Goal: Task Accomplishment & Management: Manage account settings

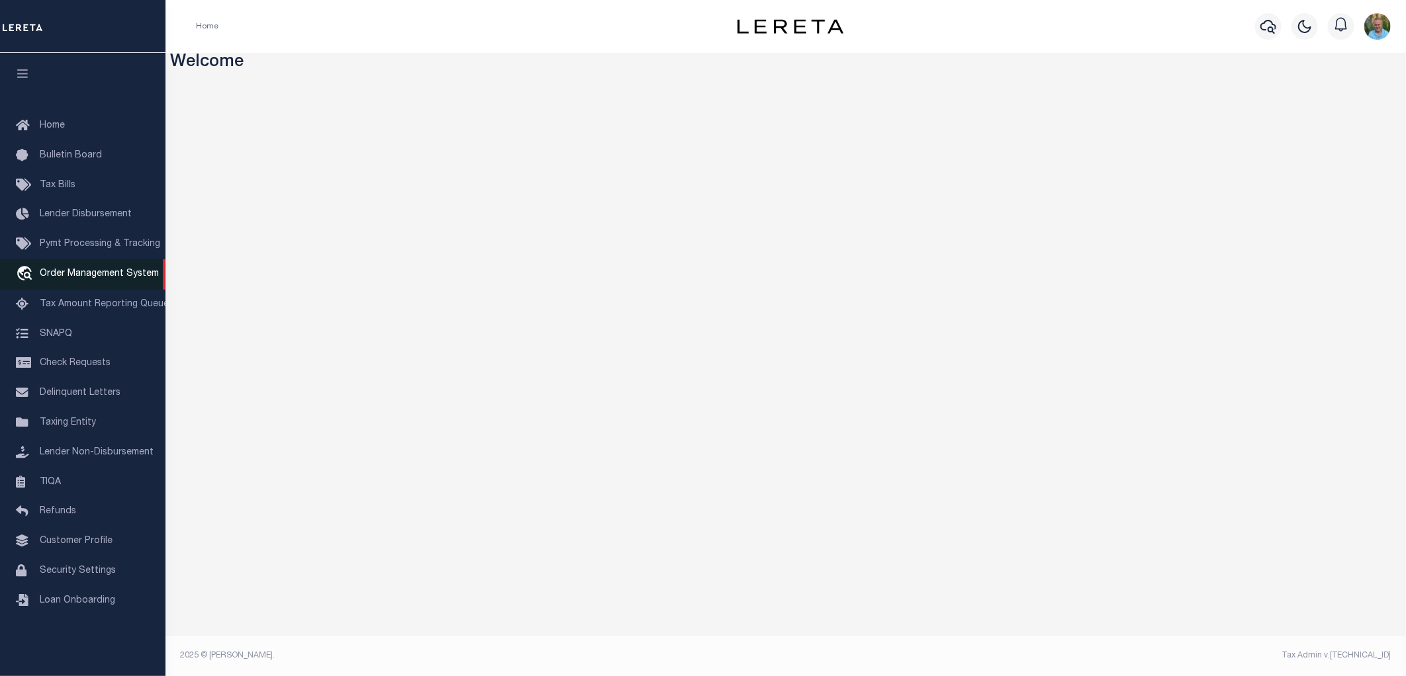
click at [78, 273] on span "Order Management System" at bounding box center [99, 273] width 119 height 9
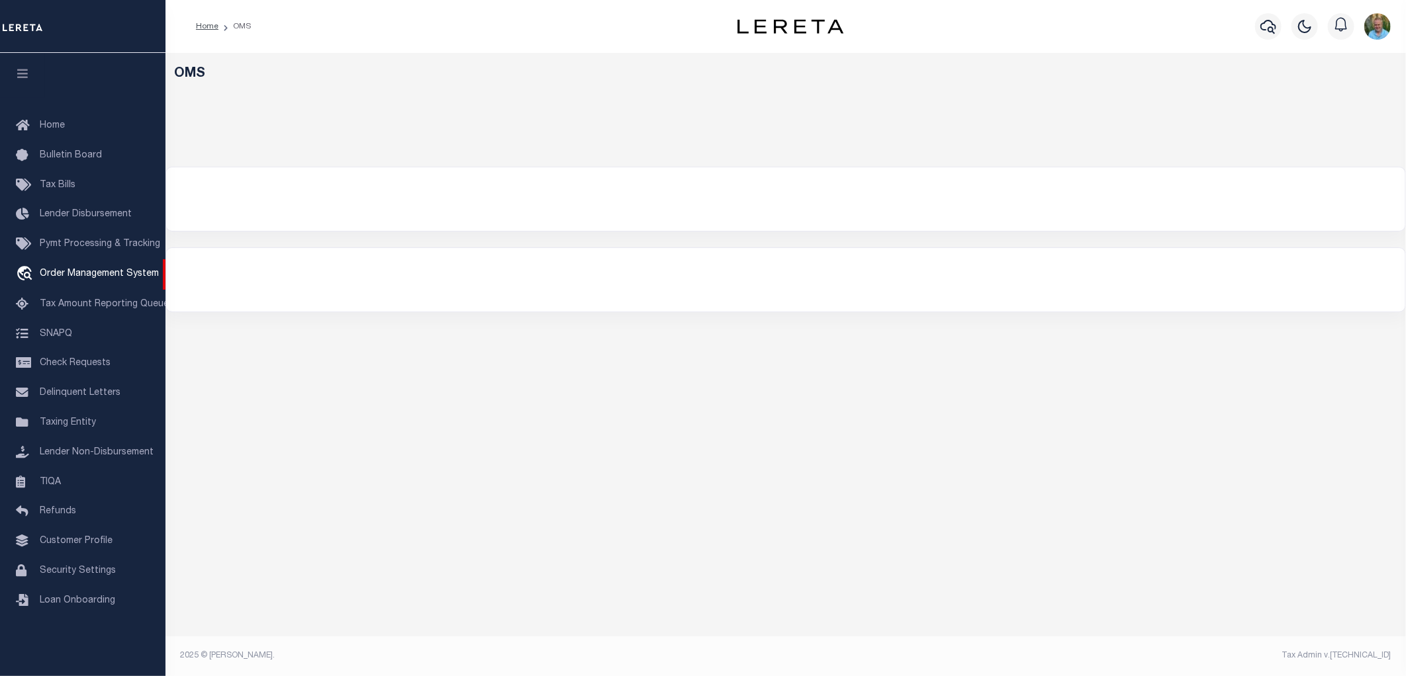
select select "200"
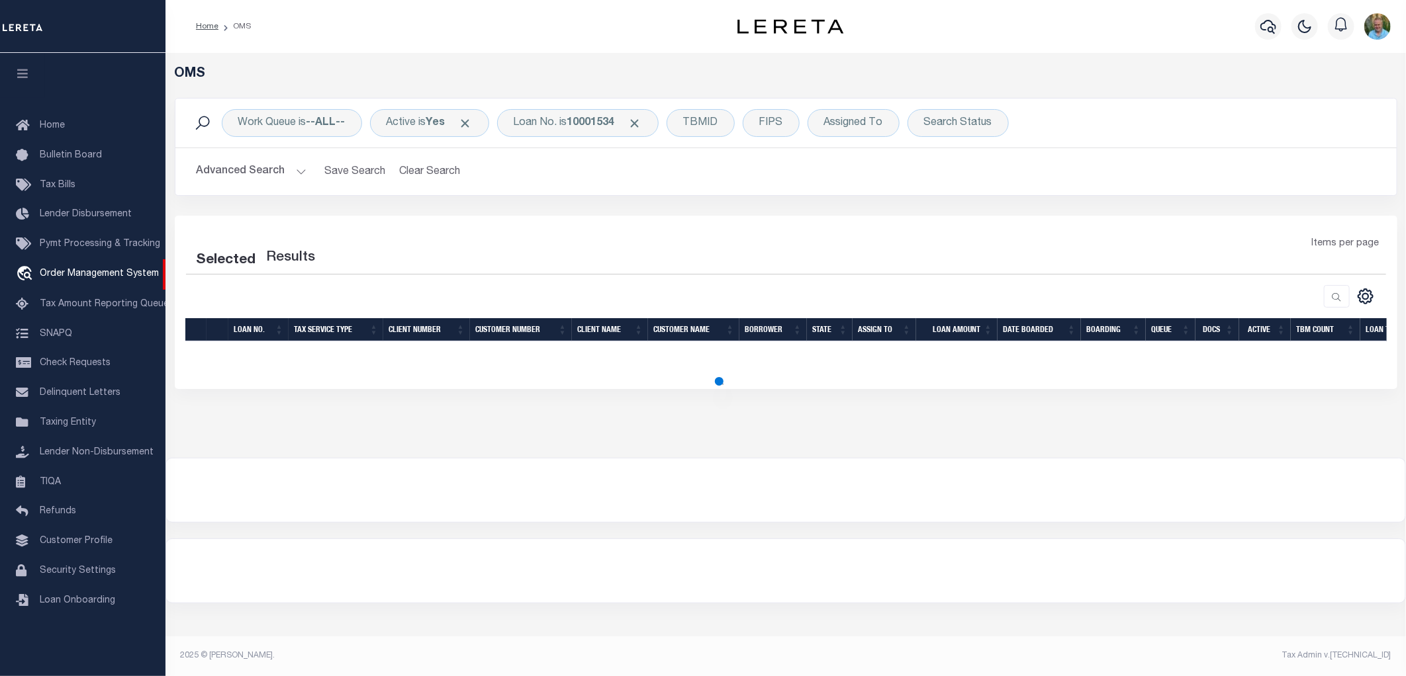
select select "200"
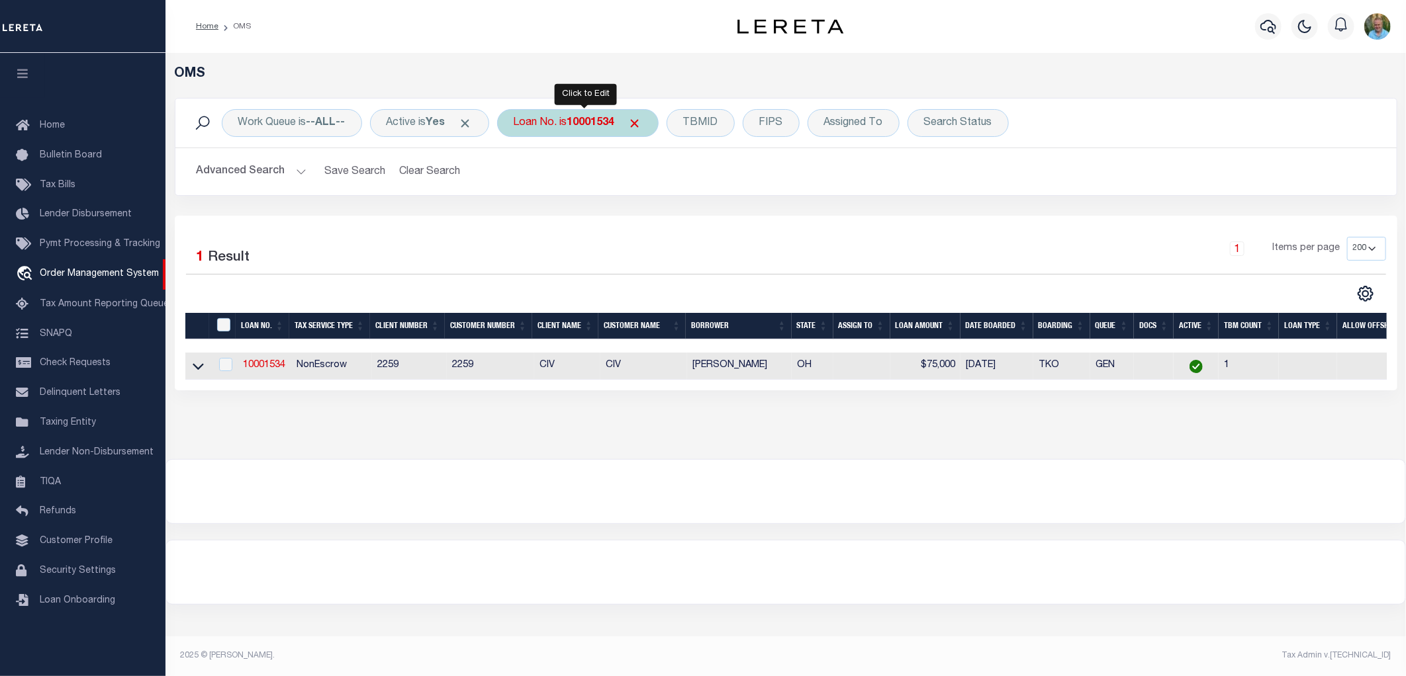
click at [564, 121] on div "Loan No. is 10001534" at bounding box center [578, 123] width 162 height 28
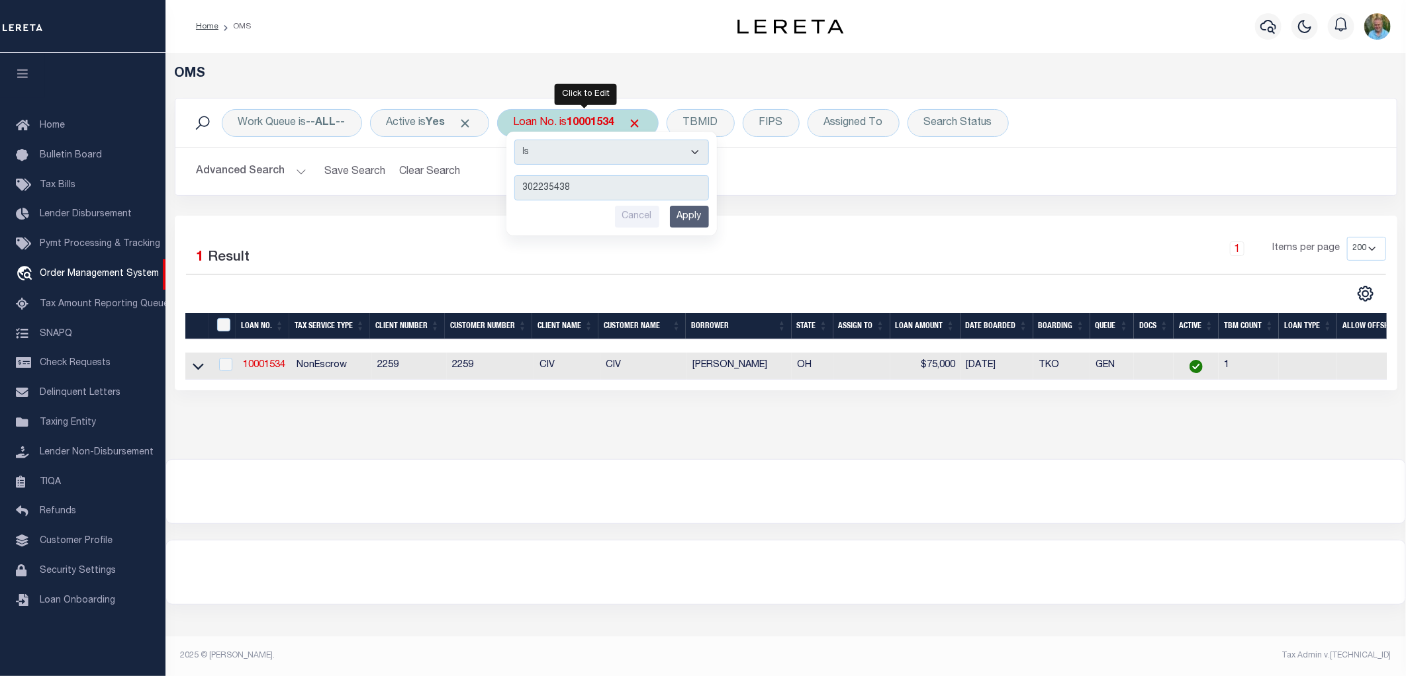
type input "302235438"
click at [690, 209] on input "Apply" at bounding box center [689, 217] width 39 height 22
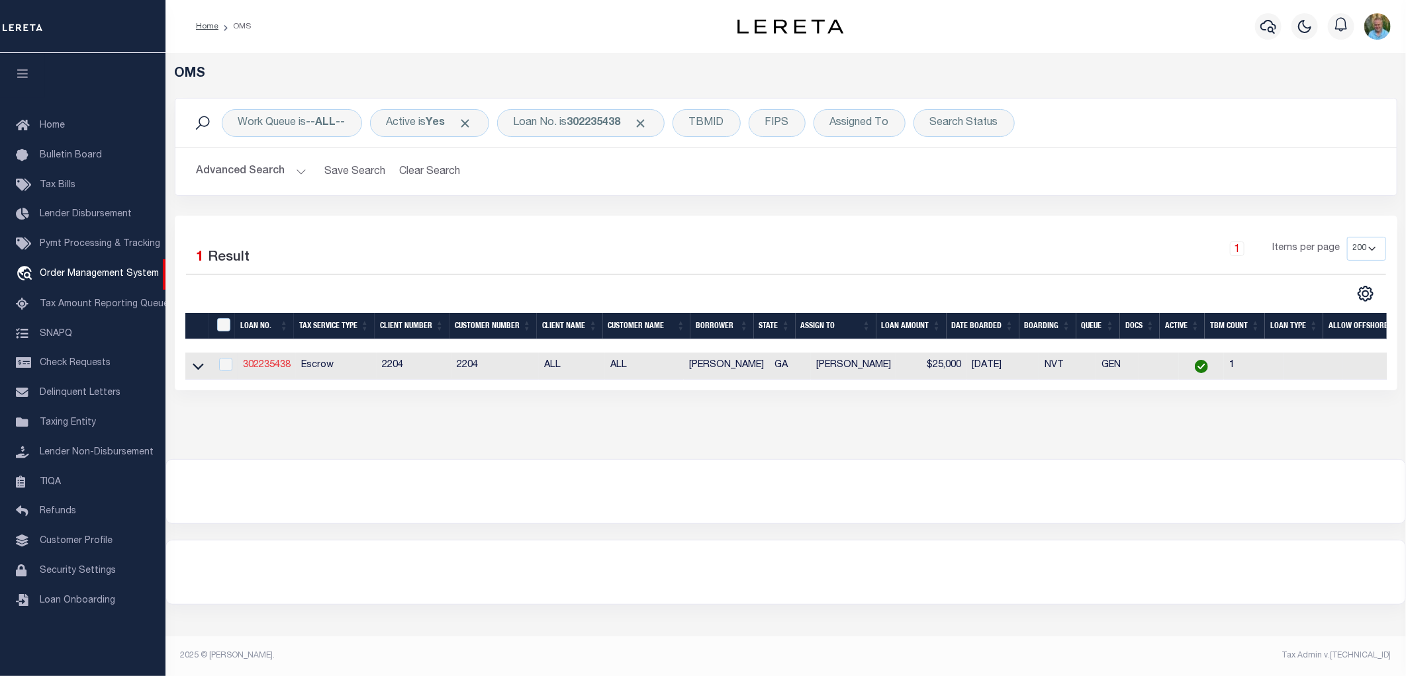
click at [259, 367] on link "302235438" at bounding box center [267, 365] width 48 height 9
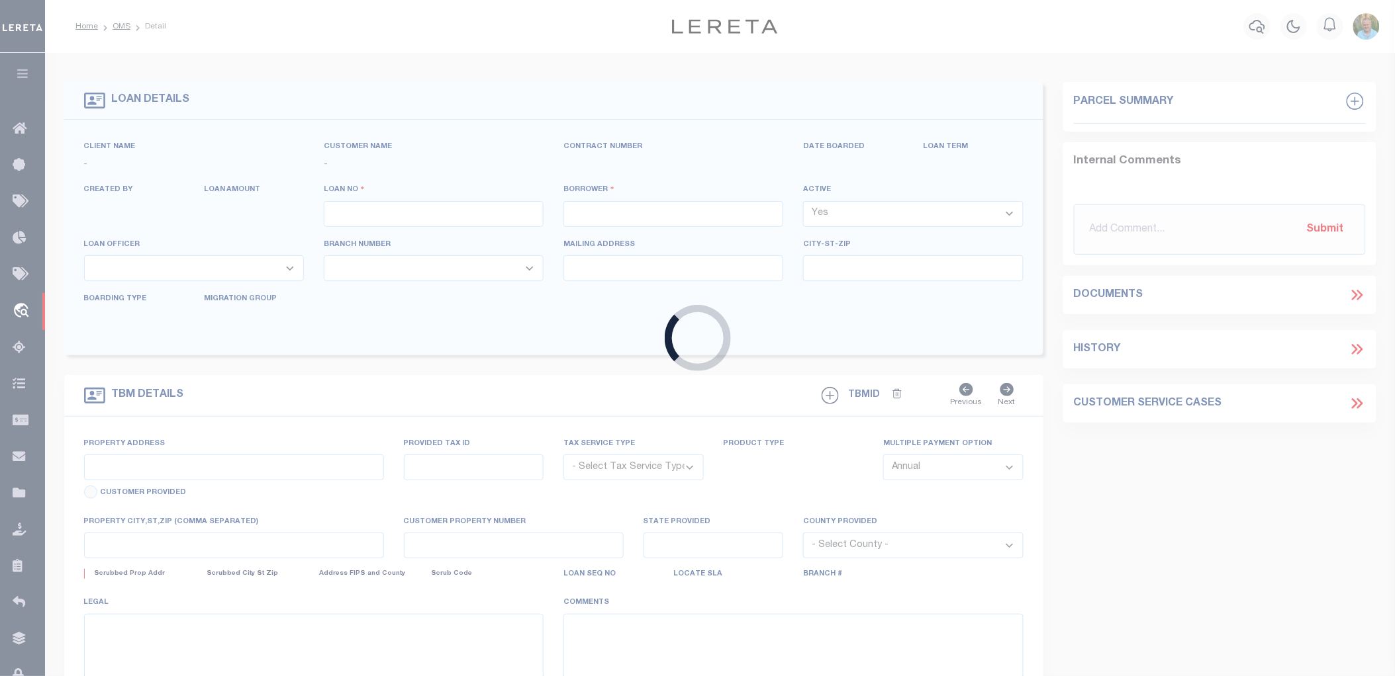
type input "302235438"
type input "Vincent Huff"
select select
select select "Escrow"
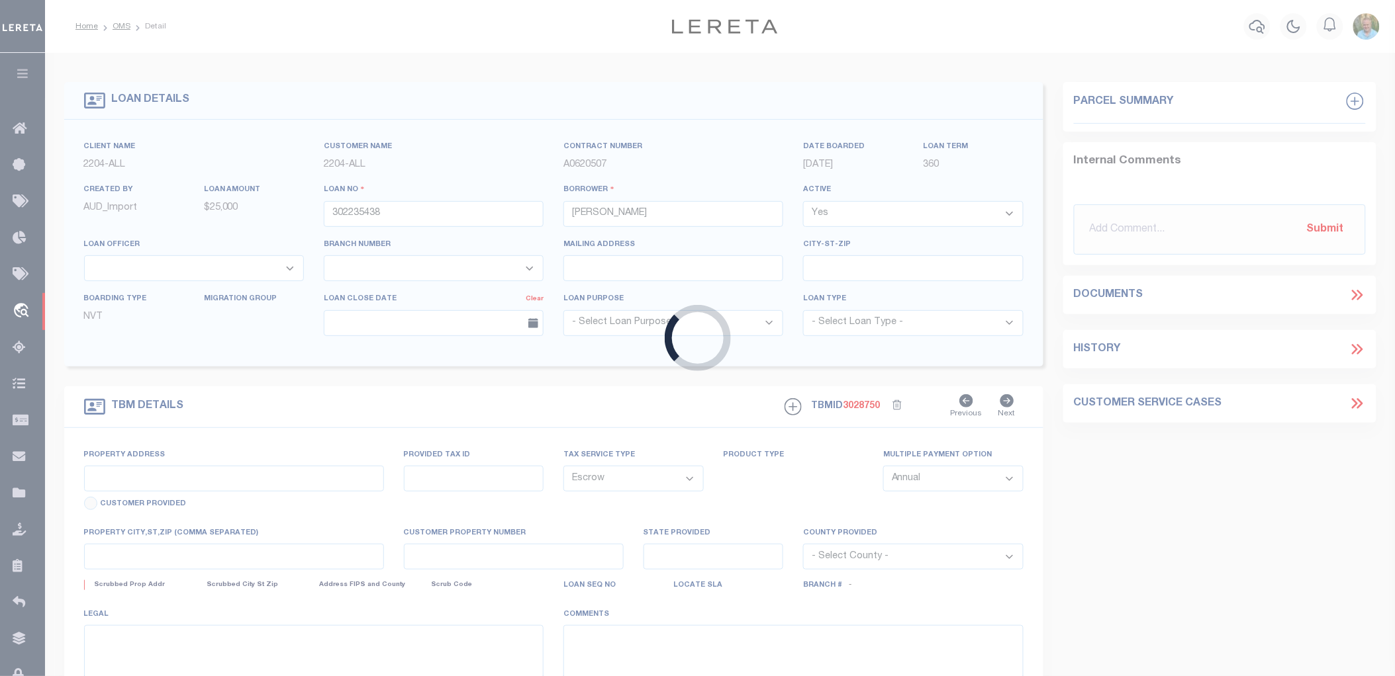
type input "7159 Blackmon Rd"
type input "101 020 011"
select select
type input "Columbus GA 31909"
type input "GA"
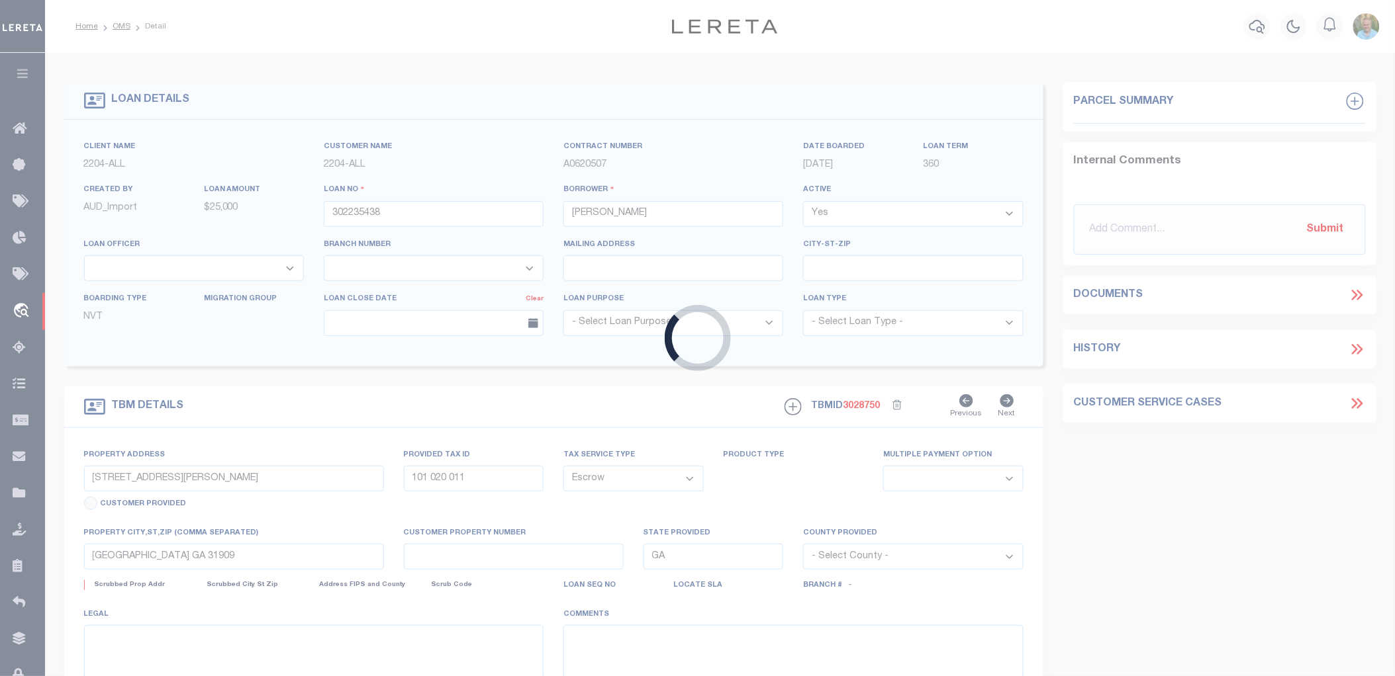
select select
type textarea "Liability subject to parcel provided"
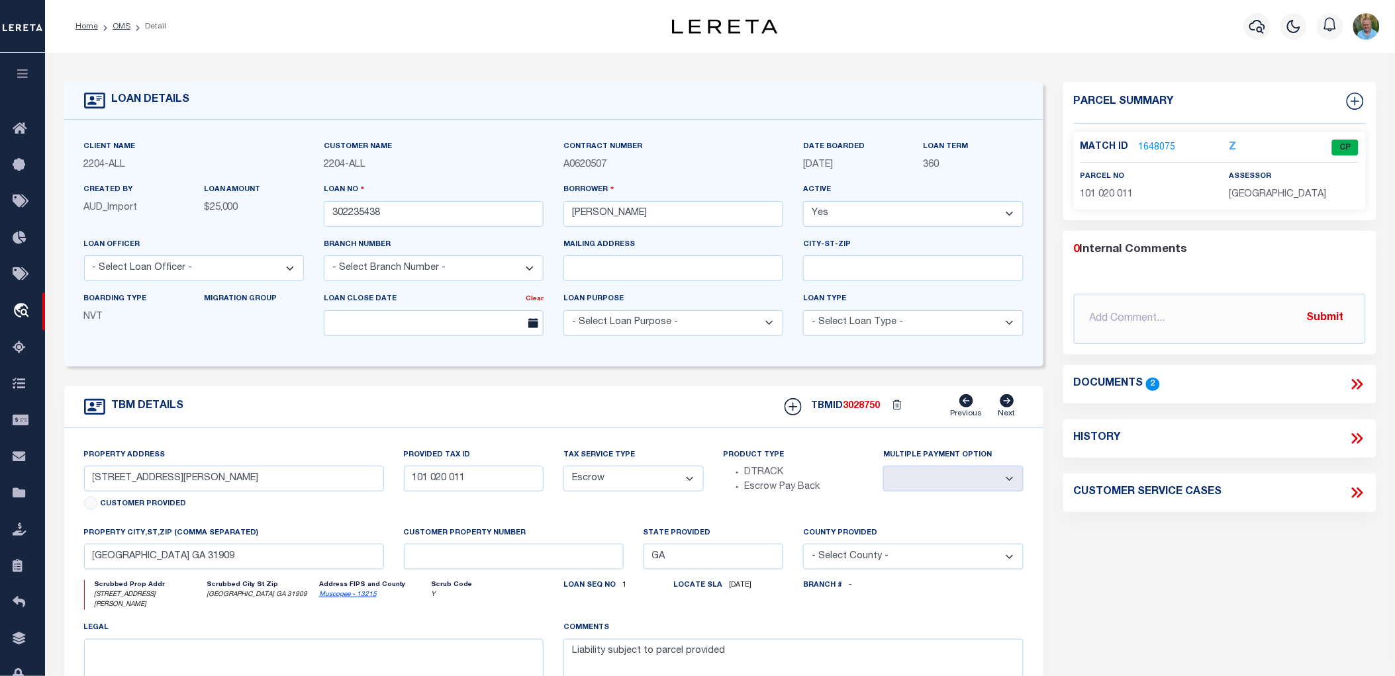
click at [1142, 141] on link "1648075" at bounding box center [1157, 148] width 37 height 14
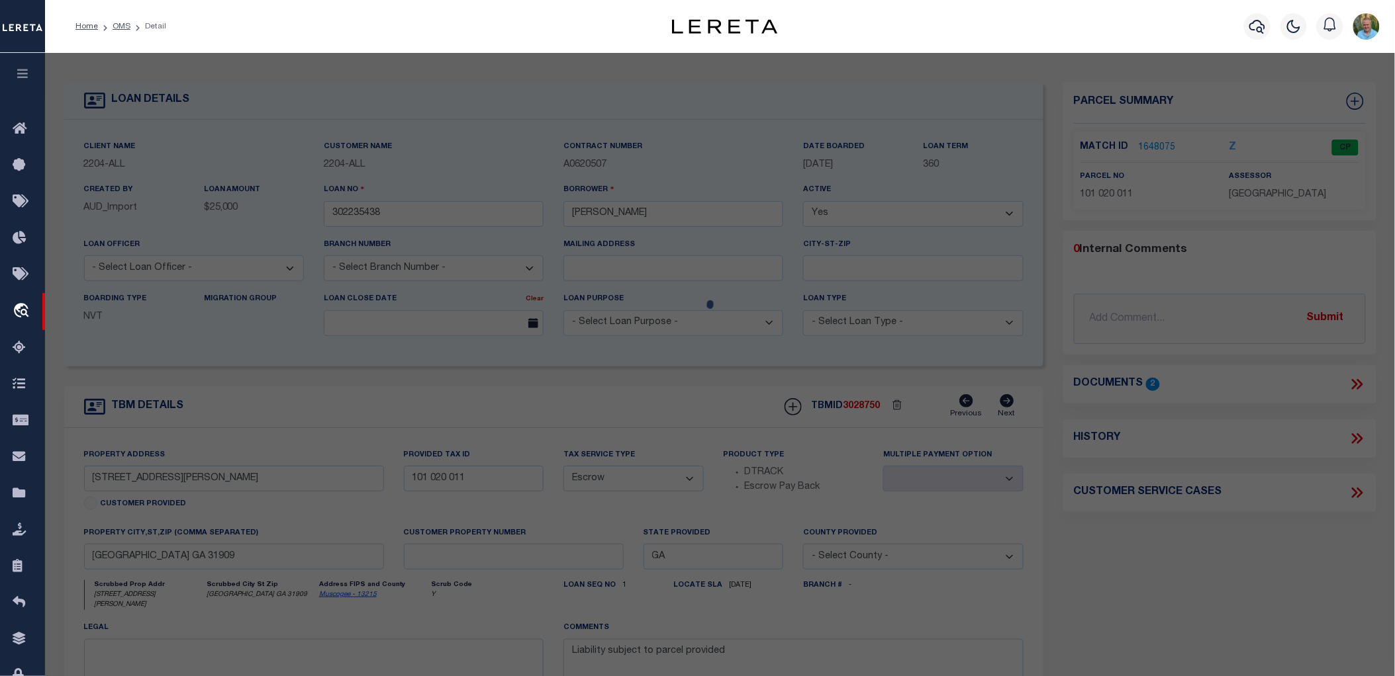
checkbox input "false"
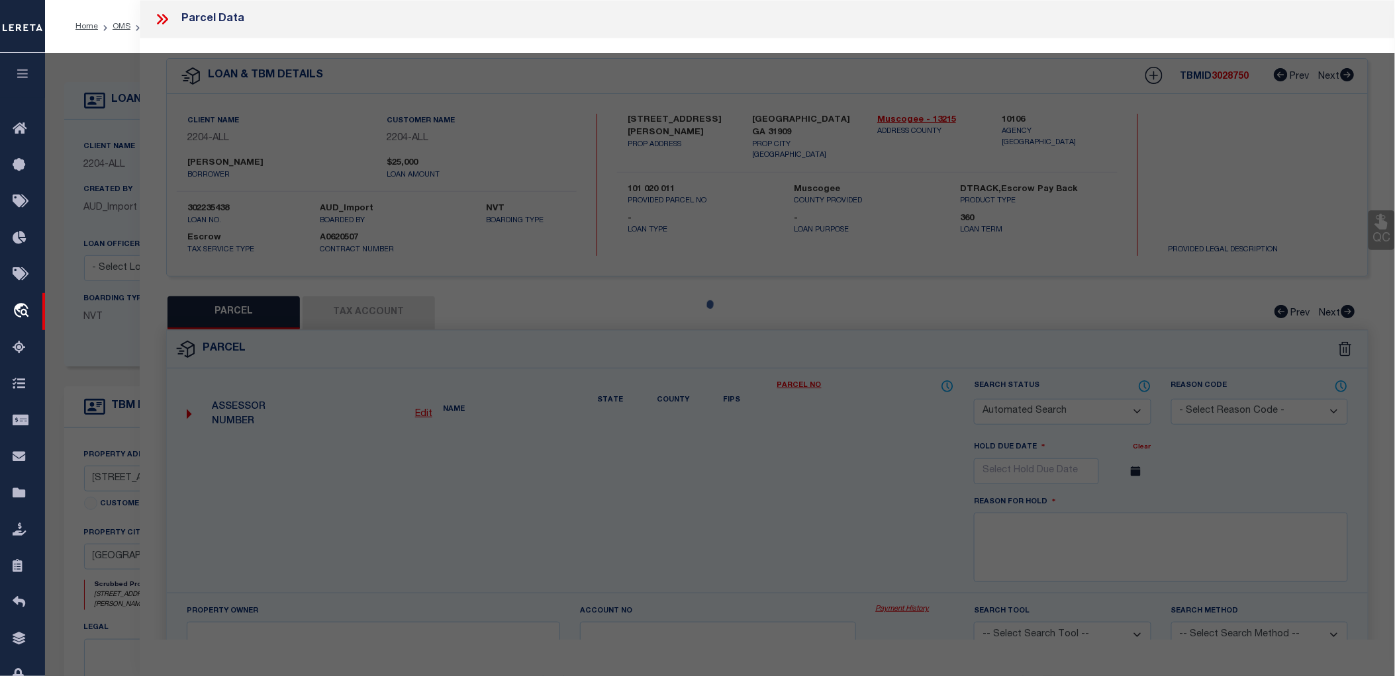
select select "CP"
checkbox input "false"
type textarea "USD01 - URBAN DIS 1"
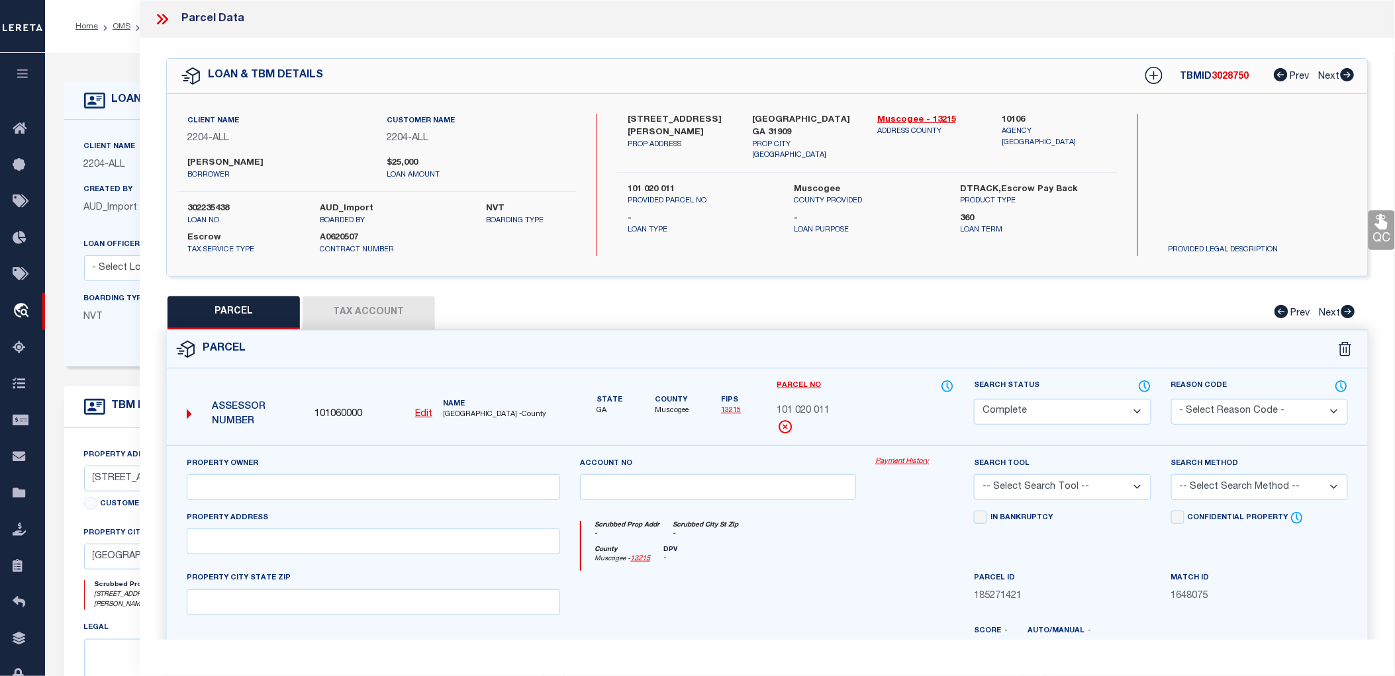
click at [888, 463] on link "Payment History" at bounding box center [915, 462] width 79 height 11
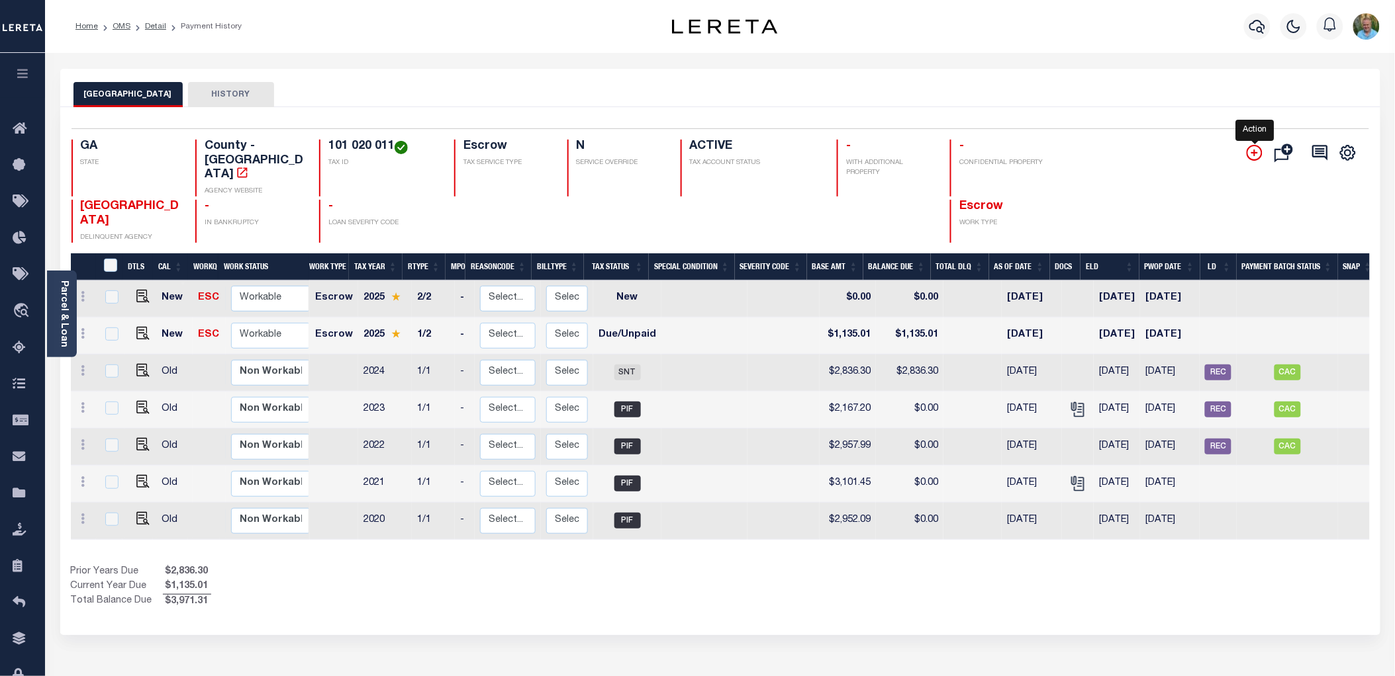
click at [1254, 149] on icon "" at bounding box center [1254, 153] width 16 height 16
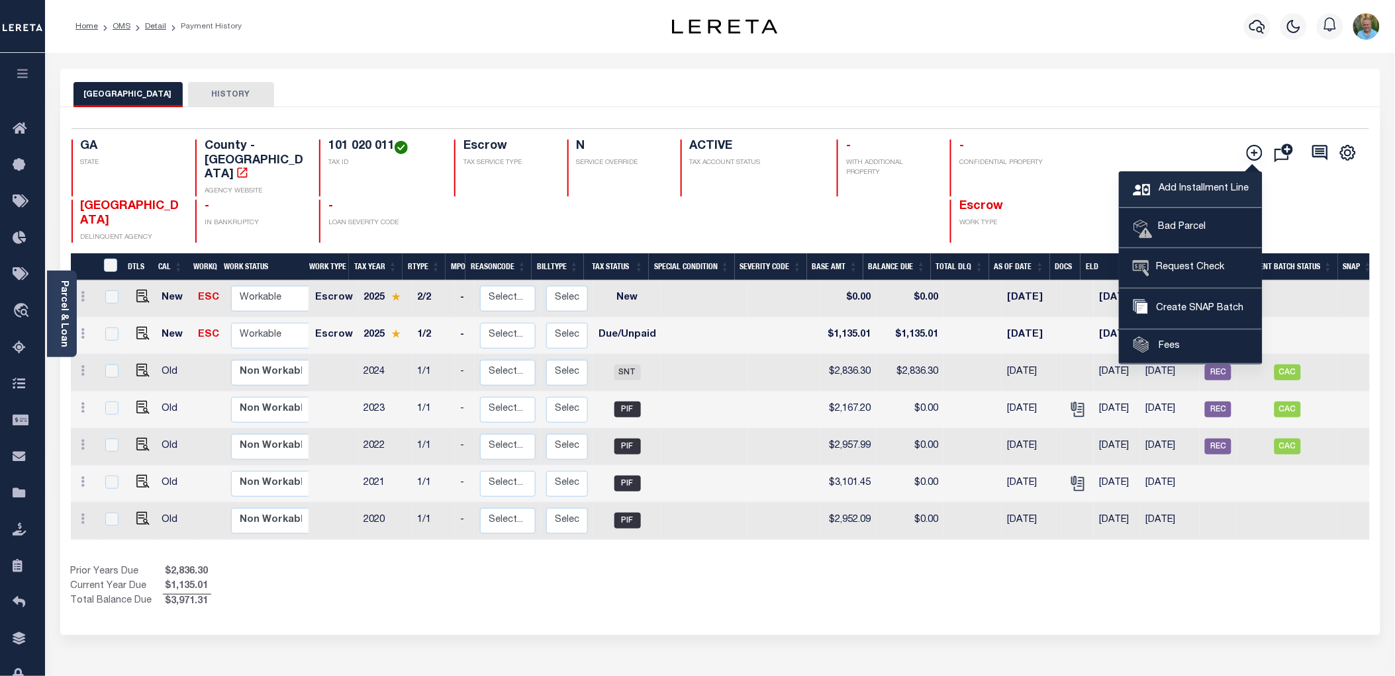
click at [1205, 183] on span "Add Installment Line" at bounding box center [1201, 189] width 93 height 15
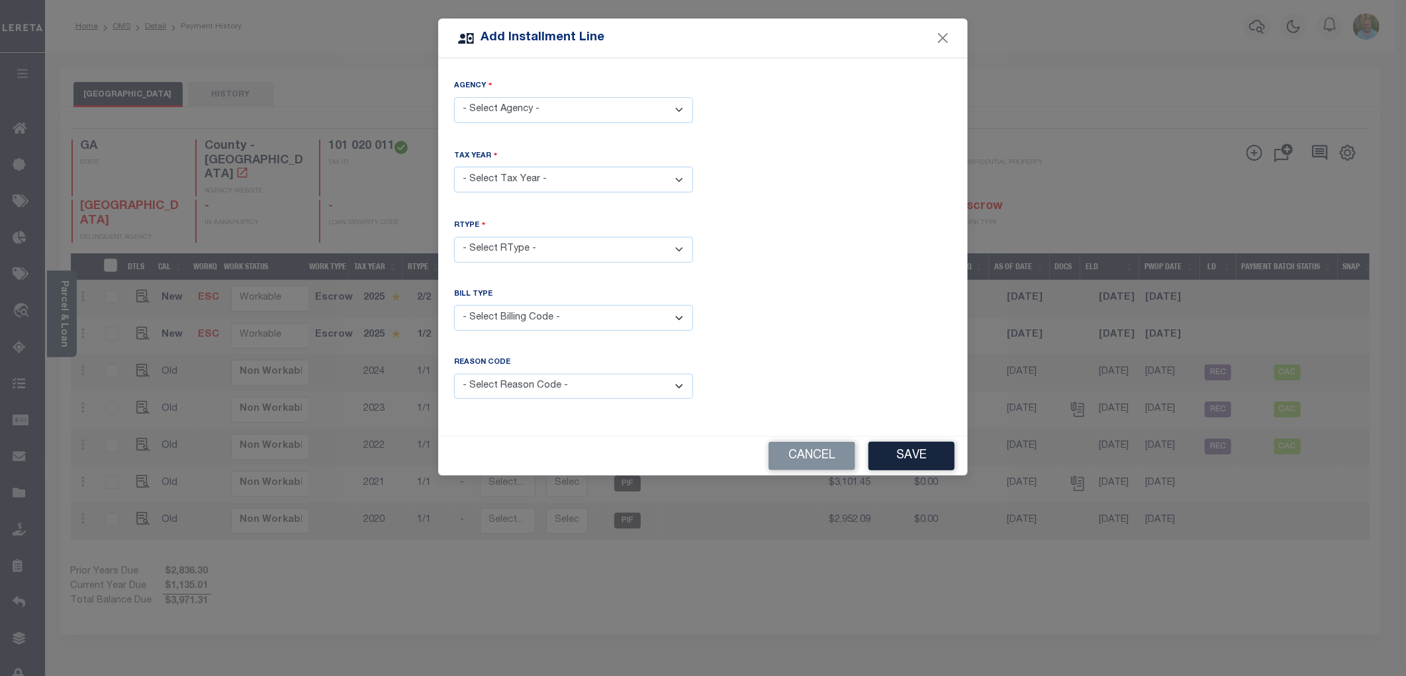
click at [585, 111] on select "- Select Agency - MUSCOGEE COUNTY - County" at bounding box center [573, 110] width 239 height 26
select select "1321500000"
click at [454, 97] on select "- Select Agency - MUSCOGEE COUNTY - County" at bounding box center [573, 110] width 239 height 26
click at [560, 176] on select "- Select Year - 2005 2006 2007 2008 2009 2010 2011 2012 2013 2014 2015 2016 201…" at bounding box center [573, 180] width 239 height 26
click at [454, 167] on select "- Select Year - 2005 2006 2007 2008 2009 2010 2011 2012 2013 2014 2015 2016 201…" at bounding box center [573, 180] width 239 height 26
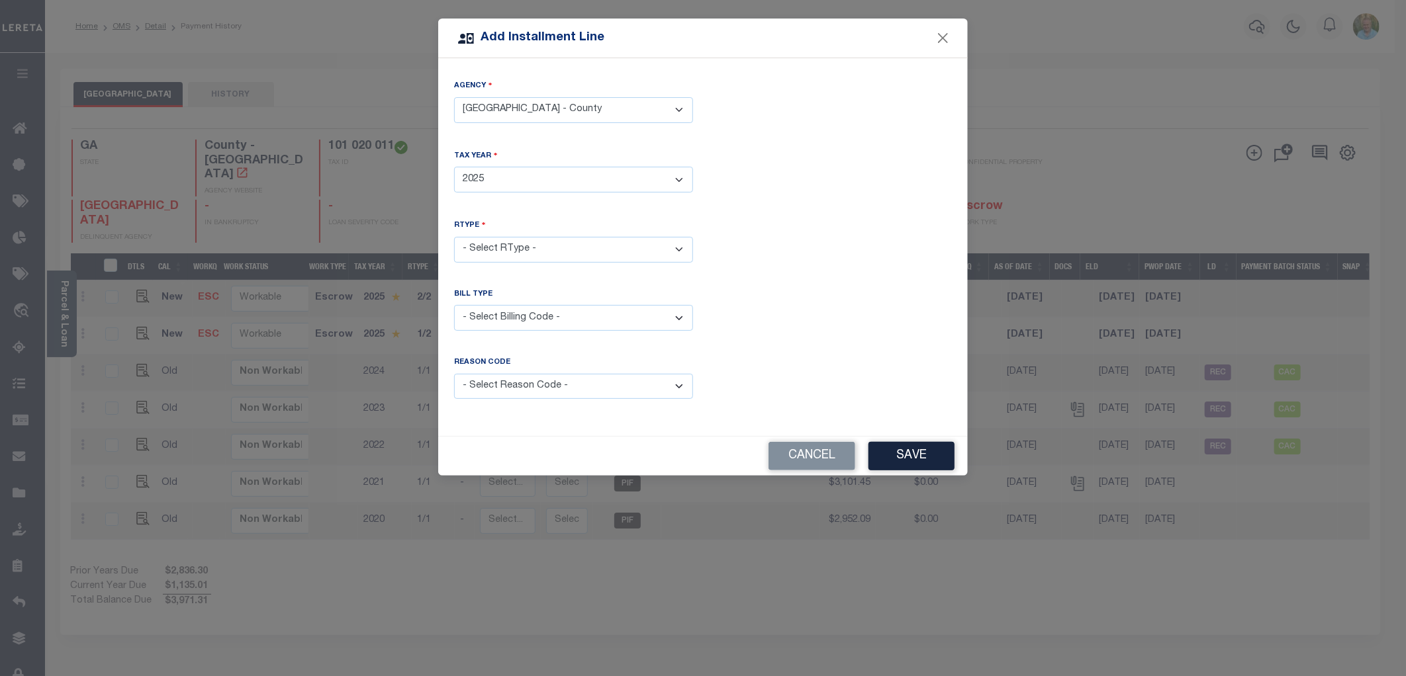
click at [567, 246] on select "- Select RType - 1/2 2/2" at bounding box center [573, 250] width 239 height 26
click at [797, 262] on div "RType - Select RType - 1/2 2/2" at bounding box center [703, 251] width 518 height 64
click at [612, 254] on select "- Select RType - 1/2 2/2" at bounding box center [573, 250] width 239 height 26
click at [782, 206] on div "Tax Year - Select Year - 2005 2006 2007 2008 2009 2010 2011 2012 2013 2014 2015…" at bounding box center [703, 182] width 518 height 64
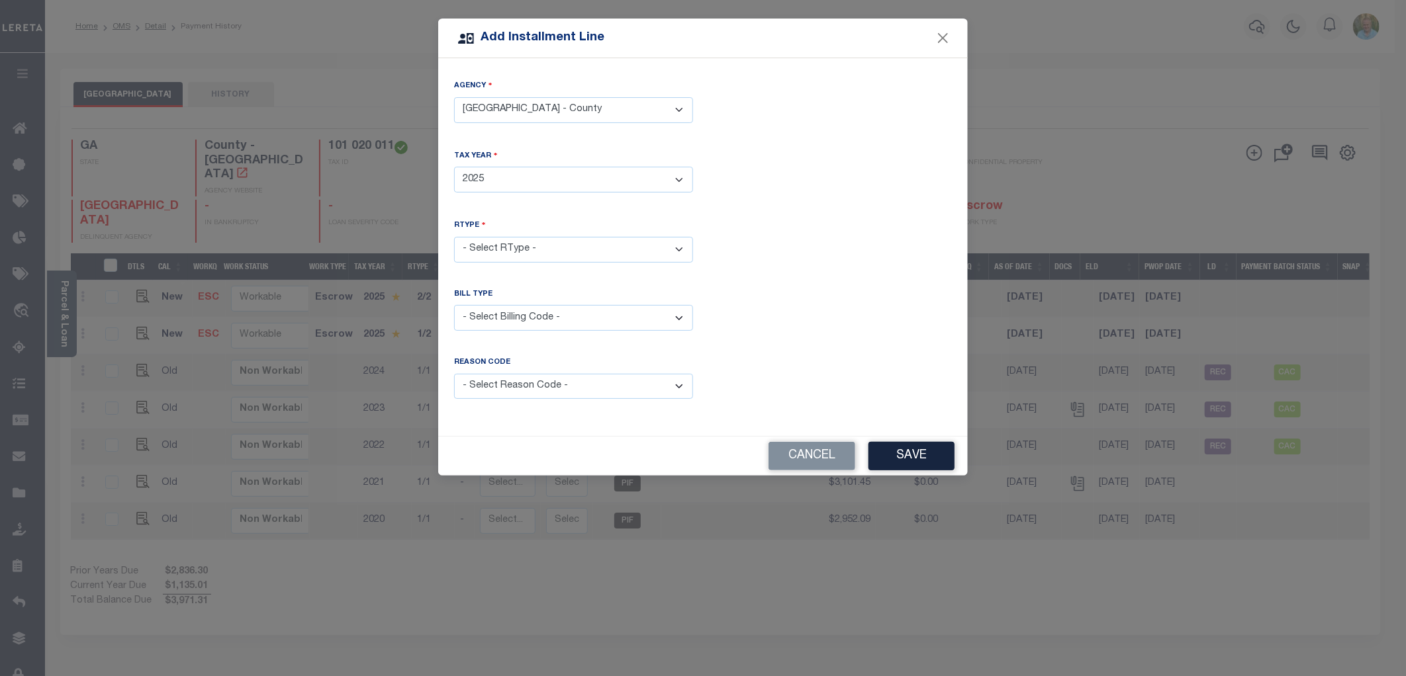
click at [619, 316] on select "- Select Billing Code - Regular Delinquent Supplemental Corrected/Adjusted Bill…" at bounding box center [573, 318] width 239 height 26
click at [612, 376] on select "- Select Reason Code - Payment Reversal Taxable Value Change Assessment Change …" at bounding box center [573, 387] width 239 height 26
click at [755, 322] on div "Bill Type - Select Billing Code - Regular Delinquent Supplemental Corrected/Adj…" at bounding box center [703, 320] width 518 height 63
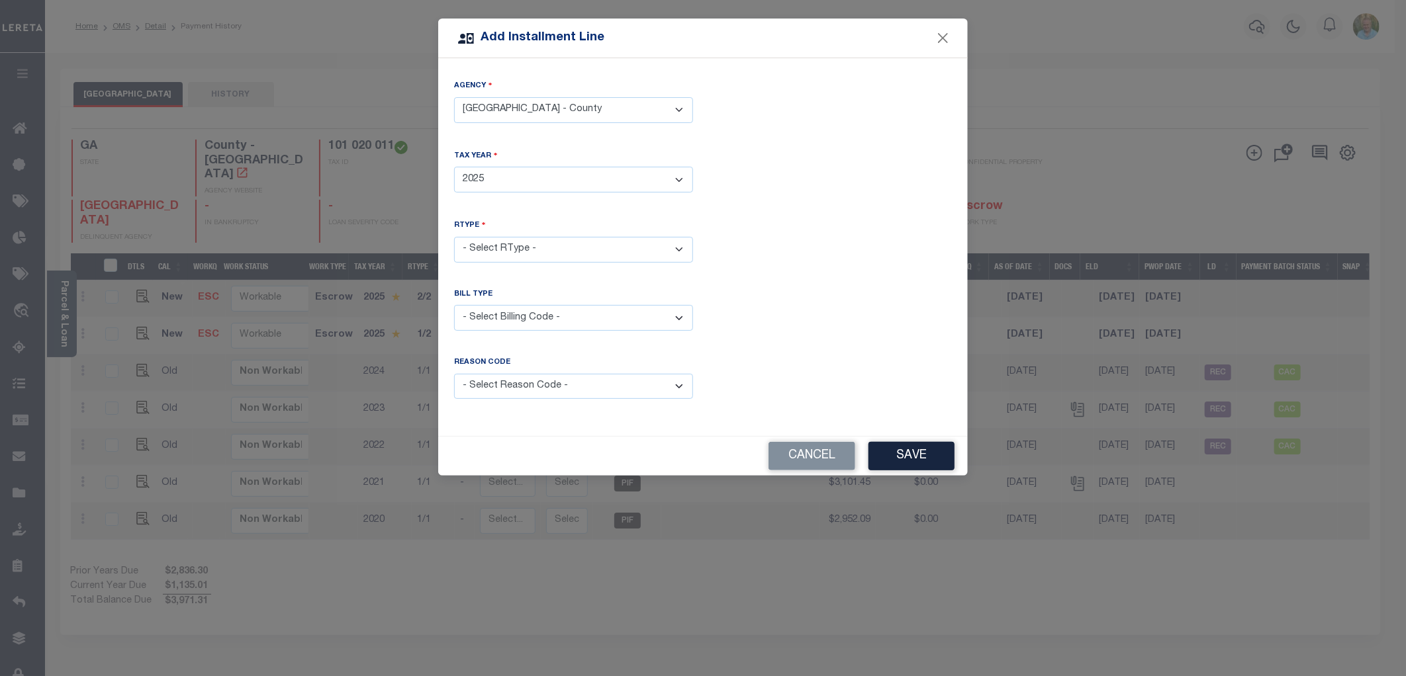
click at [604, 180] on select "- Select Year - 2005 2006 2007 2008 2009 2010 2011 2012 2013 2014 2015 2016 201…" at bounding box center [573, 180] width 239 height 26
click at [811, 206] on div "Tax Year - Select Year - 2005 2006 2007 2008 2009 2010 2011 2012 2013 2014 2015…" at bounding box center [703, 182] width 518 height 64
click at [505, 189] on select "- Select Year - 2005 2006 2007 2008 2009 2010 2011 2012 2013 2014 2015 2016 201…" at bounding box center [573, 180] width 239 height 26
click at [454, 167] on select "- Select Year - 2005 2006 2007 2008 2009 2010 2011 2012 2013 2014 2015 2016 201…" at bounding box center [573, 180] width 239 height 26
click at [521, 250] on select "- Select RType - 1/2 2/2" at bounding box center [573, 250] width 239 height 26
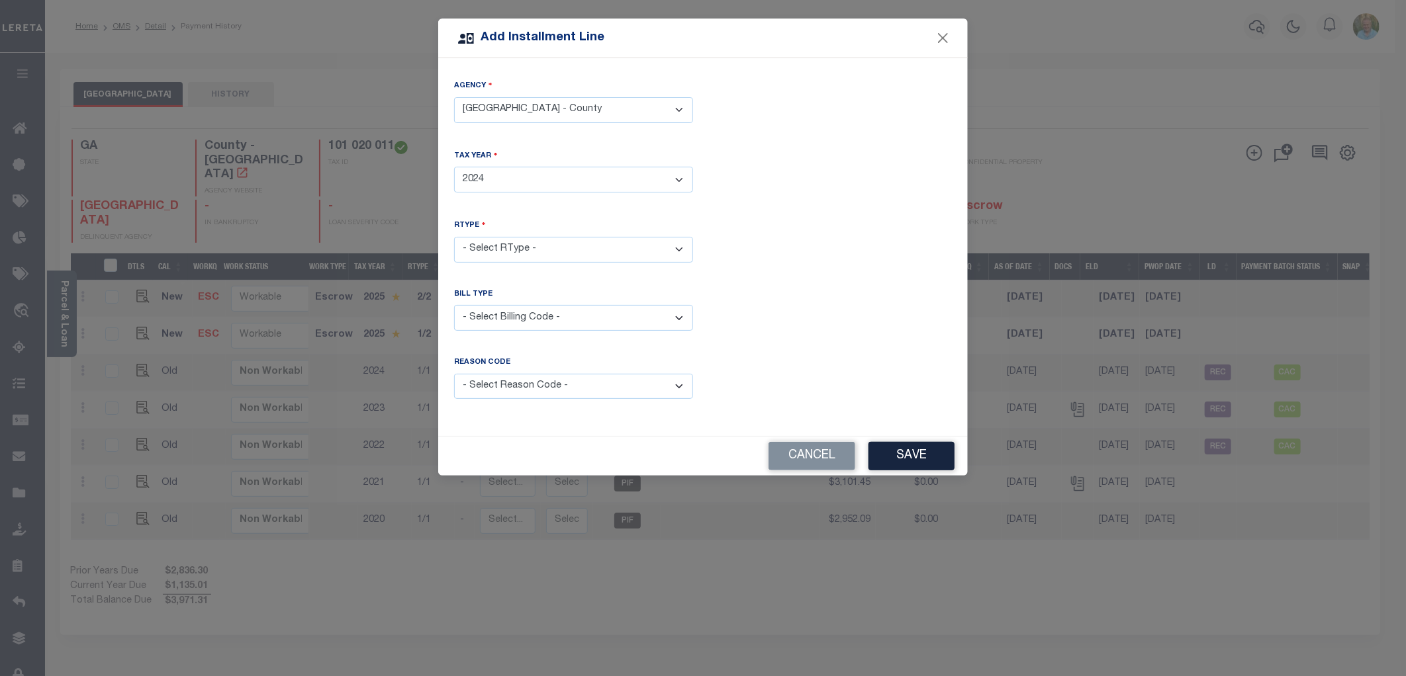
click at [521, 250] on select "- Select RType - 1/2 2/2" at bounding box center [573, 250] width 239 height 26
click at [511, 184] on select "- Select Year - 2005 2006 2007 2008 2009 2010 2011 2012 2013 2014 2015 2016 201…" at bounding box center [573, 180] width 239 height 26
click at [454, 167] on select "- Select Year - 2005 2006 2007 2008 2009 2010 2011 2012 2013 2014 2015 2016 201…" at bounding box center [573, 180] width 239 height 26
click at [530, 242] on select "- Select RType - 1/2 2/2" at bounding box center [573, 250] width 239 height 26
click at [526, 176] on select "- Select Year - 2005 2006 2007 2008 2009 2010 2011 2012 2013 2014 2015 2016 201…" at bounding box center [573, 180] width 239 height 26
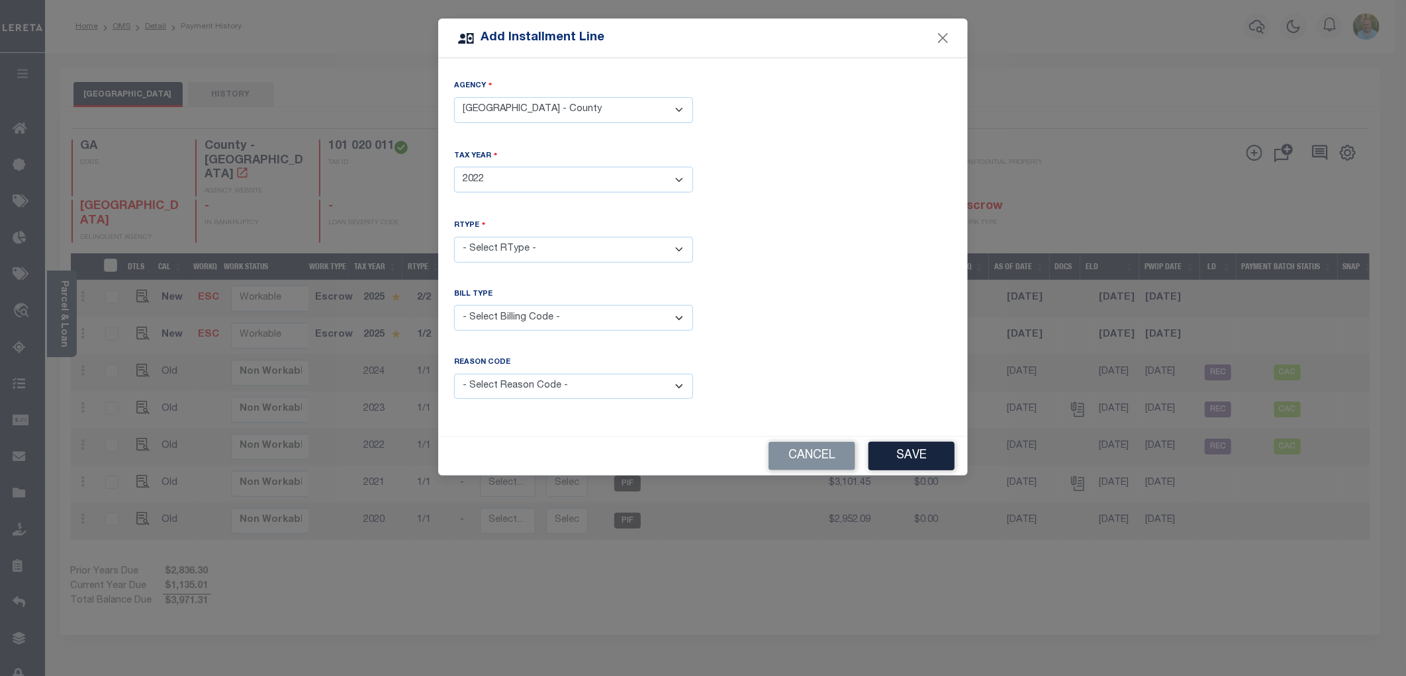
click at [526, 175] on select "- Select Year - 2005 2006 2007 2008 2009 2010 2011 2012 2013 2014 2015 2016 201…" at bounding box center [573, 180] width 239 height 26
click at [454, 167] on select "- Select Year - 2005 2006 2007 2008 2009 2010 2011 2012 2013 2014 2015 2016 201…" at bounding box center [573, 180] width 239 height 26
click at [530, 252] on select "- Select RType - 1/2 2/2" at bounding box center [573, 250] width 239 height 26
click at [564, 184] on select "- Select Year - 2005 2006 2007 2008 2009 2010 2011 2012 2013 2014 2015 2016 201…" at bounding box center [573, 180] width 239 height 26
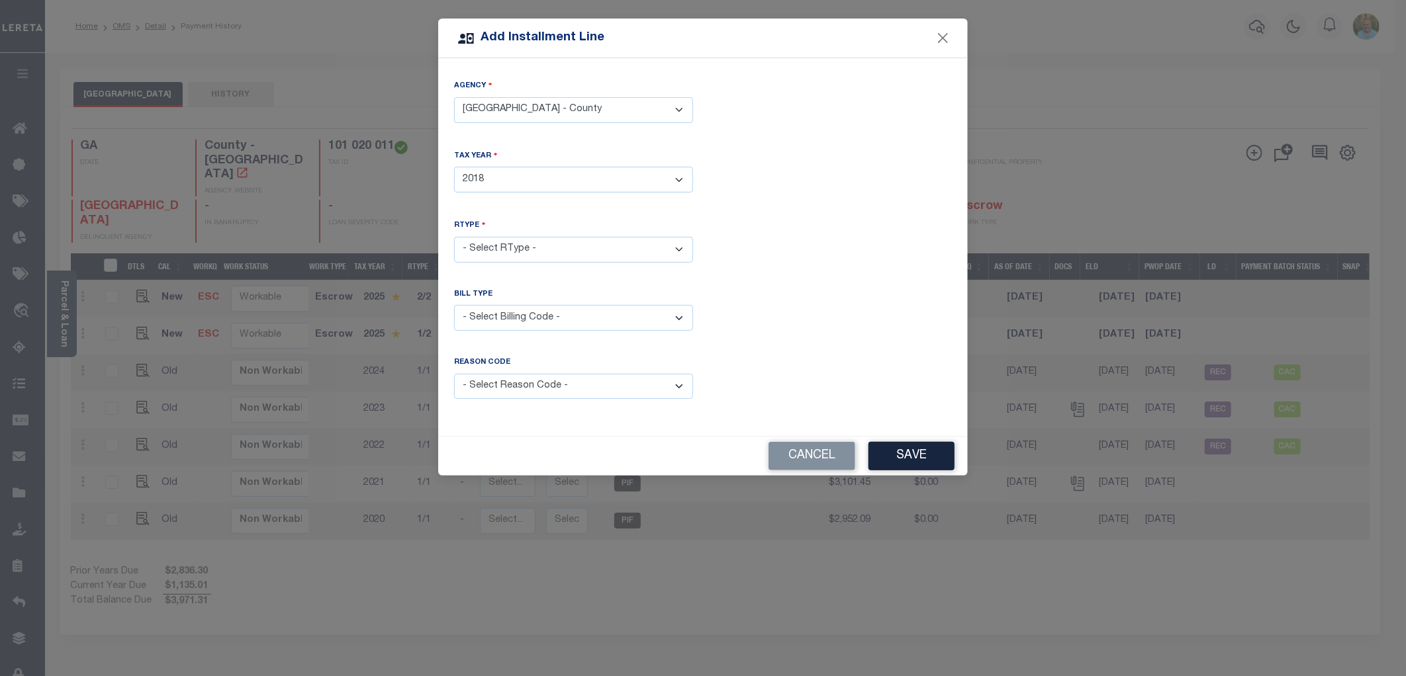
select select "2013"
click at [454, 167] on select "- Select Year - 2005 2006 2007 2008 2009 2010 2011 2012 2013 2014 2015 2016 201…" at bounding box center [573, 180] width 239 height 26
click at [506, 252] on select "- Select RType - 1/2 2/2" at bounding box center [573, 250] width 239 height 26
click at [769, 230] on div "RType - Select RType - 1/2 2/2" at bounding box center [703, 251] width 518 height 64
click at [933, 41] on div "Add Installment Line" at bounding box center [703, 39] width 530 height 40
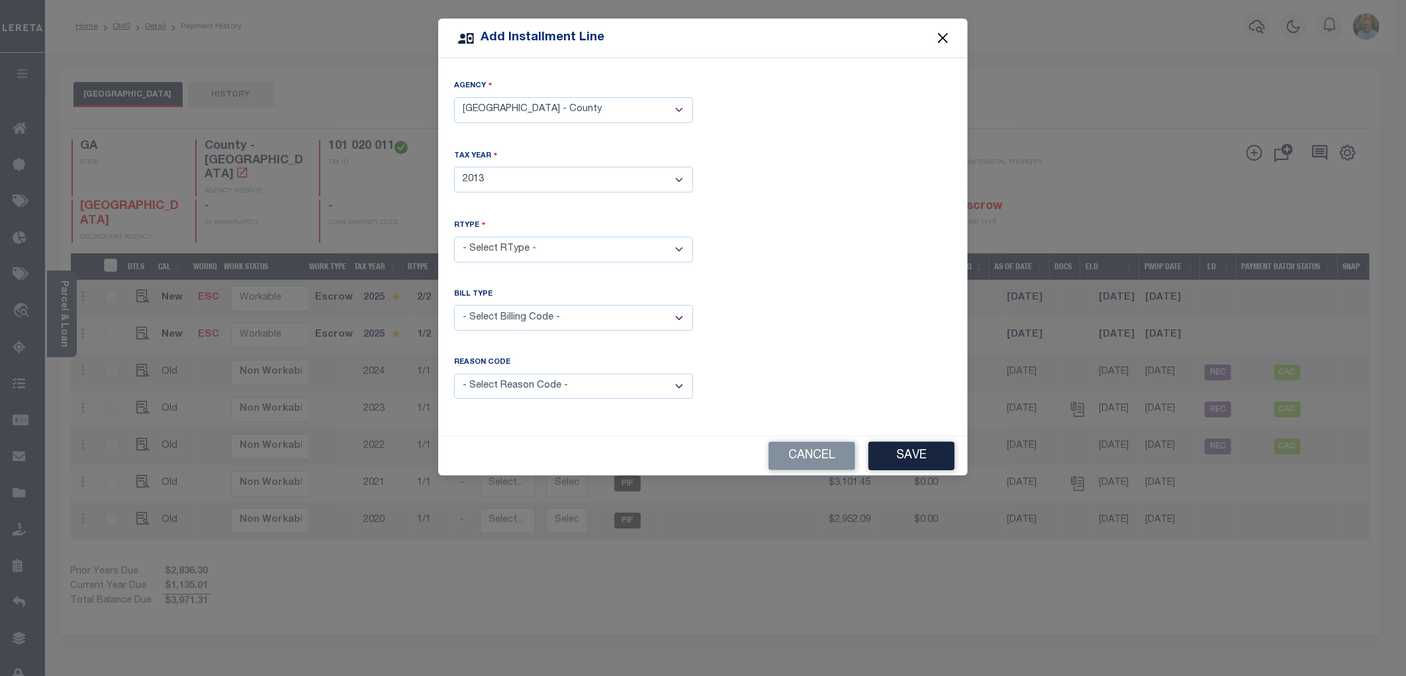
click at [945, 38] on button "Close" at bounding box center [943, 38] width 17 height 17
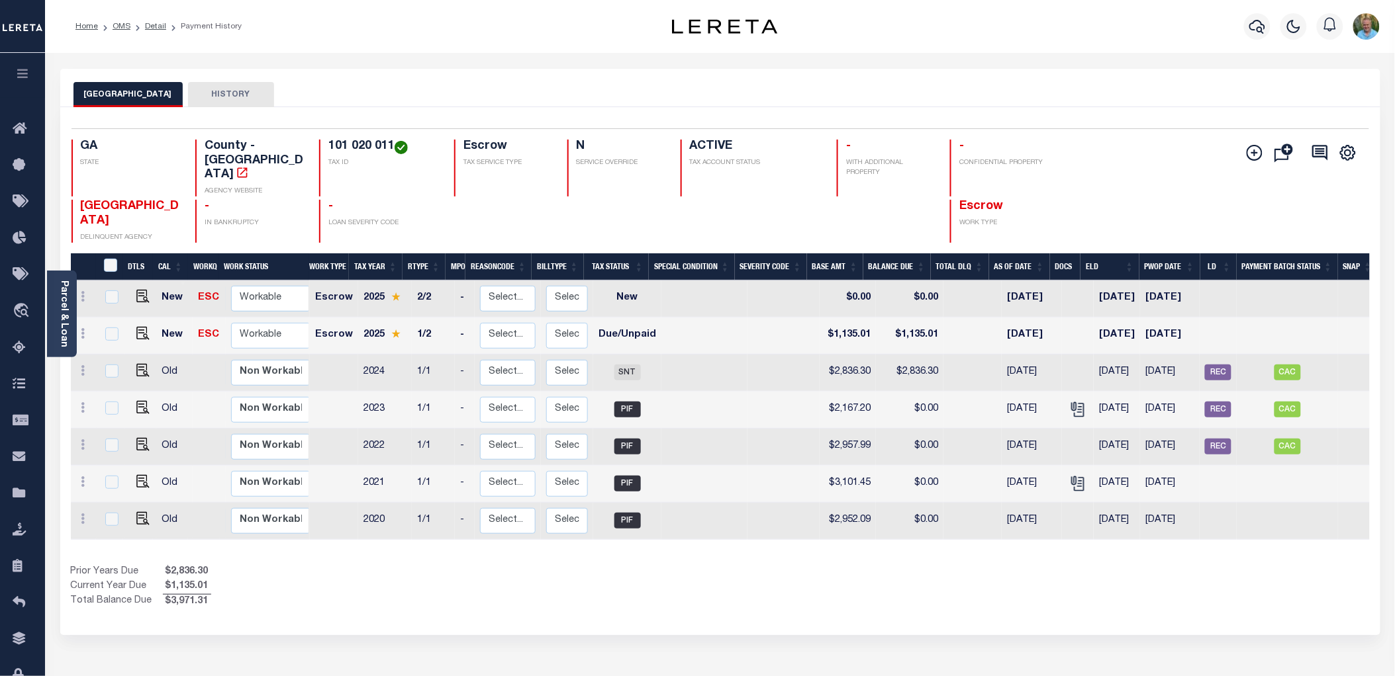
click at [9, 58] on button "button" at bounding box center [22, 75] width 45 height 45
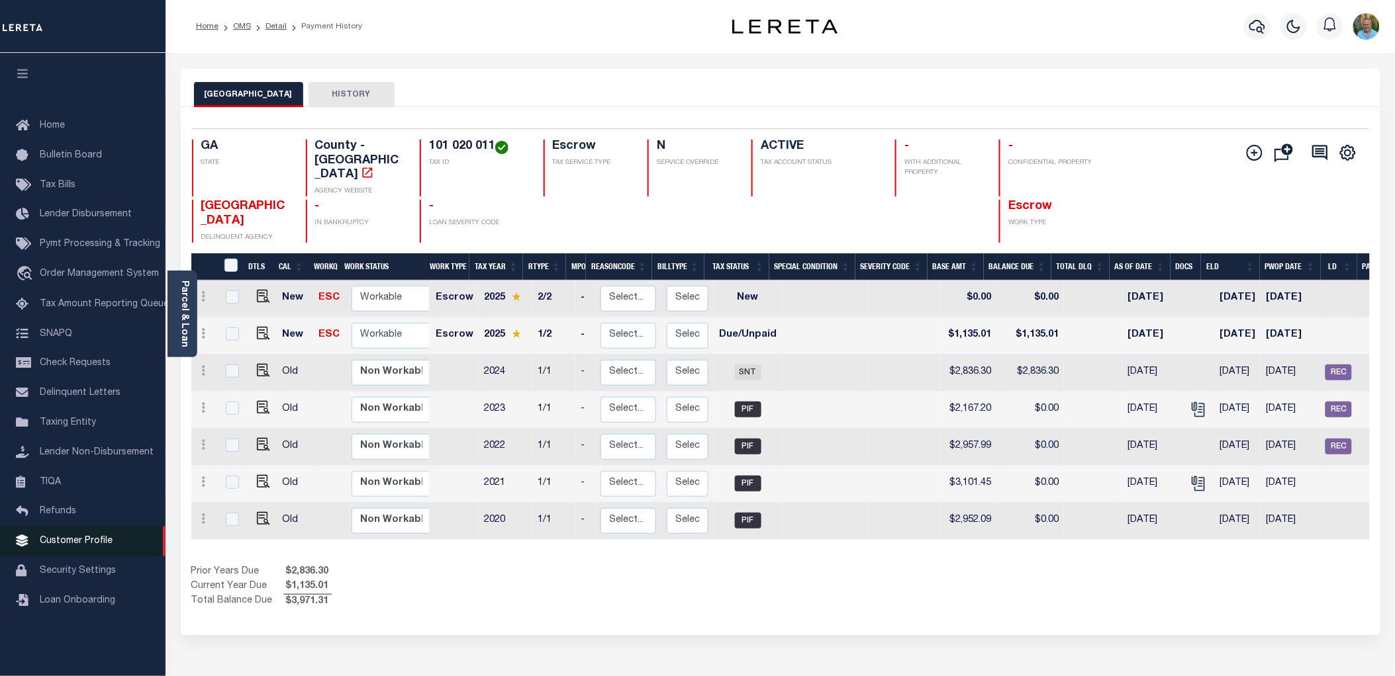
click at [77, 546] on span "Customer Profile" at bounding box center [76, 541] width 73 height 9
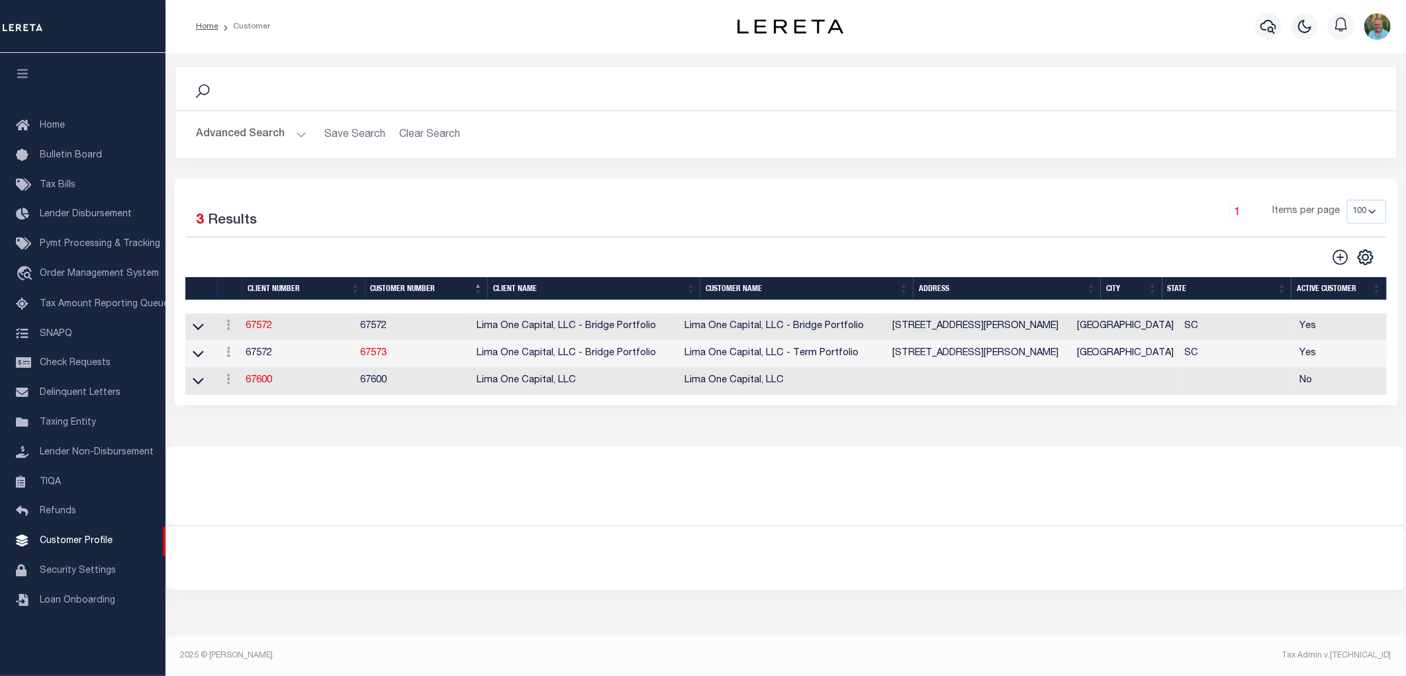
click at [244, 130] on button "Advanced Search" at bounding box center [252, 135] width 110 height 26
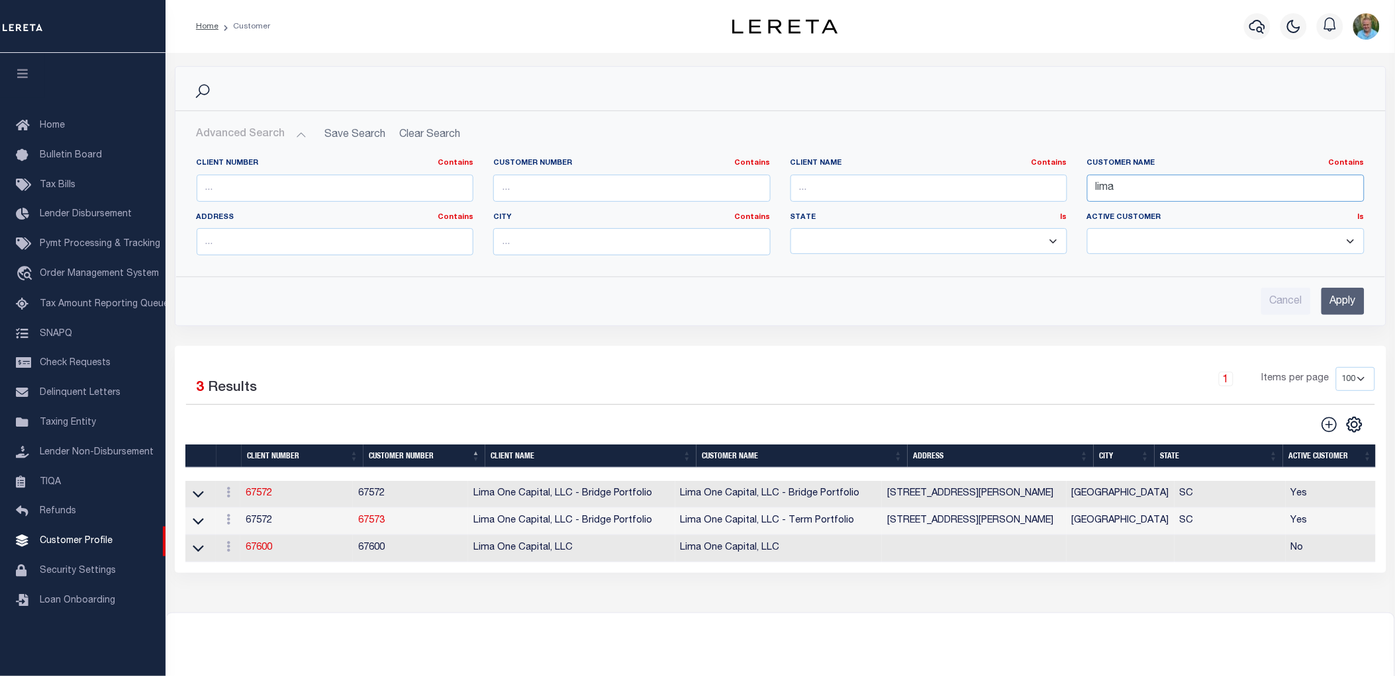
drag, startPoint x: 1155, startPoint y: 193, endPoint x: 1035, endPoint y: 187, distance: 120.6
click at [1035, 186] on div "Client Number Contains Contains Is Customer Number Contains Contains Is Contains" at bounding box center [781, 212] width 1188 height 108
click at [1218, 243] on select "Yes No" at bounding box center [1225, 241] width 277 height 26
select select "true"
click at [1087, 228] on select "Yes No" at bounding box center [1225, 241] width 277 height 26
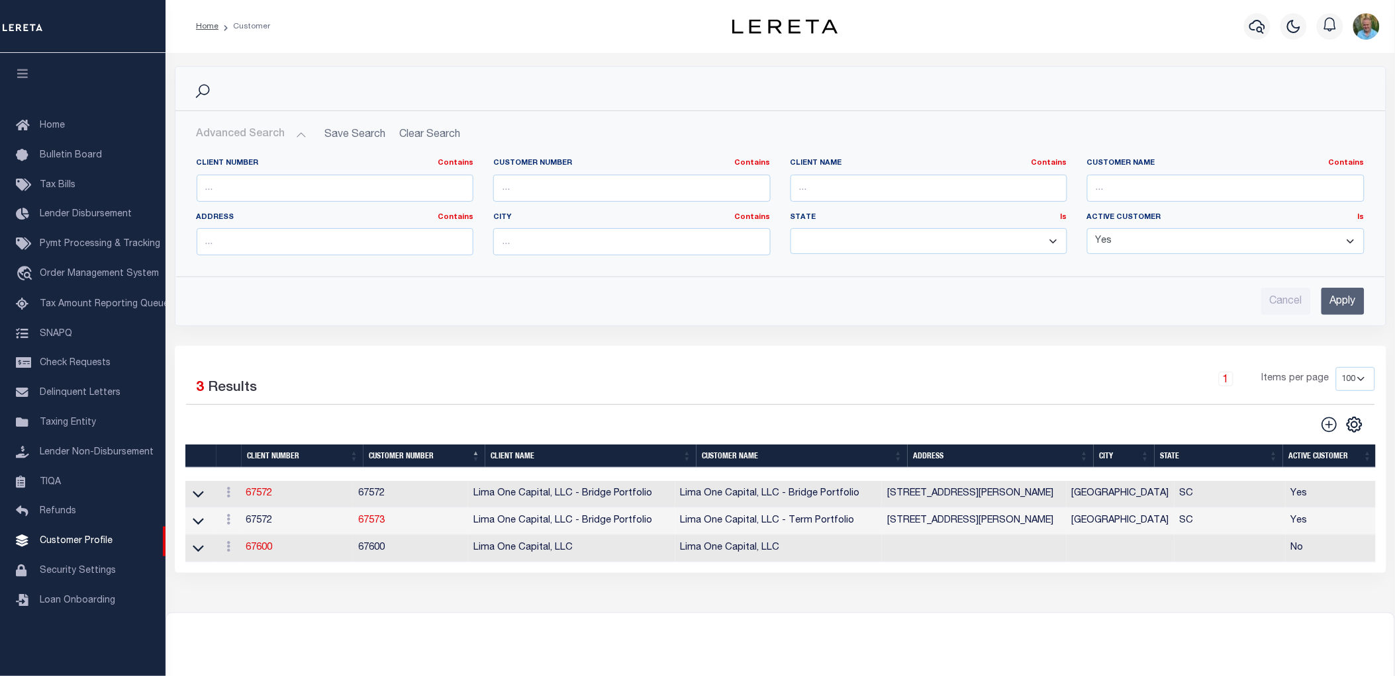
click at [1351, 303] on input "Apply" at bounding box center [1342, 301] width 43 height 27
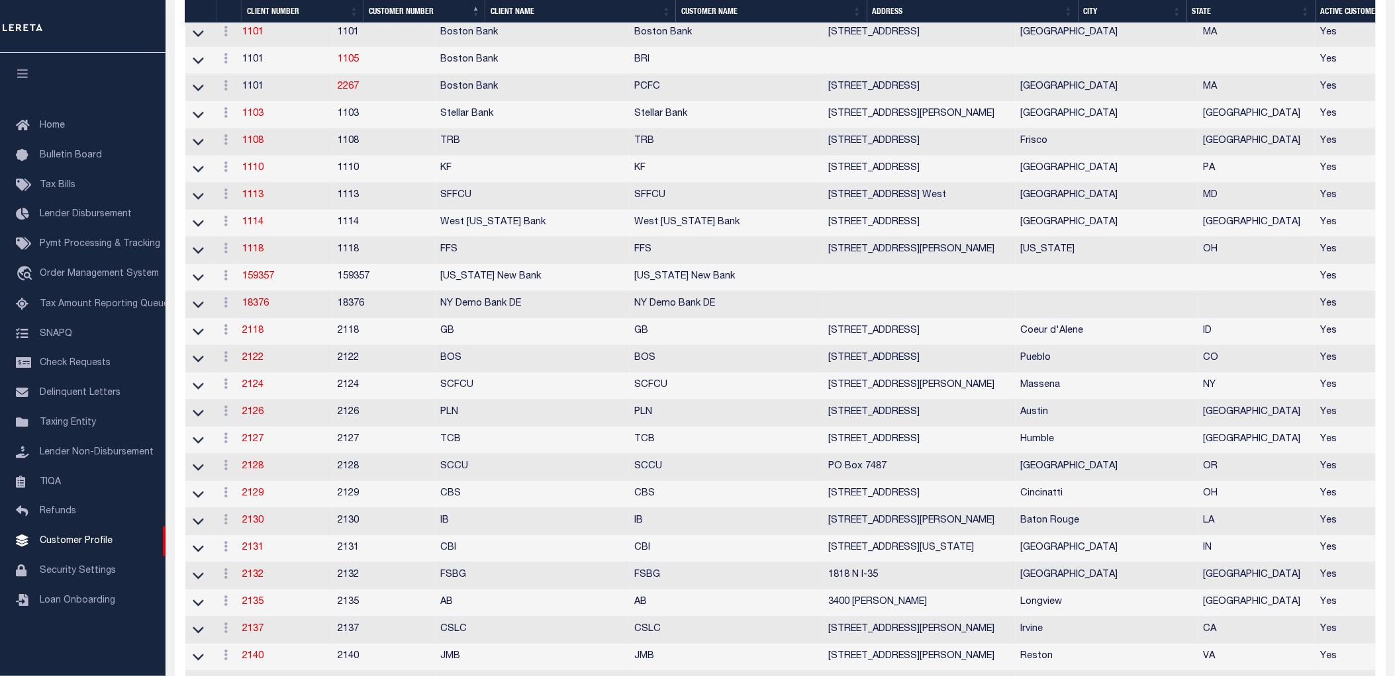
scroll to position [1397, 0]
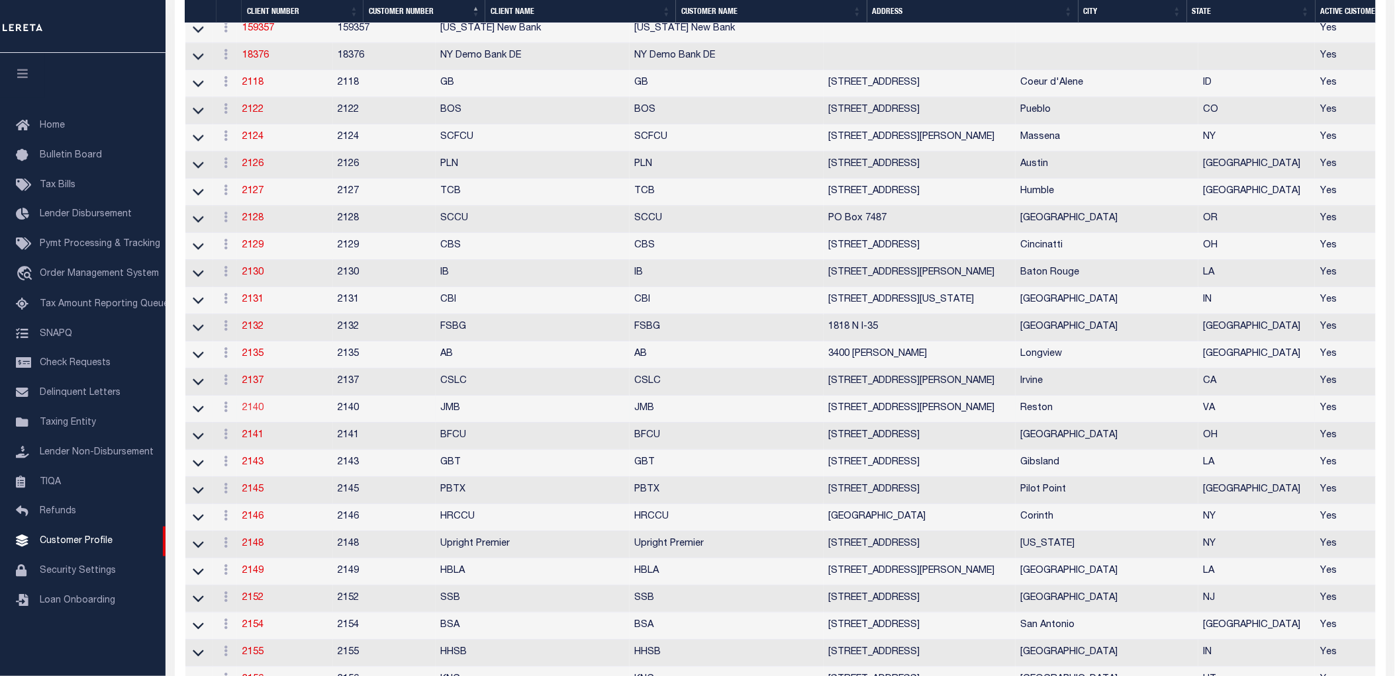
click at [259, 413] on link "2140" at bounding box center [252, 408] width 21 height 9
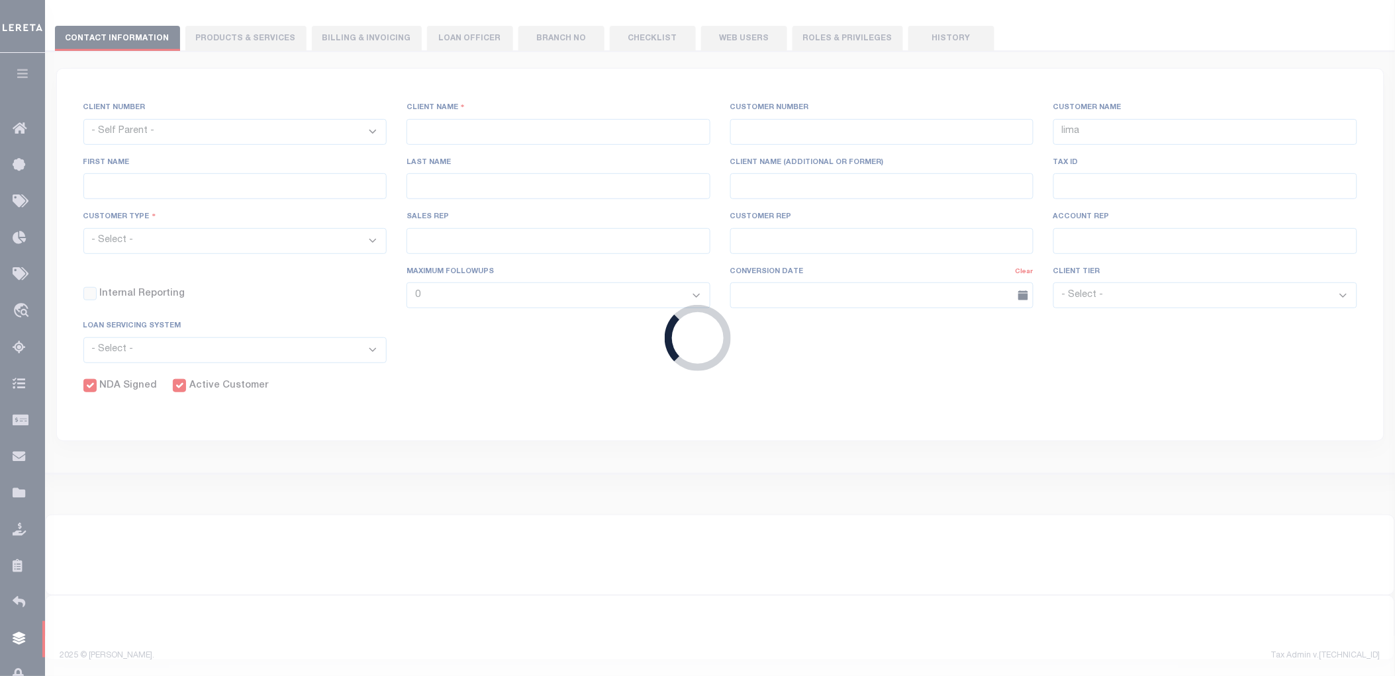
scroll to position [156, 0]
select select
type input "JMB"
type input "2140"
type input "JMB"
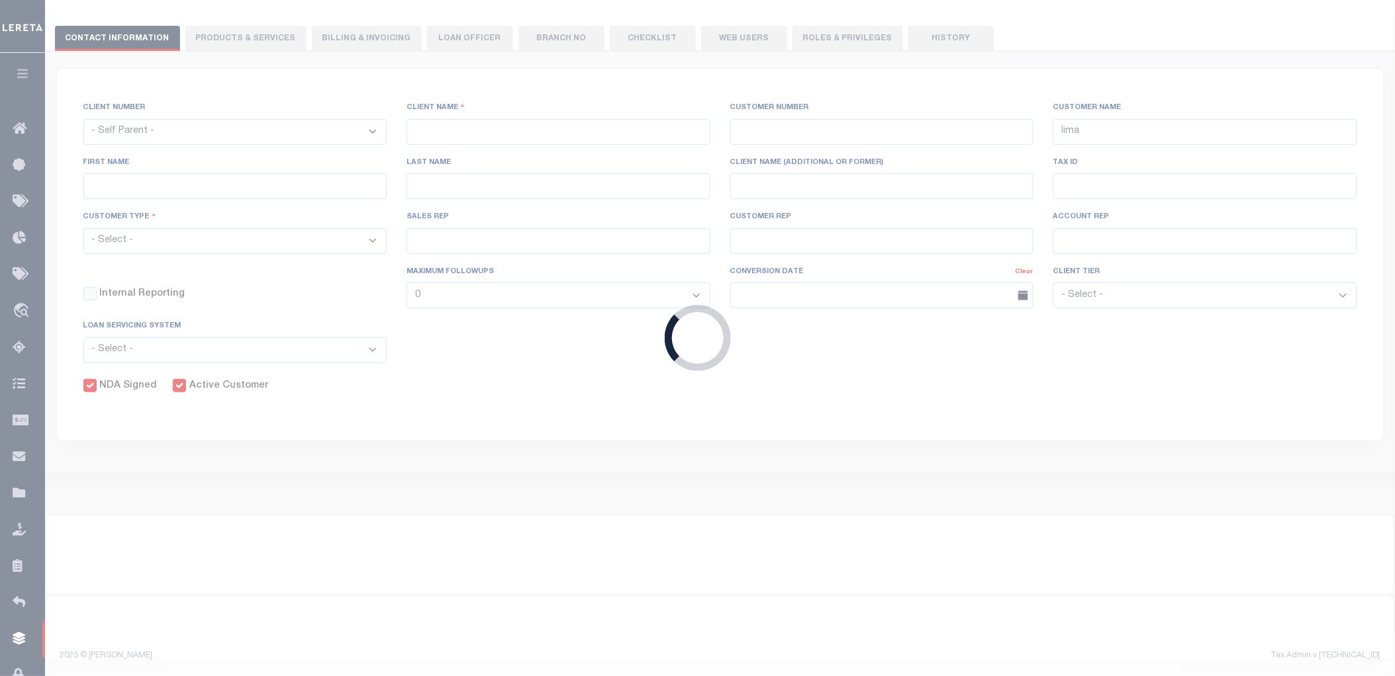
type input "Martina"
type input "Huff"
select select "Mixed Portfolio"
type input "[PERSON_NAME]"
type input "Beth Wiebe"
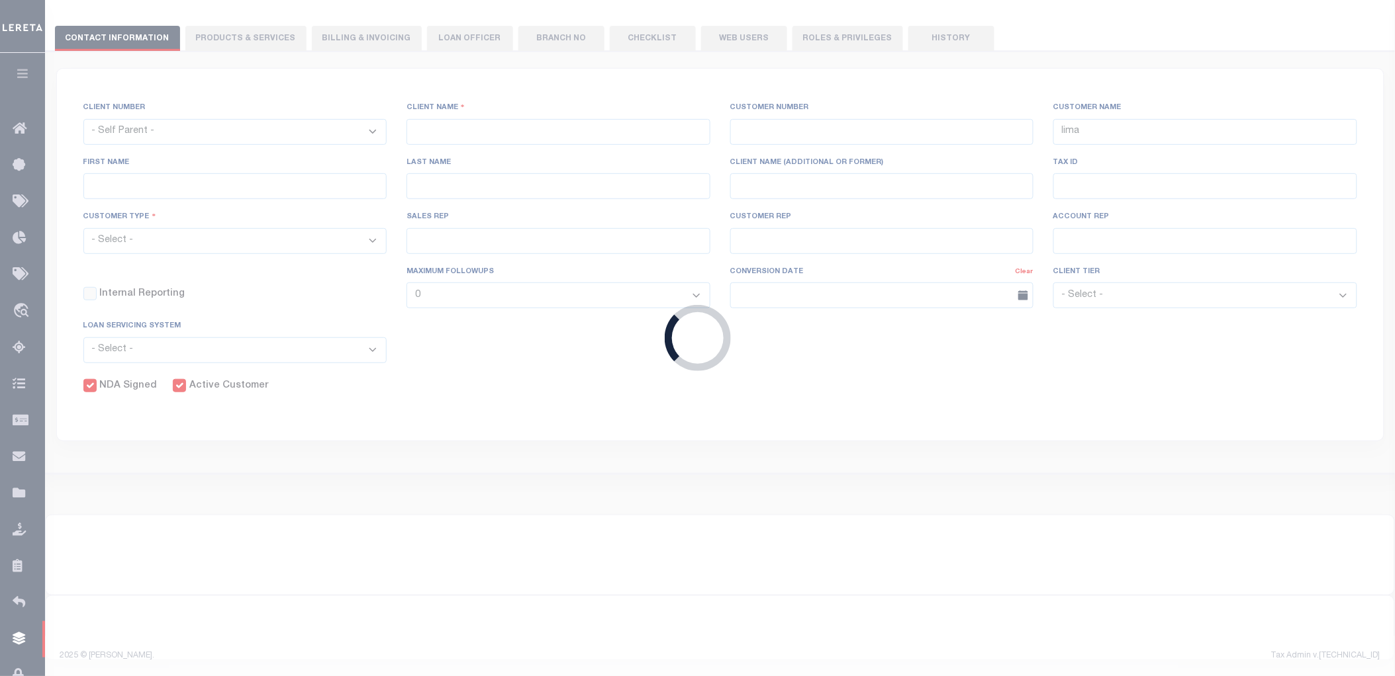
checkbox input "true"
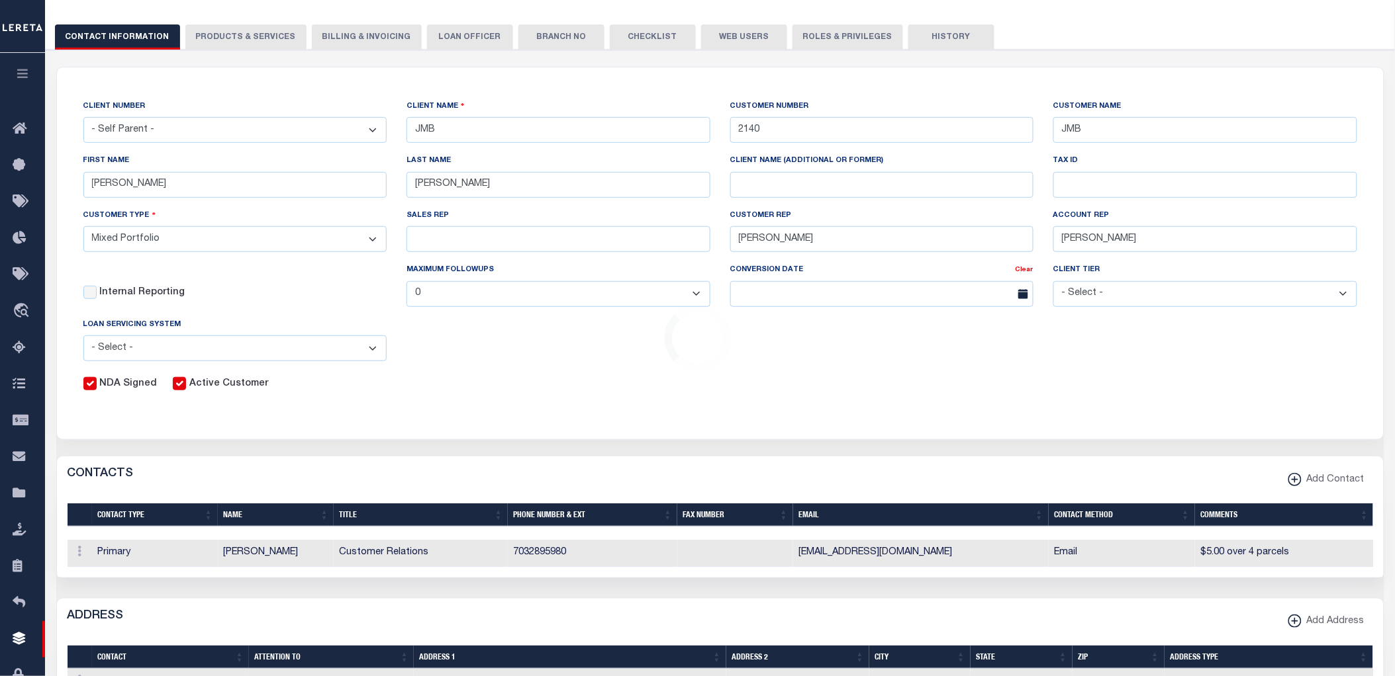
scroll to position [0, 0]
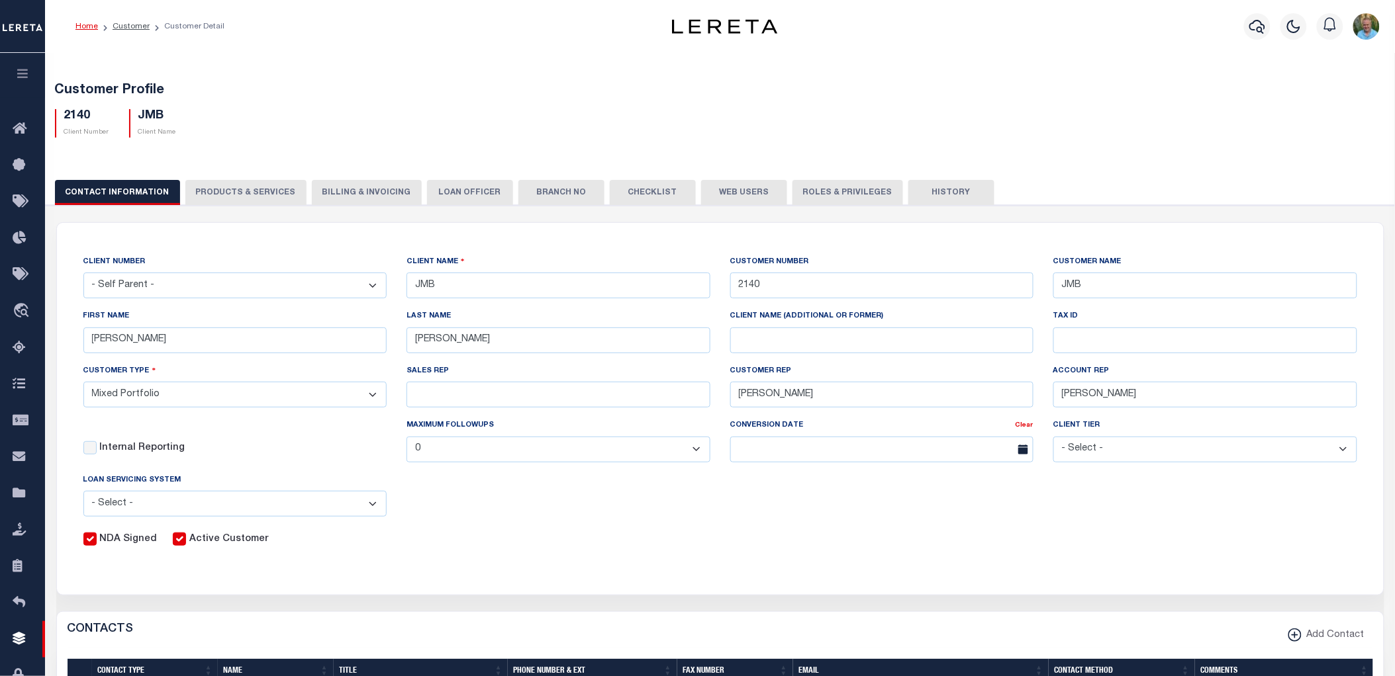
click at [725, 194] on button "Web Users" at bounding box center [744, 192] width 86 height 25
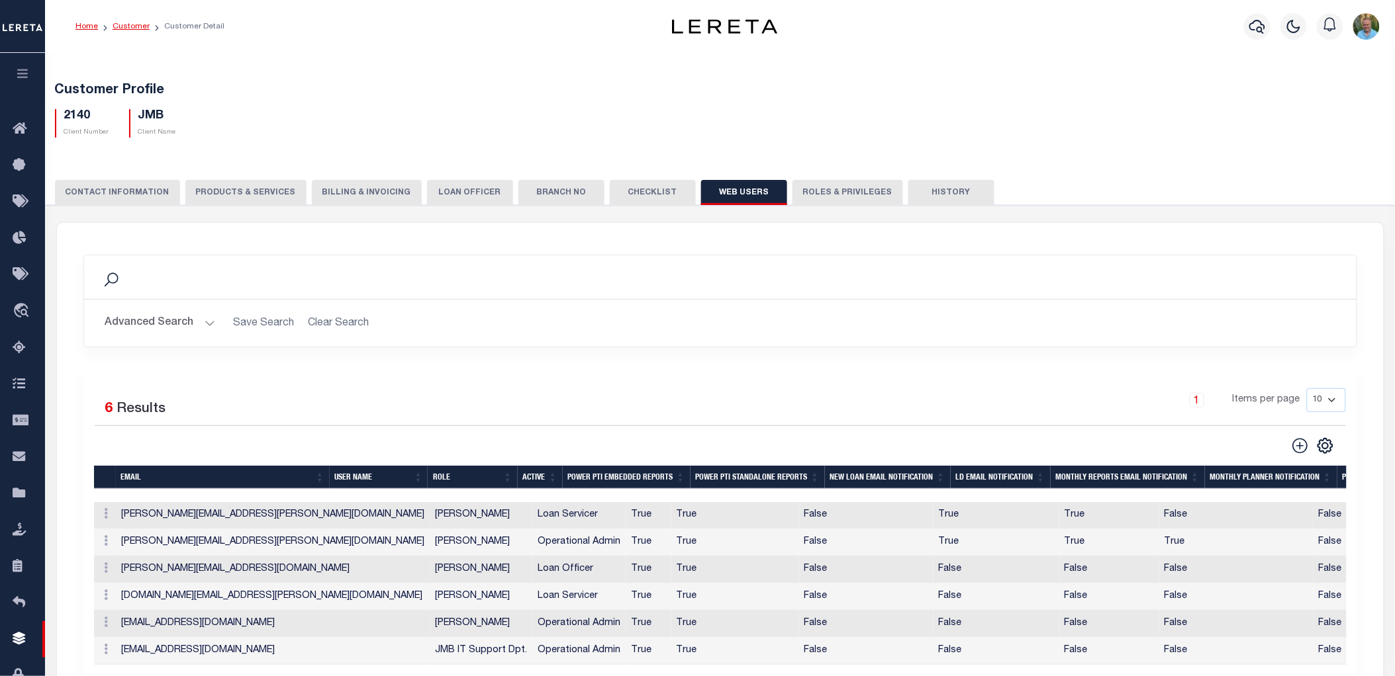
click at [124, 24] on link "Customer" at bounding box center [131, 27] width 37 height 8
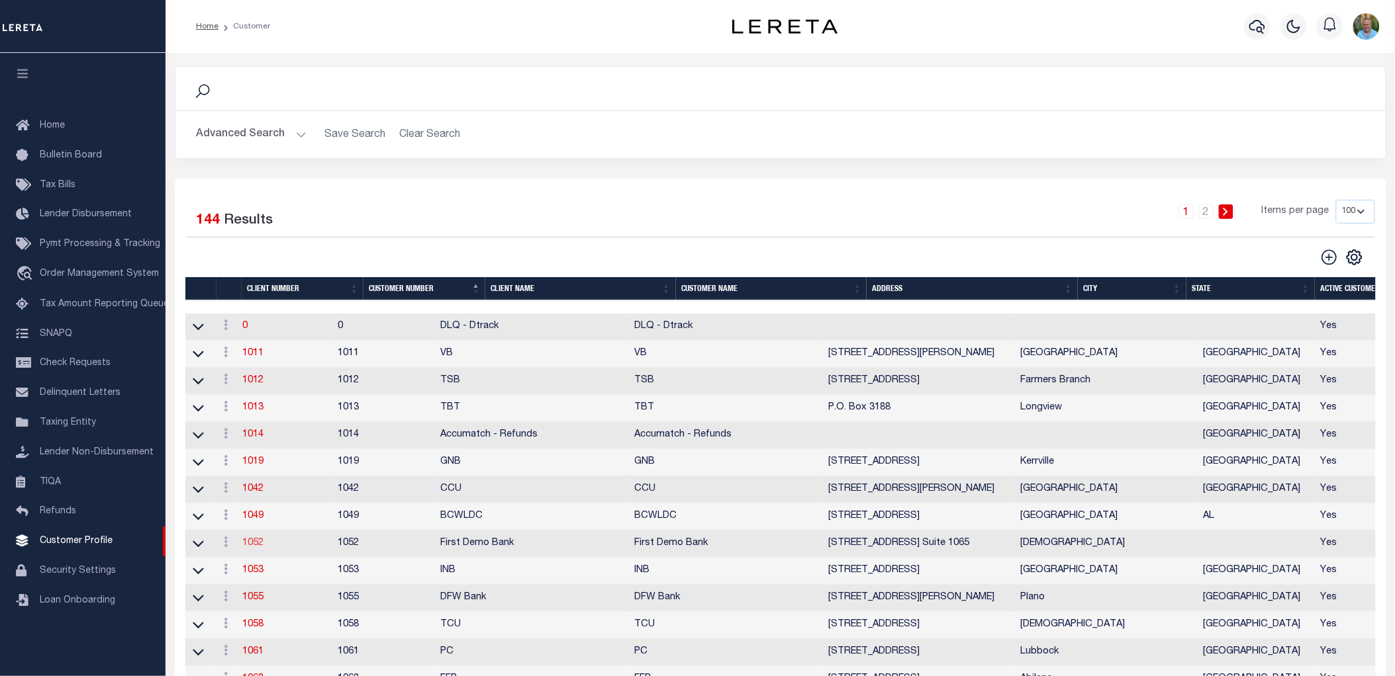
click at [261, 548] on link "1052" at bounding box center [252, 543] width 21 height 9
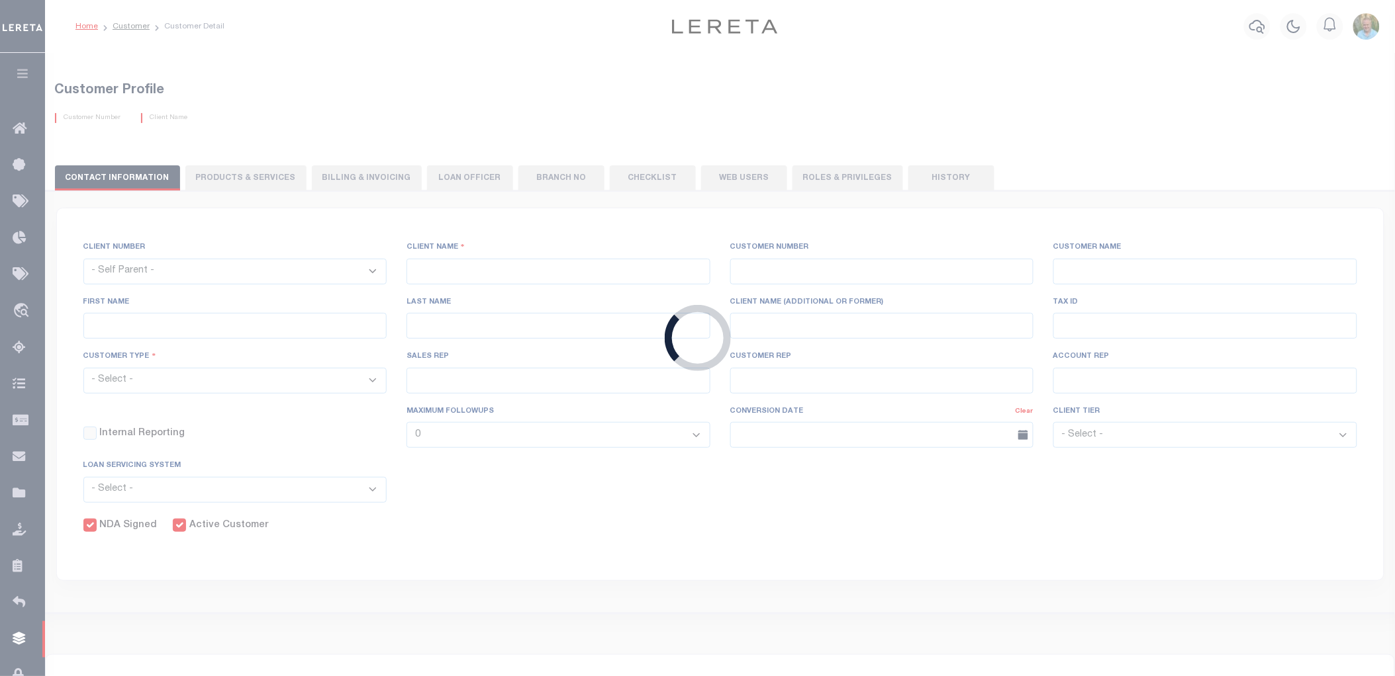
select select
type input "First Demo Bank"
type input "1052"
type input "First Demo Bank"
select select "Mixed Portfolio"
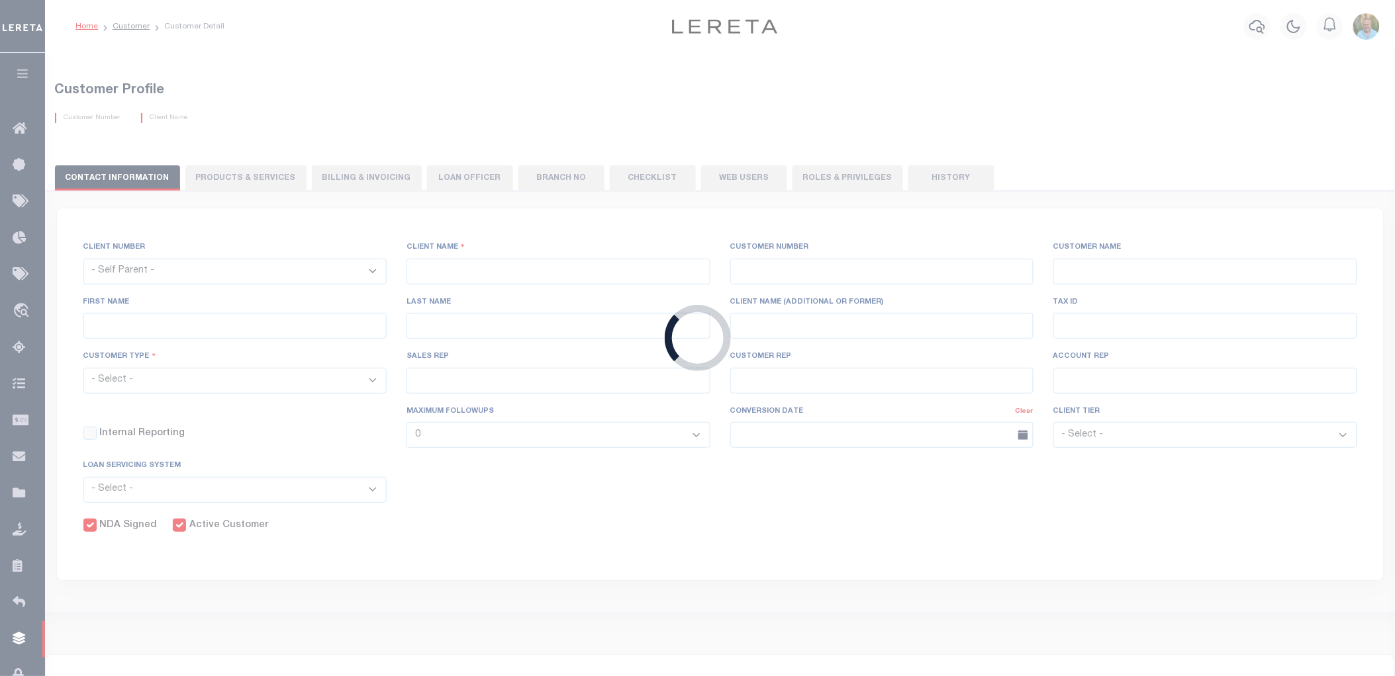
type input "[PERSON_NAME]"
type input "10/30/2022"
select select "Tier 1"
checkbox input "true"
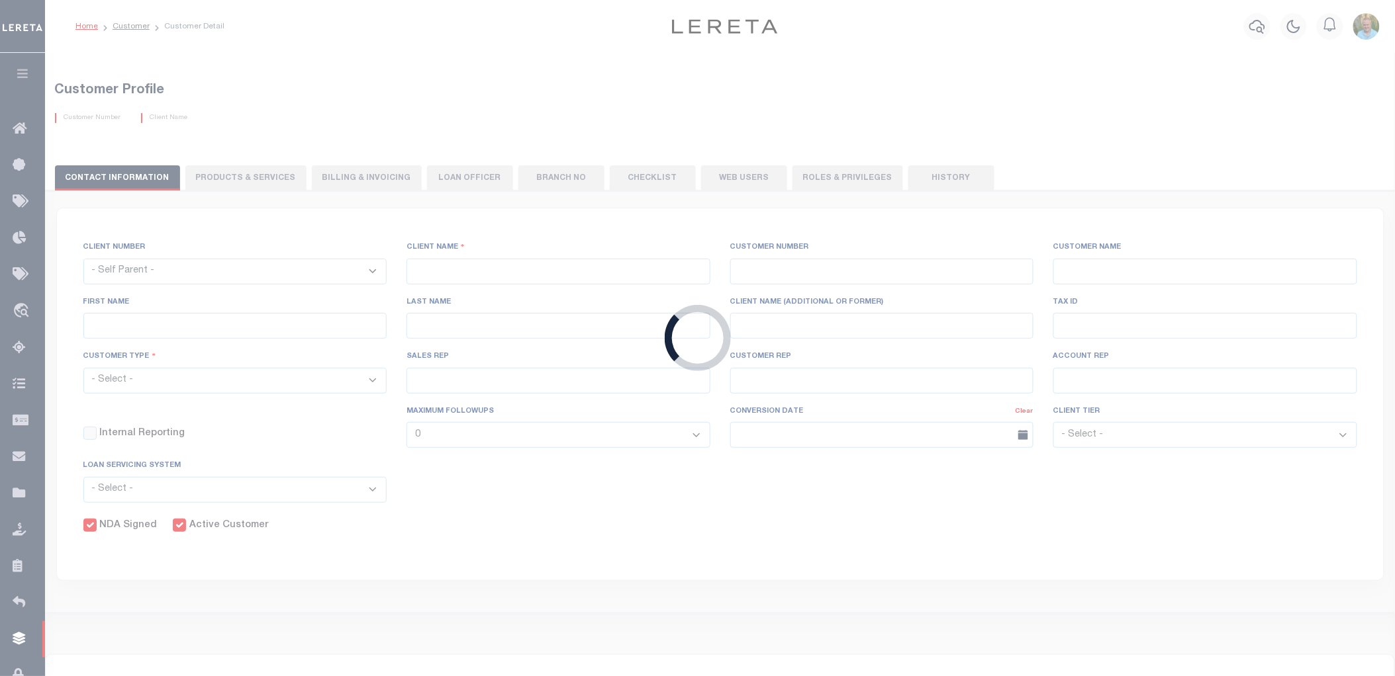
select select
checkbox input "true"
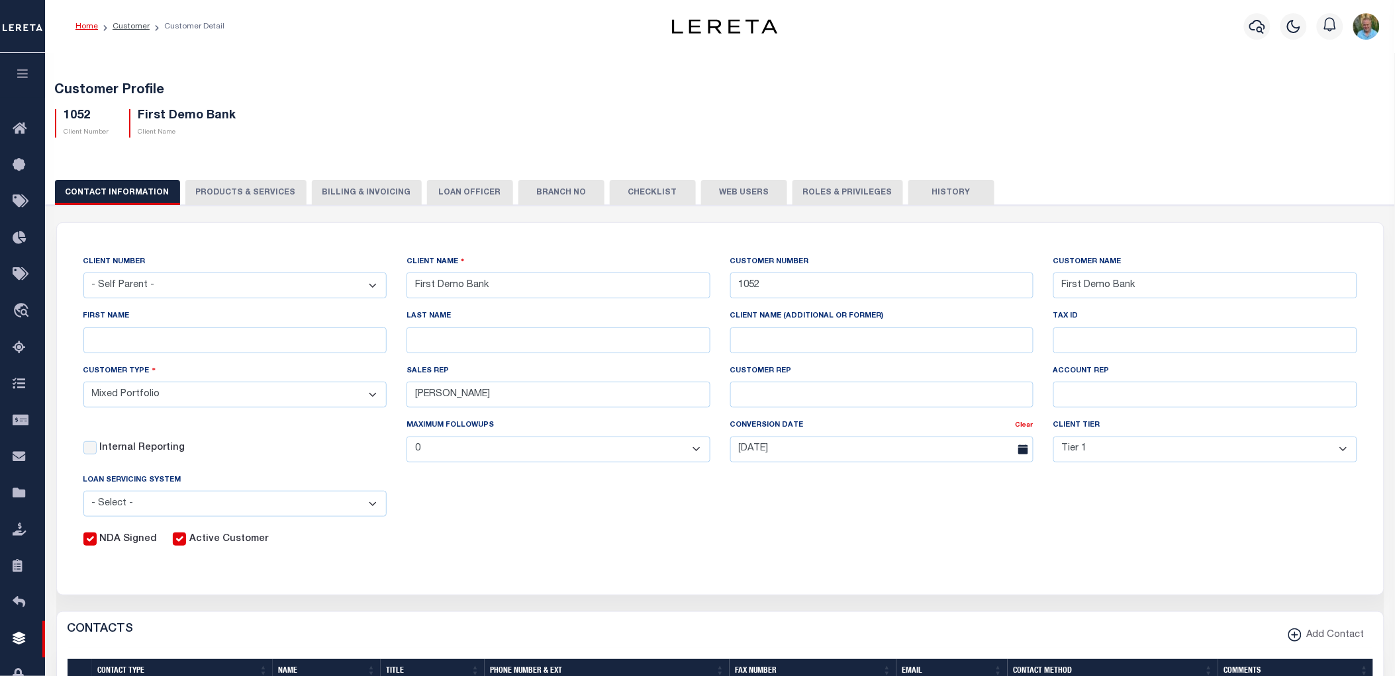
click at [254, 191] on button "PRODUCTS & SERVICES" at bounding box center [245, 192] width 121 height 25
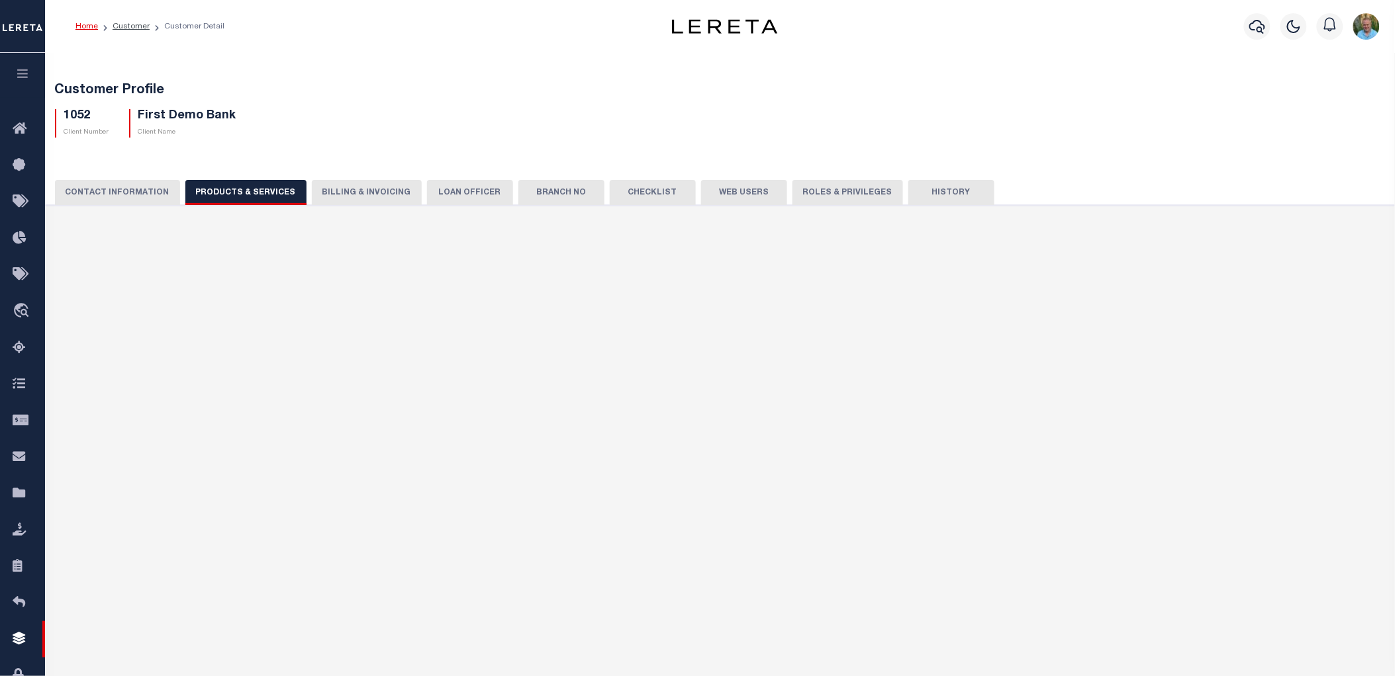
select select "STX"
radio input "true"
checkbox input "true"
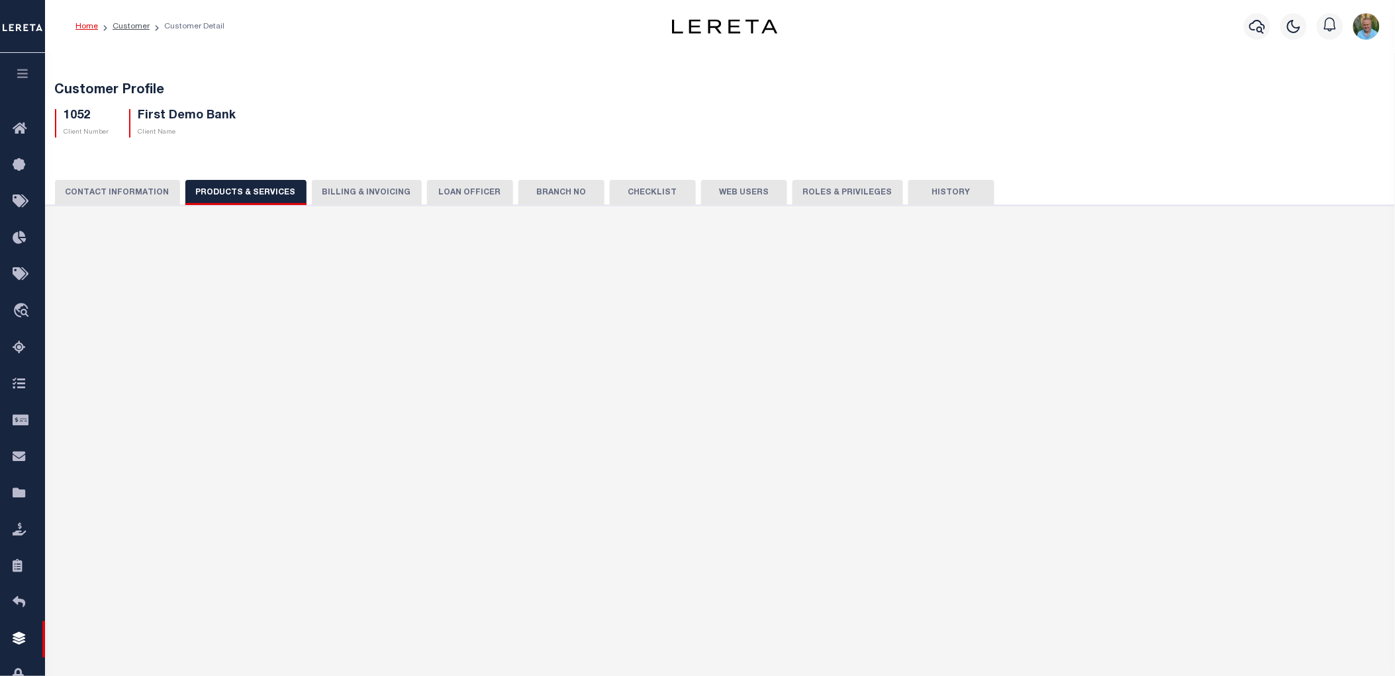
checkbox input "true"
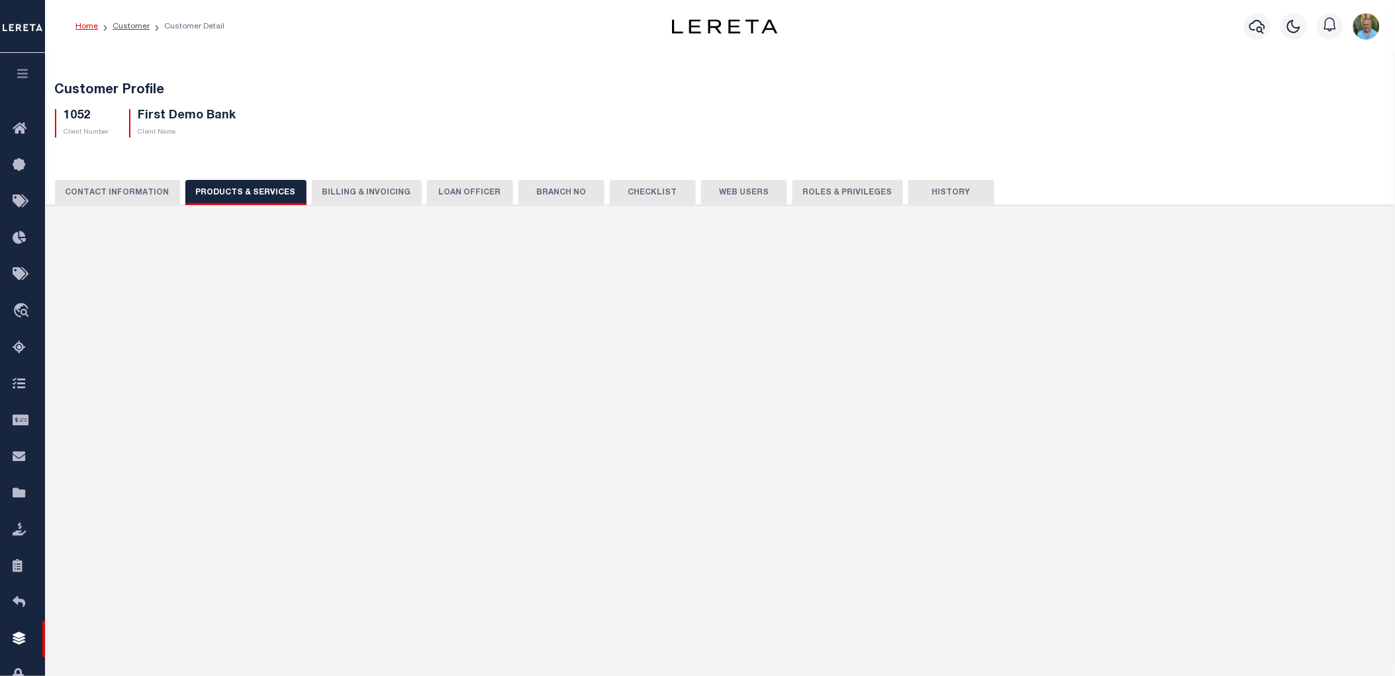
checkbox input "true"
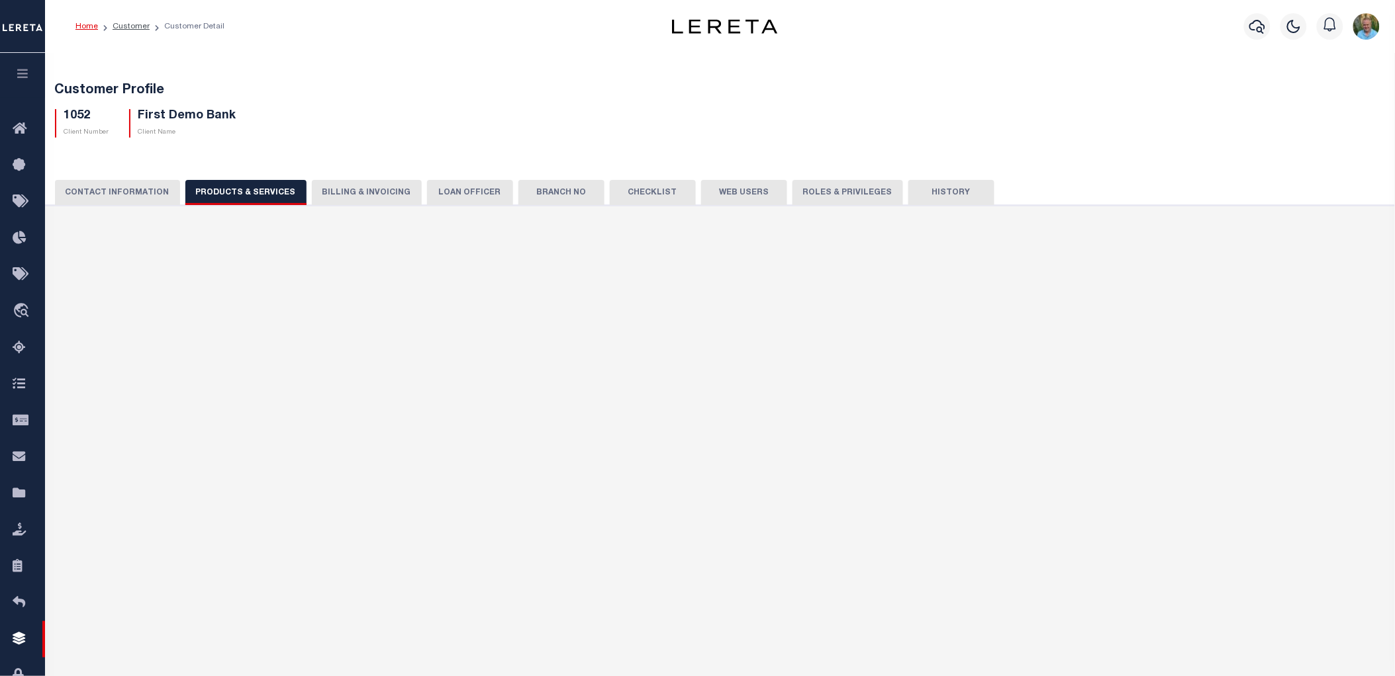
checkbox input "true"
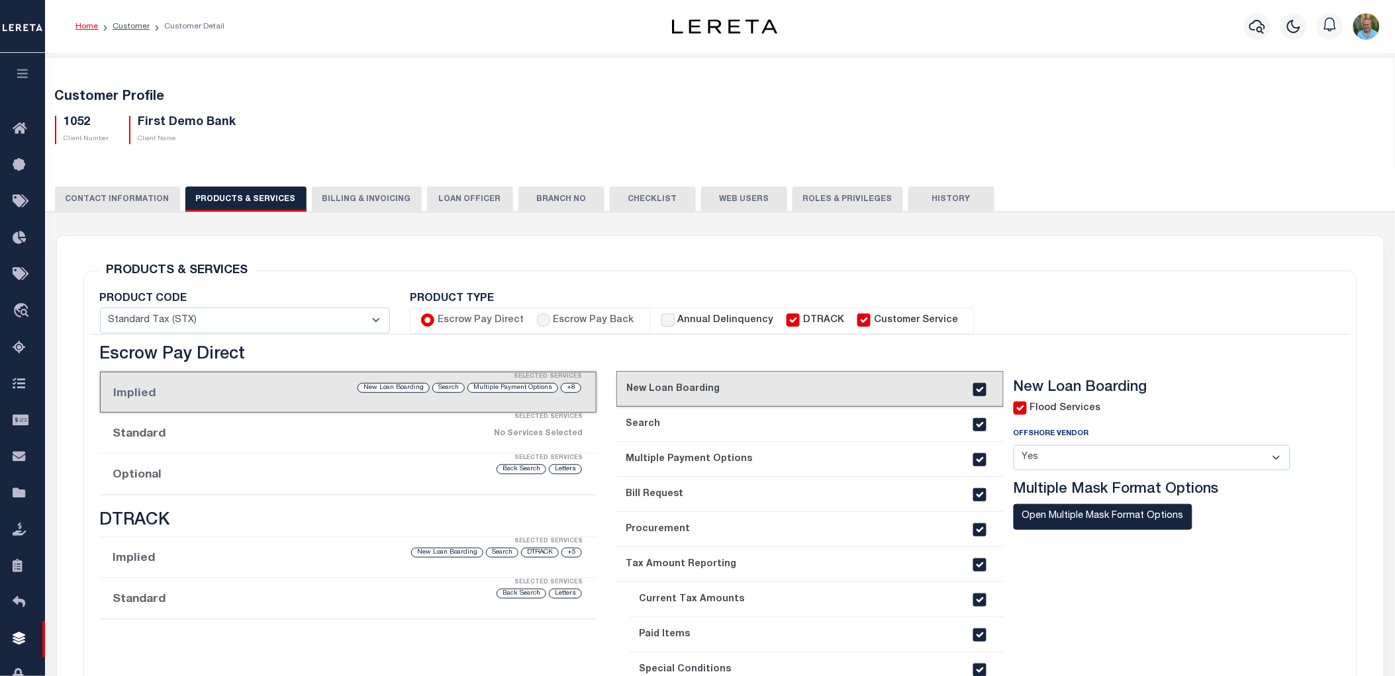
click at [732, 192] on button "Web Users" at bounding box center [744, 199] width 86 height 25
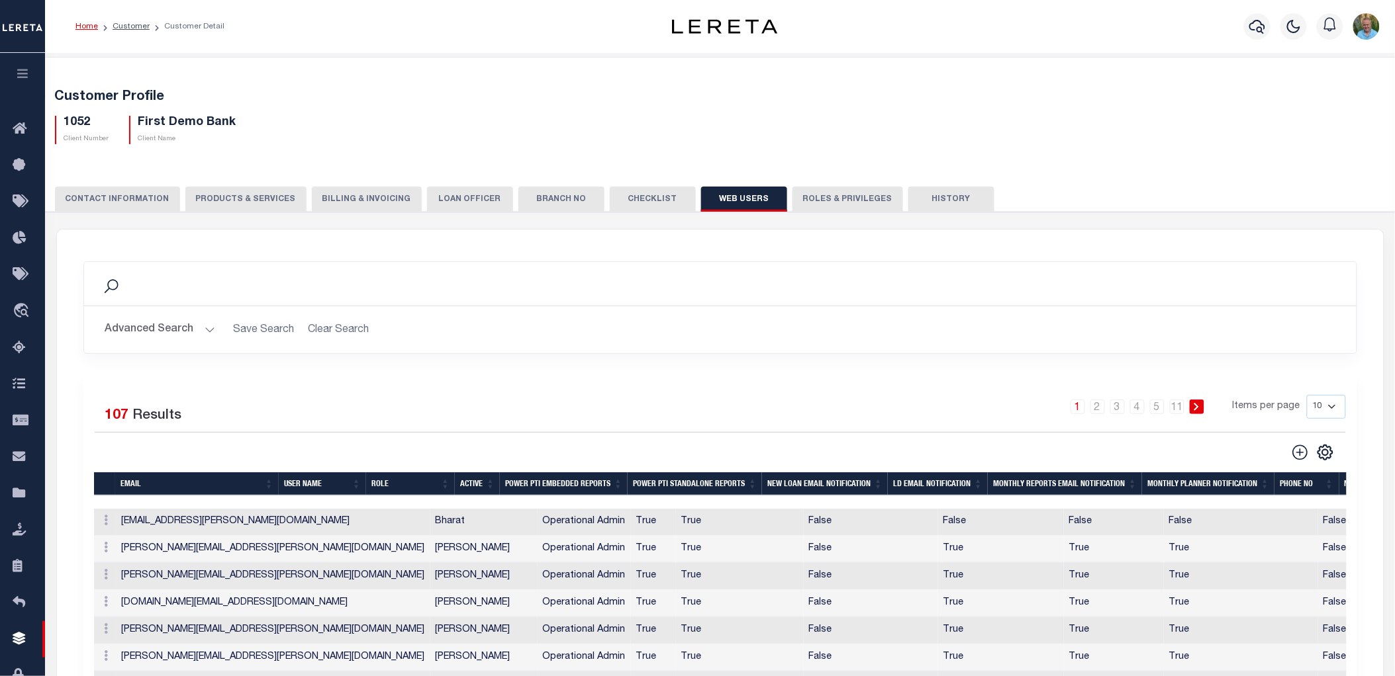
click at [26, 71] on icon "button" at bounding box center [22, 74] width 15 height 12
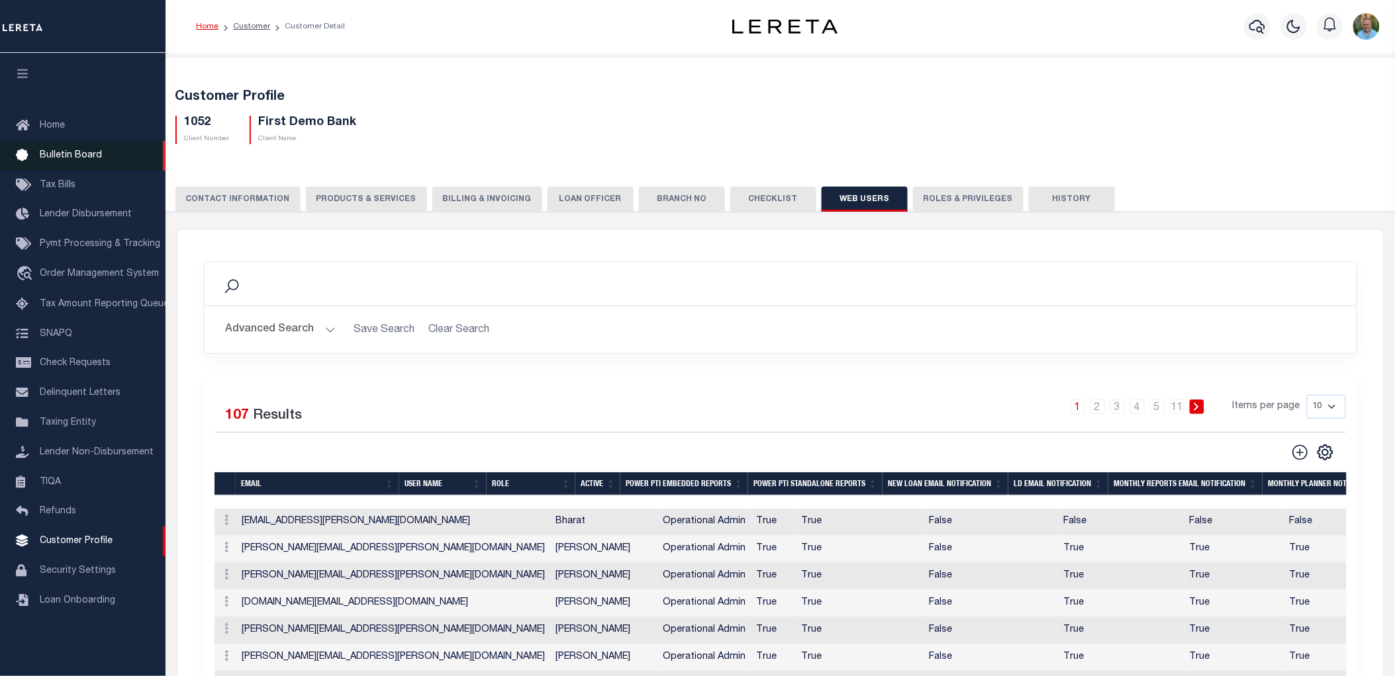
click at [58, 158] on span "Bulletin Board" at bounding box center [71, 155] width 62 height 9
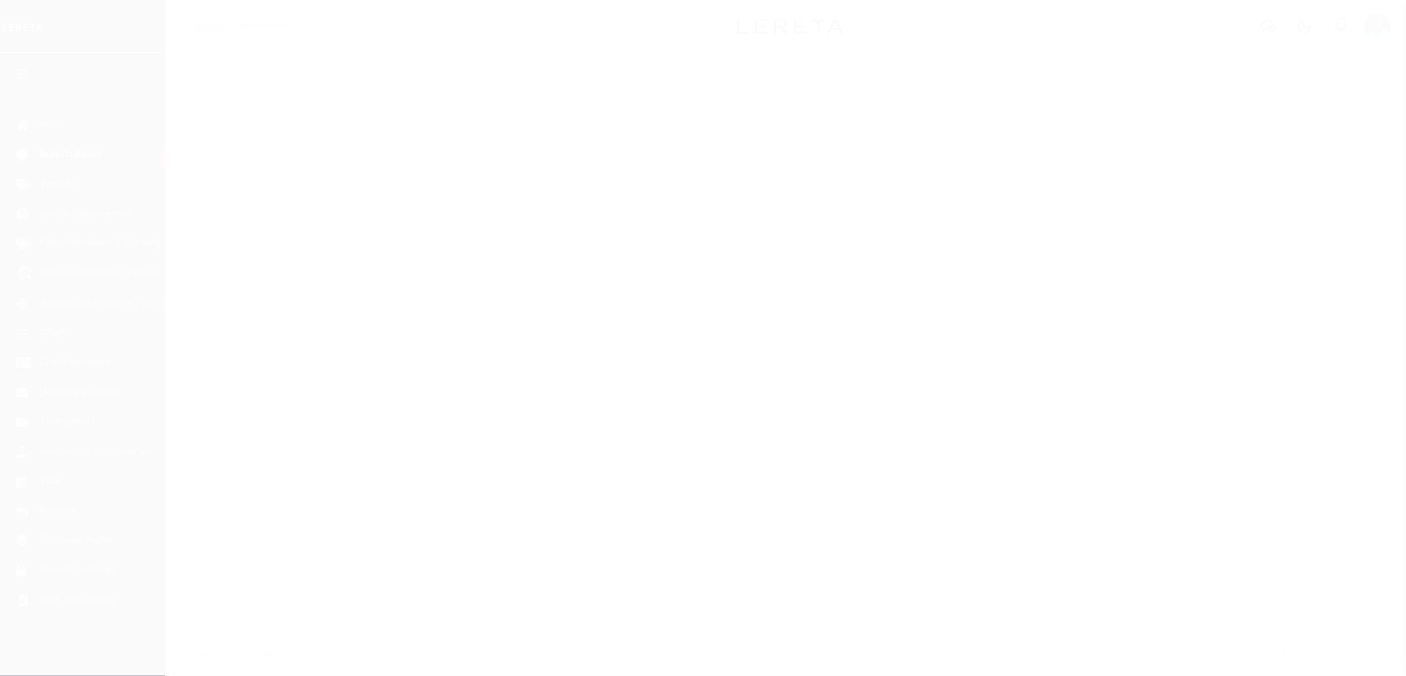
select select "50"
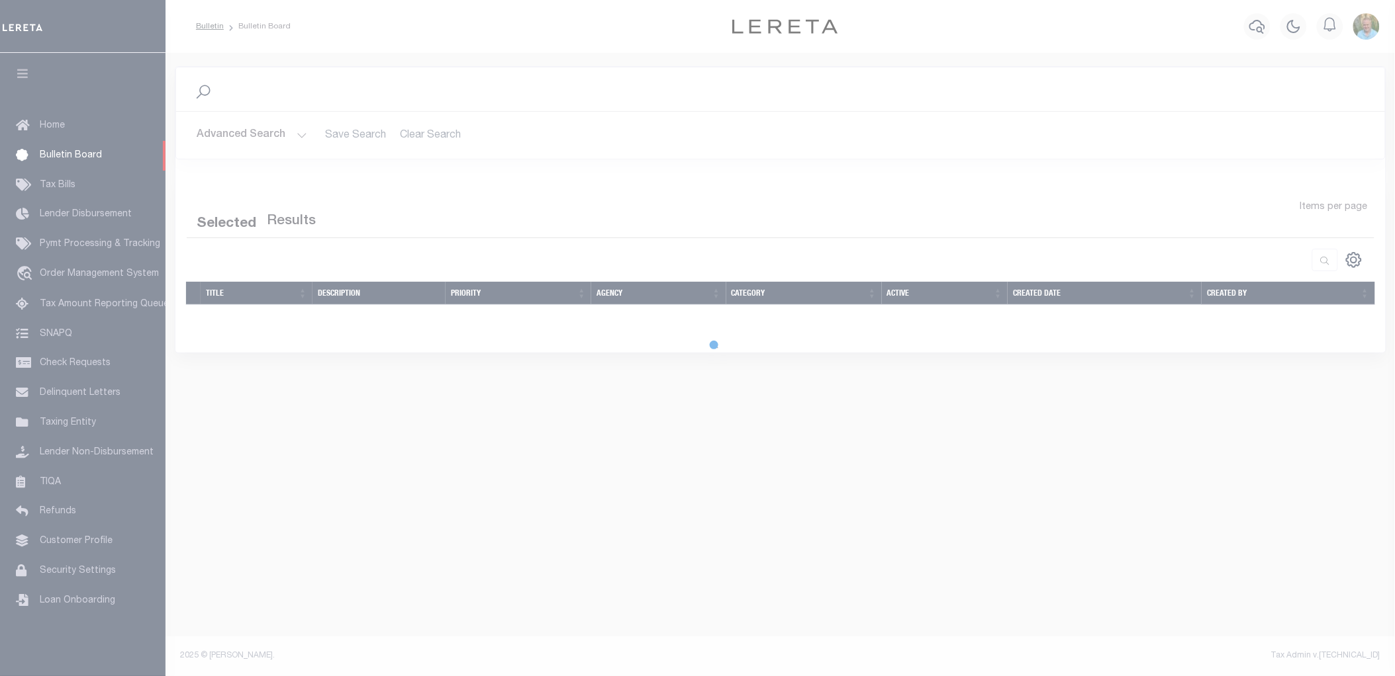
select select "50"
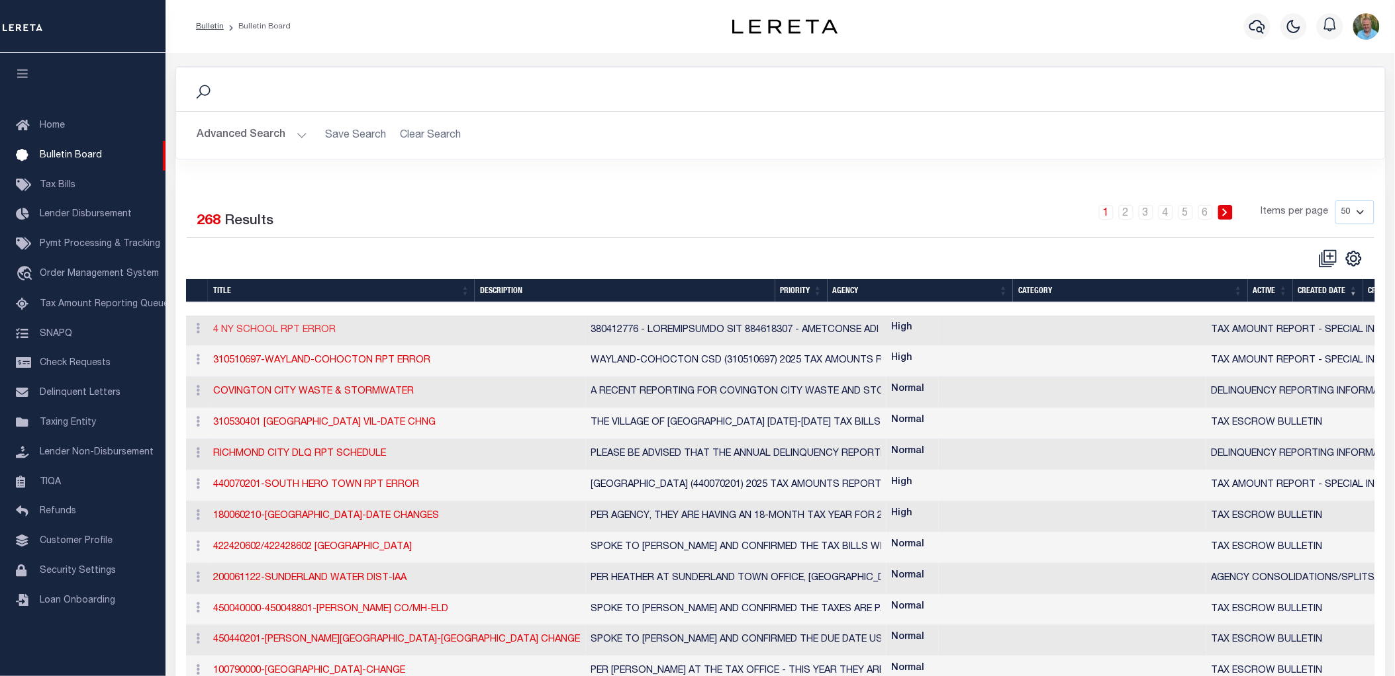
click at [287, 327] on link "4 NY SCHOOL RPT ERROR" at bounding box center [275, 330] width 122 height 9
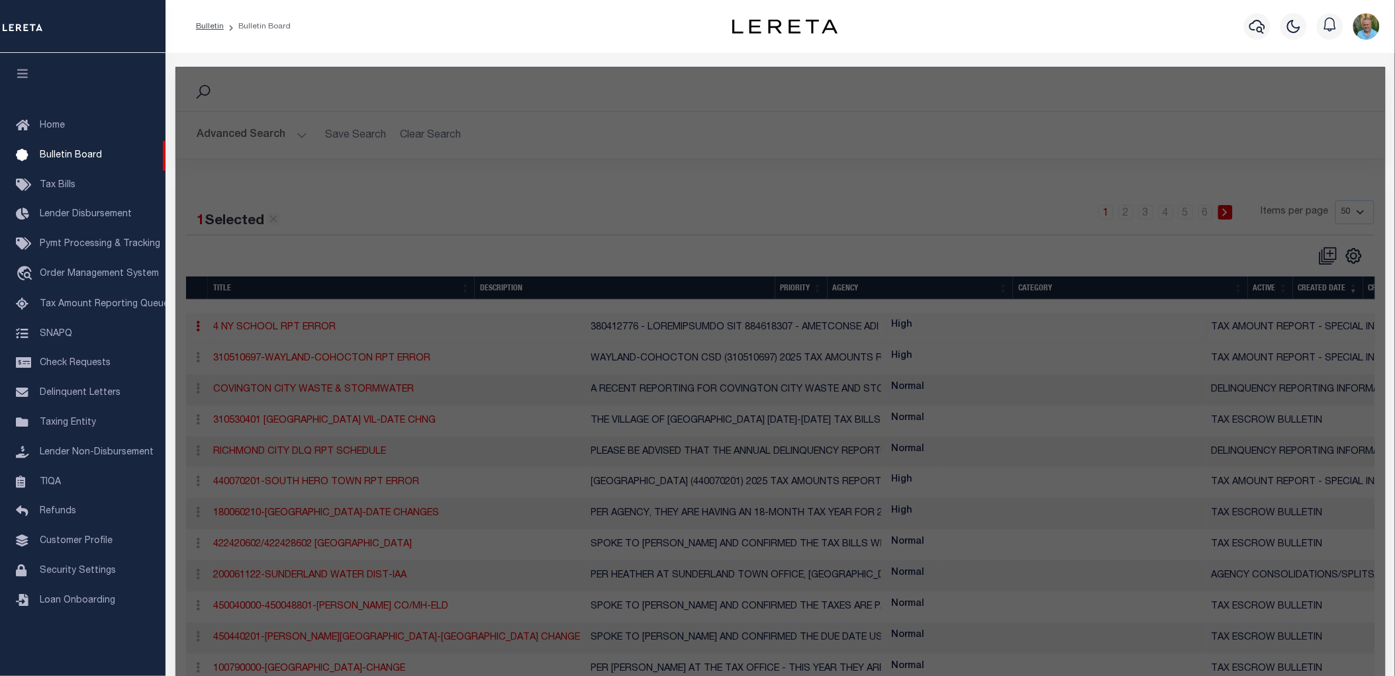
checkbox input "true"
checkbox input "false"
type input "4 NY SCHOOL RPT ERROR"
type textarea "310070610 - SOUTHWESTERN CSD 310070612 - FREWSBURG CSD 310070648 - JAMESTOWN CS…"
select select "NY"
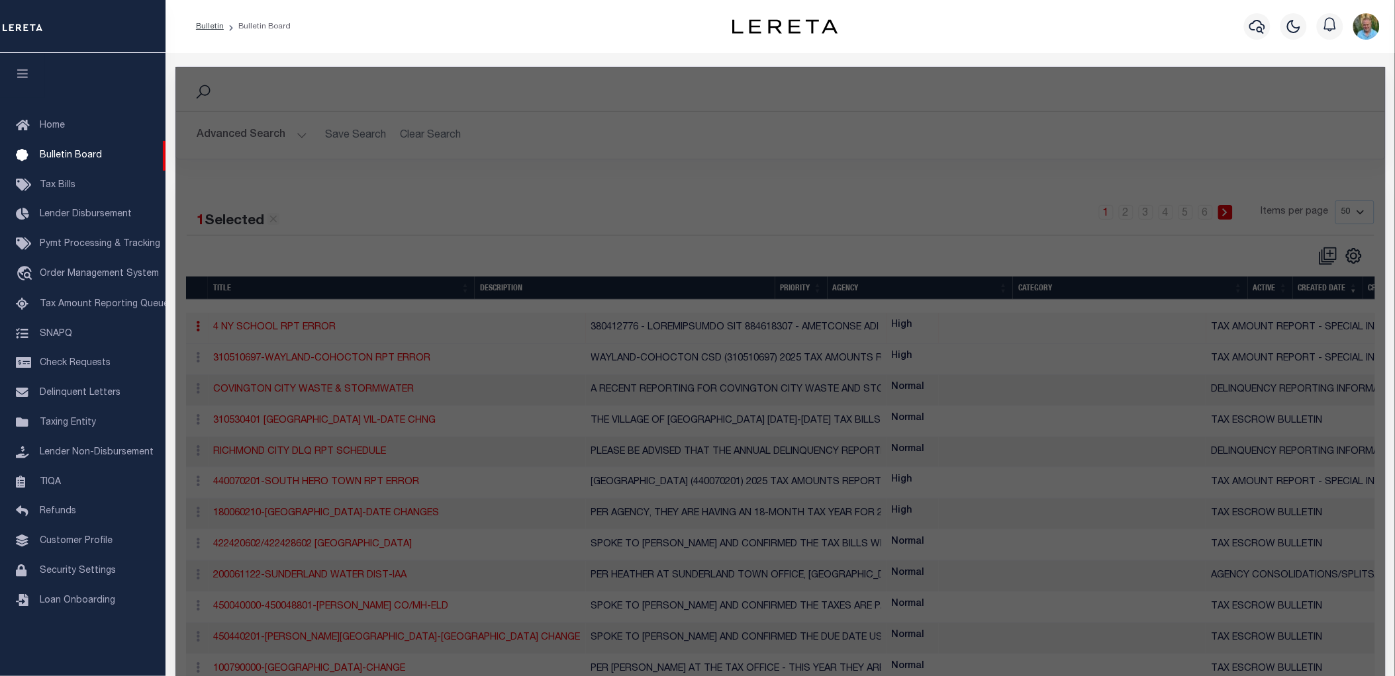
select select
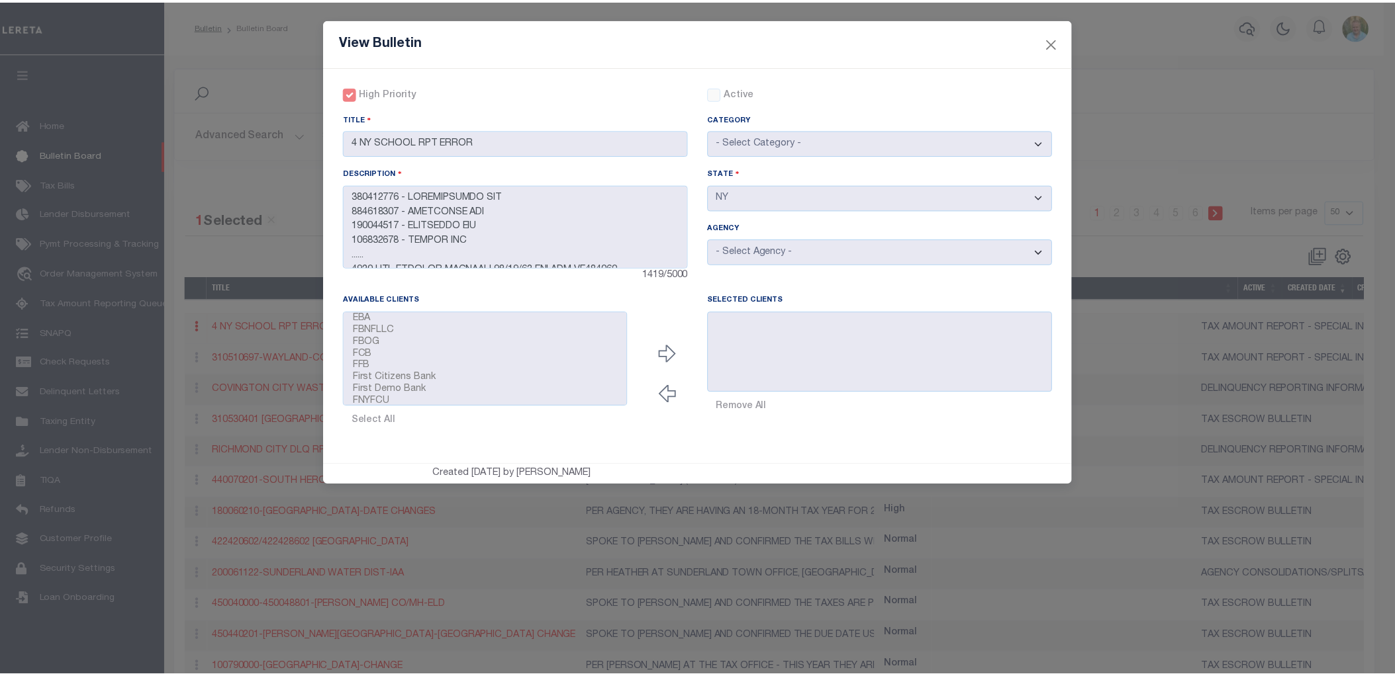
scroll to position [181, 0]
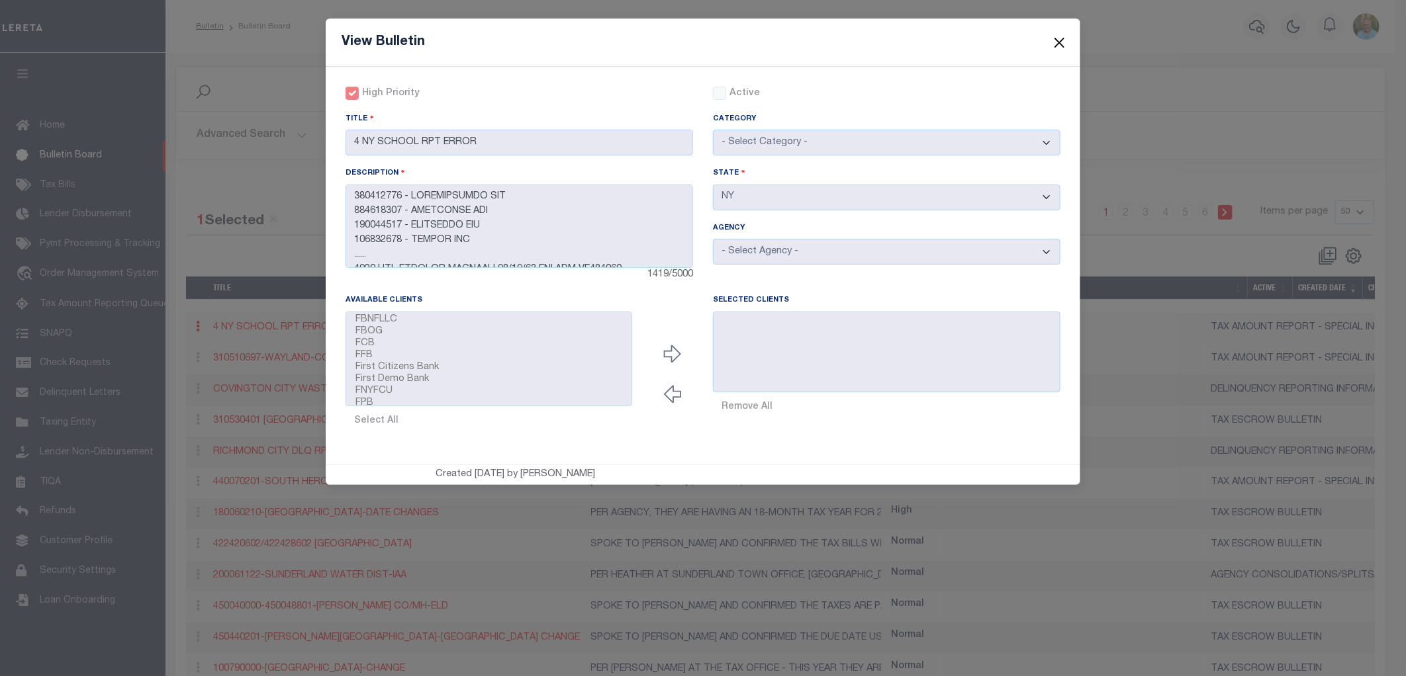
drag, startPoint x: 1059, startPoint y: 37, endPoint x: 1037, endPoint y: 57, distance: 29.5
click at [1059, 38] on button "Close" at bounding box center [1059, 42] width 17 height 17
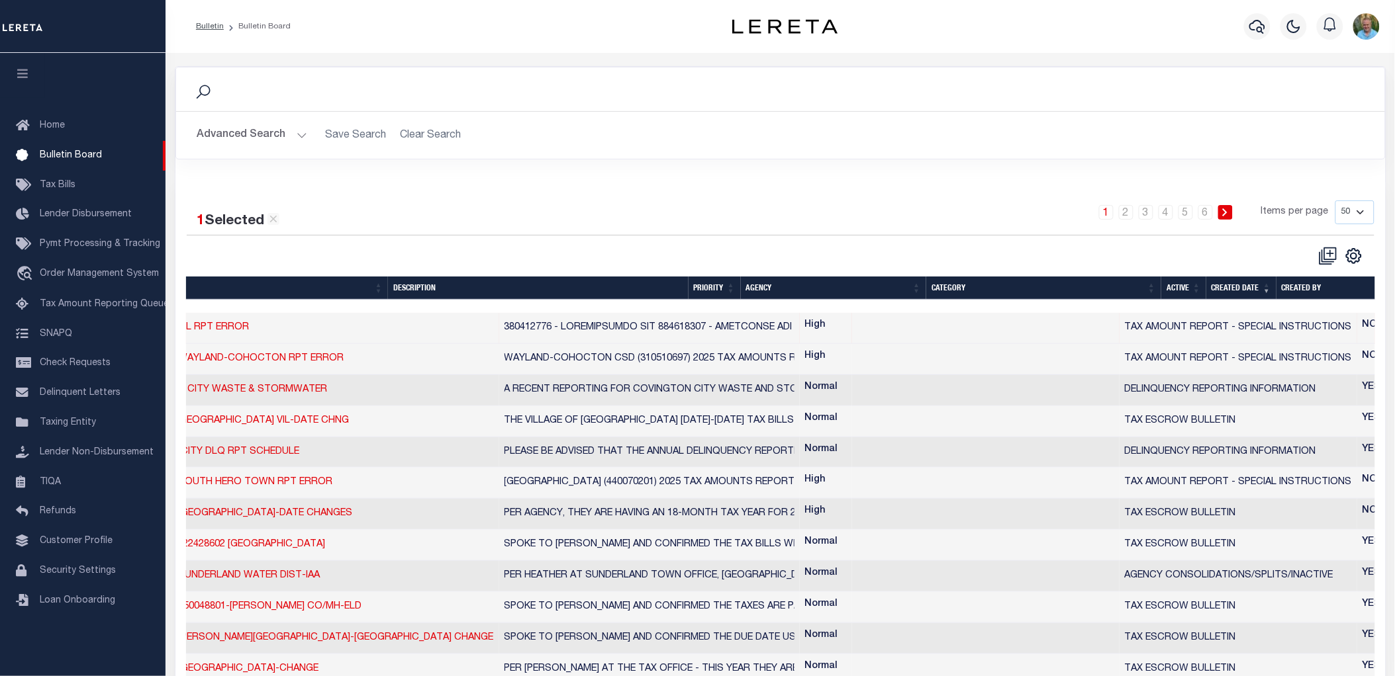
scroll to position [0, 102]
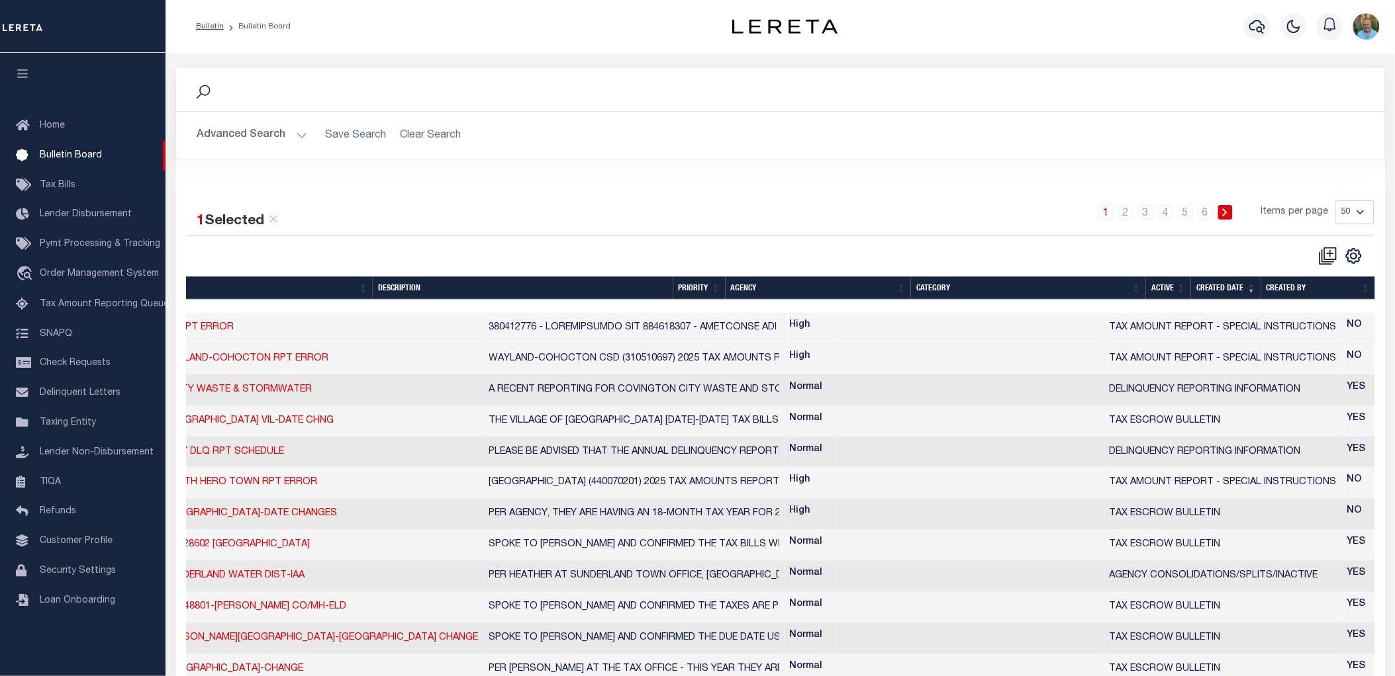
click at [837, 391] on td at bounding box center [970, 390] width 267 height 31
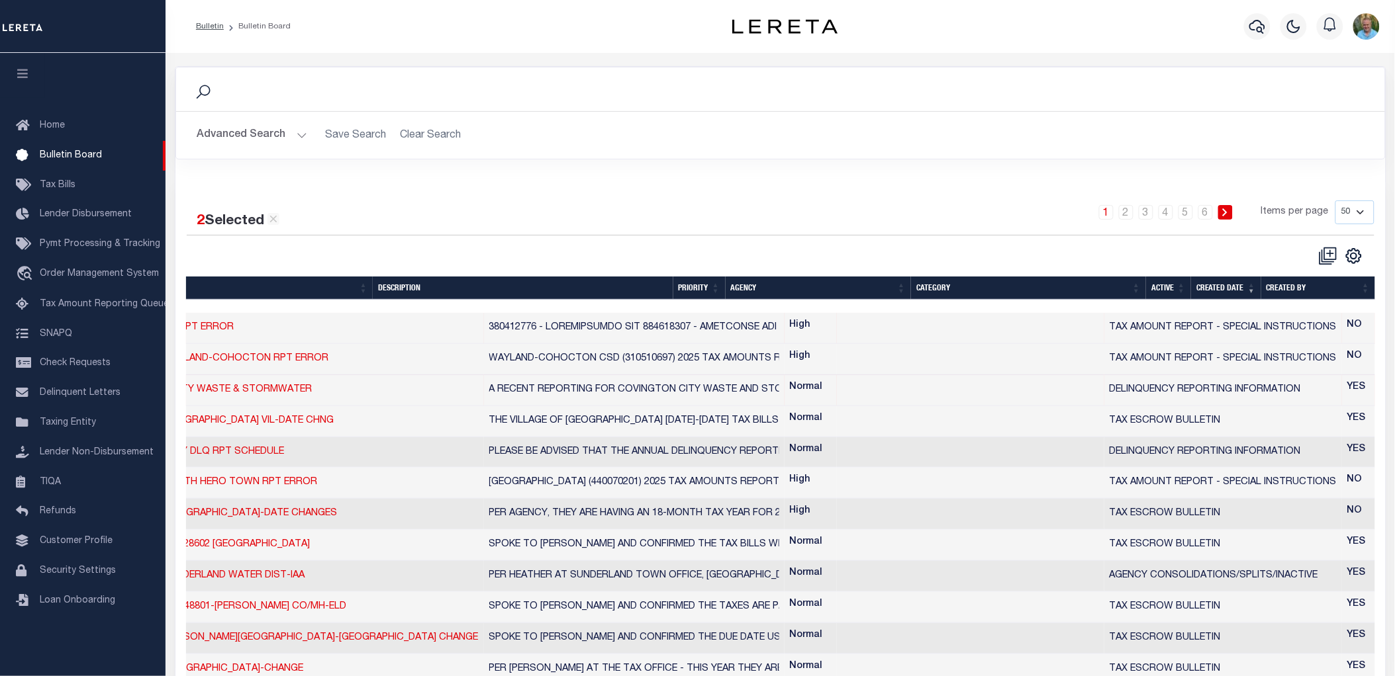
click at [335, 388] on td "COVINGTON CITY WASTE & STORMWATER" at bounding box center [295, 390] width 377 height 31
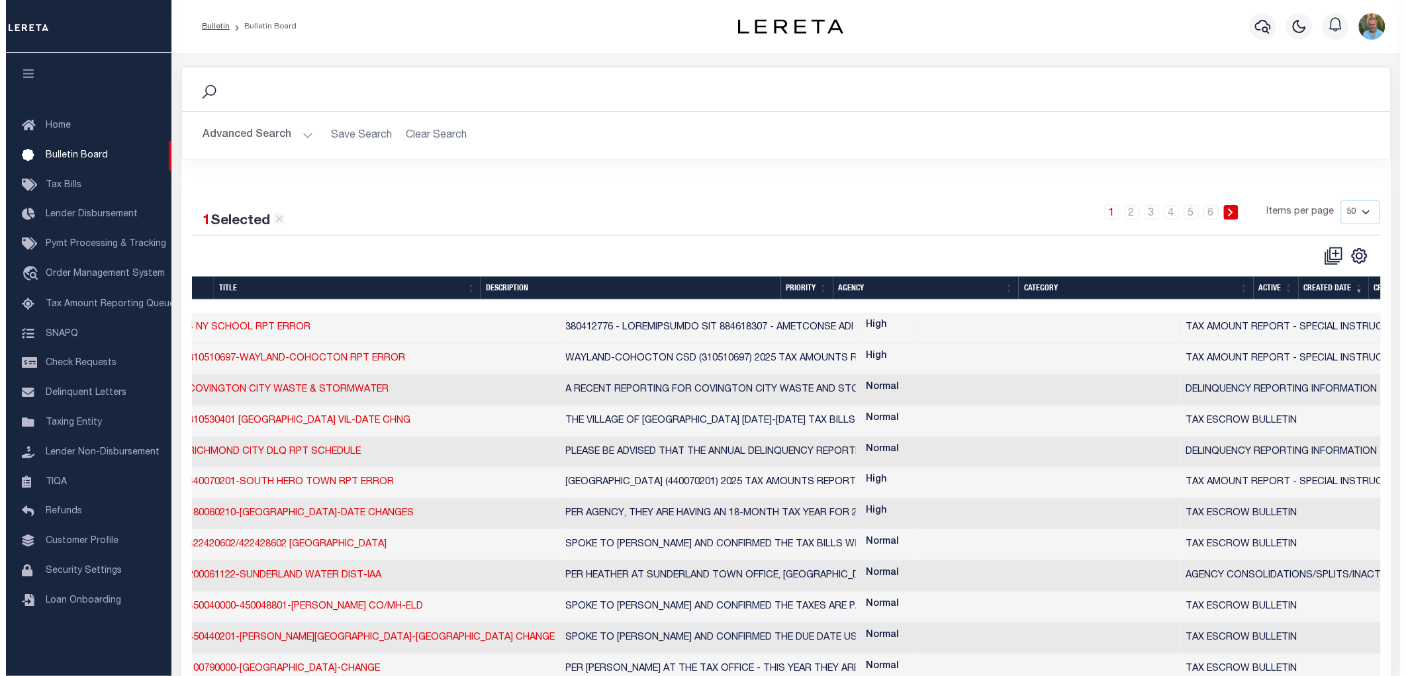
scroll to position [0, 0]
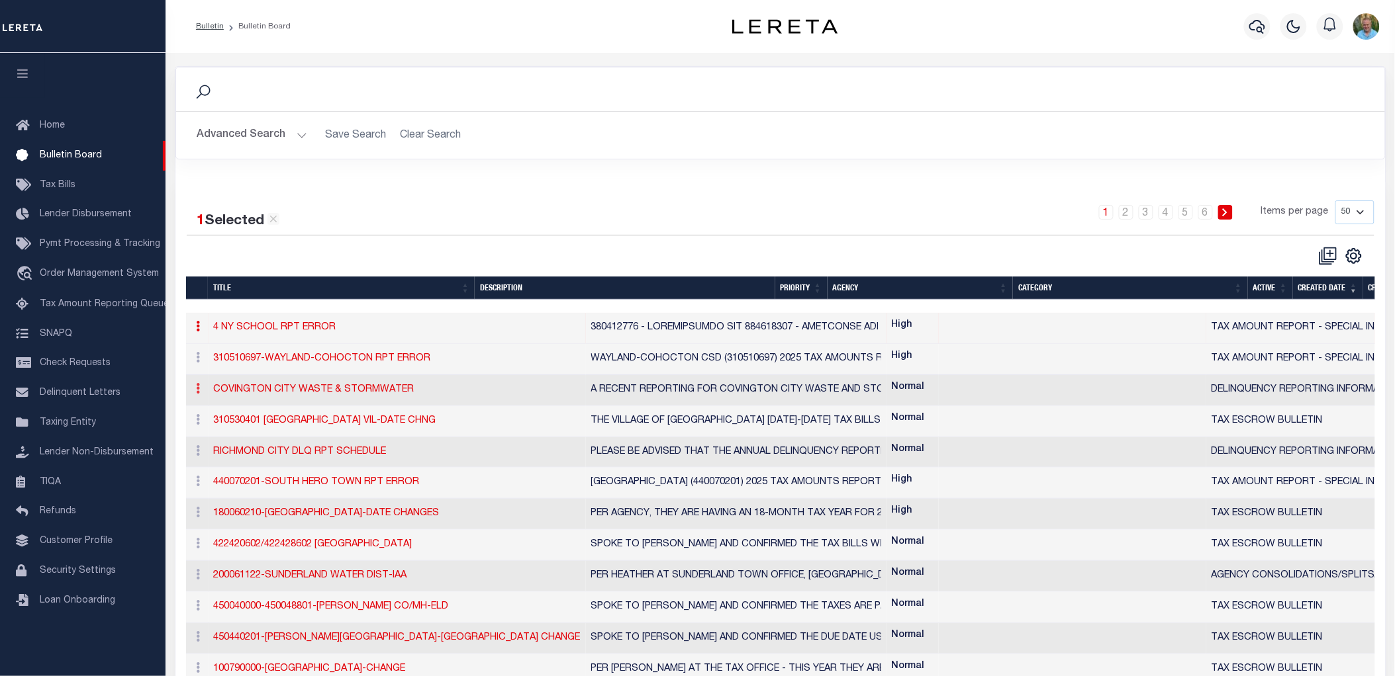
click at [201, 392] on link at bounding box center [198, 390] width 15 height 11
click at [222, 435] on link "Edit" at bounding box center [224, 431] width 64 height 22
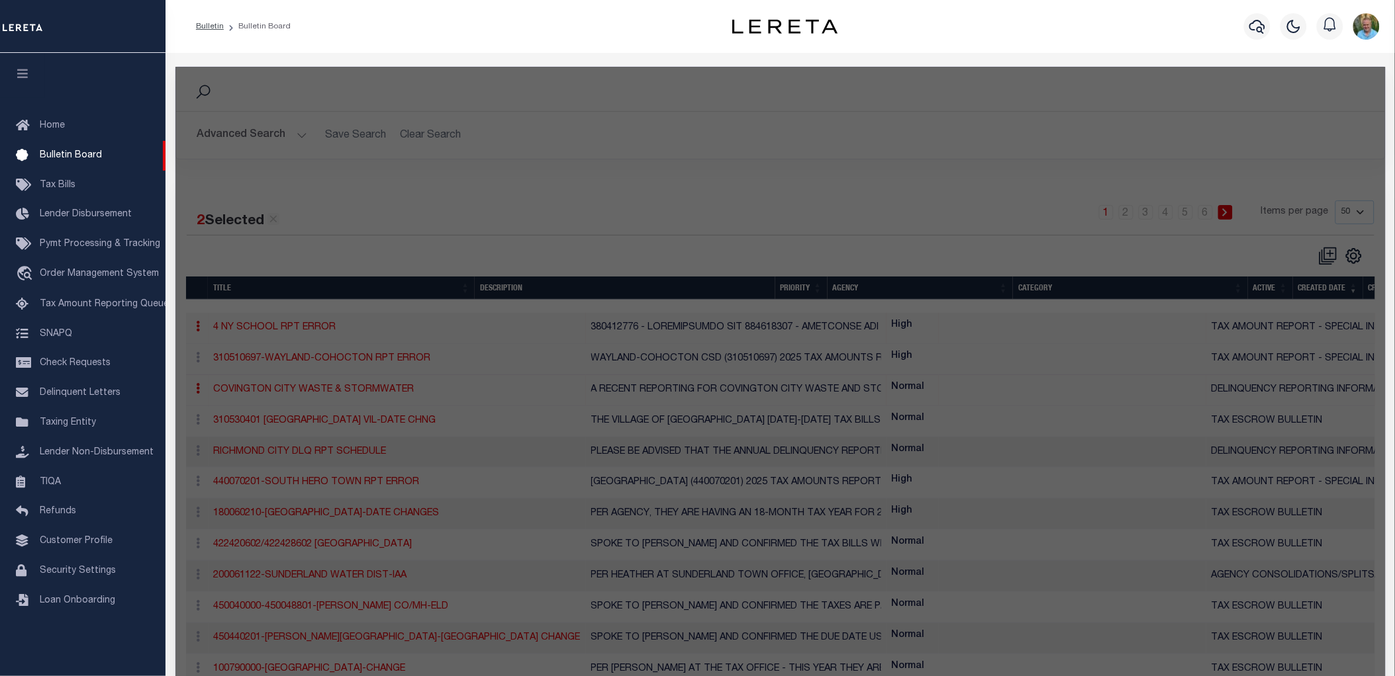
checkbox input "false"
checkbox input "true"
type input "COVINGTON CITY WASTE & STORMWATER"
type textarea "A RECENT REPORTING FOR COVINGTON CITY WASTE AND STORMWATER REPORTED ON 8/11/25 …"
select select "KY"
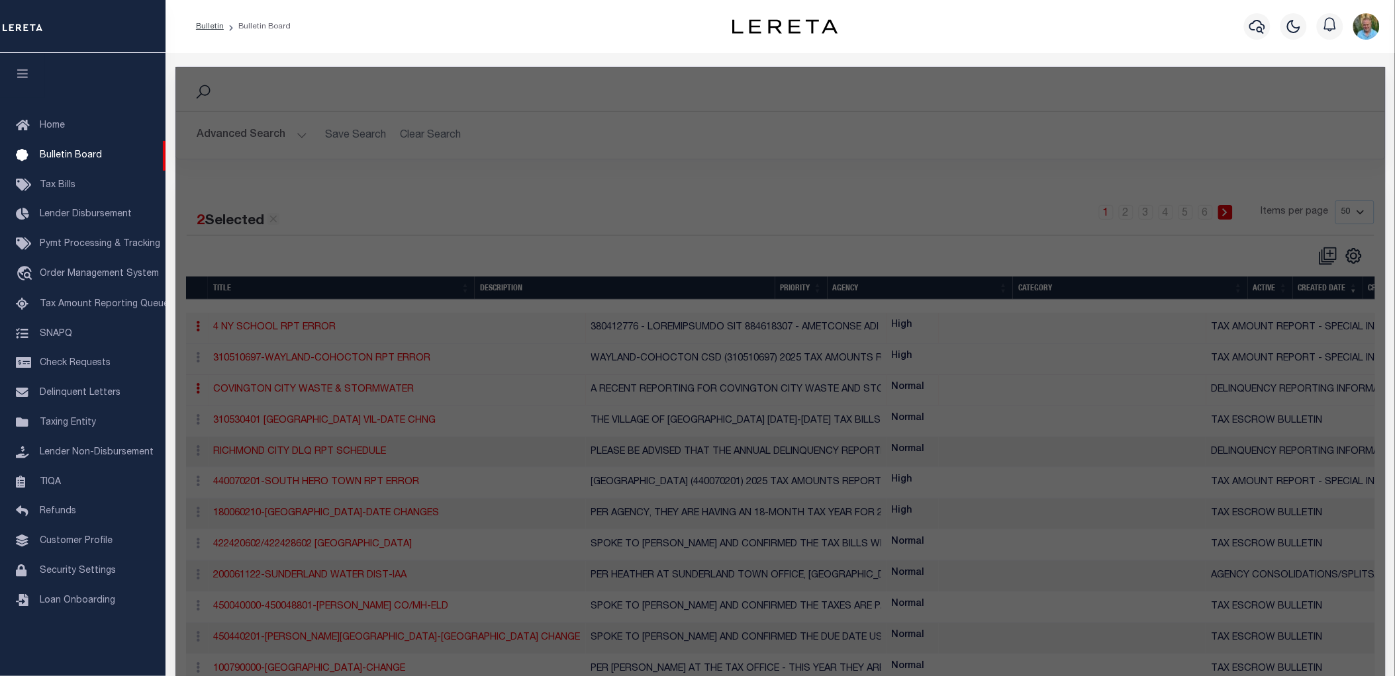
select select
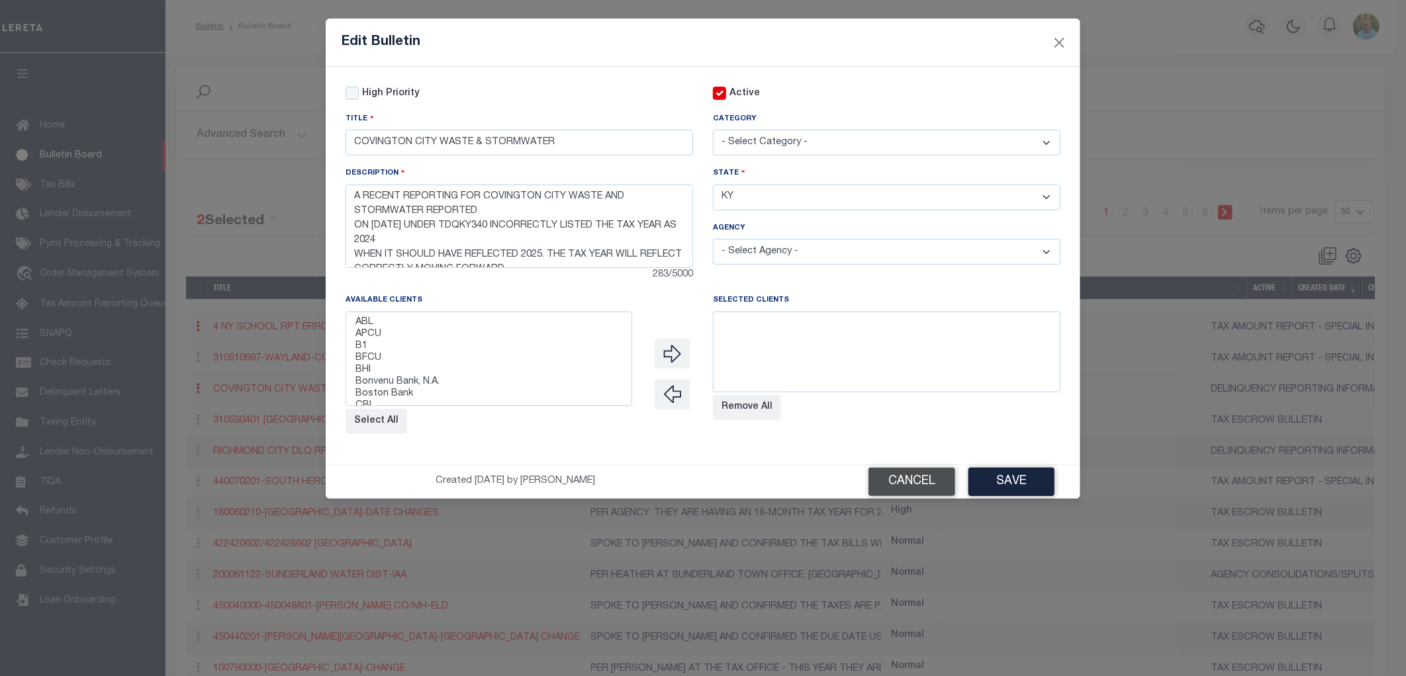
click at [915, 485] on button "Cancel" at bounding box center [911, 482] width 87 height 28
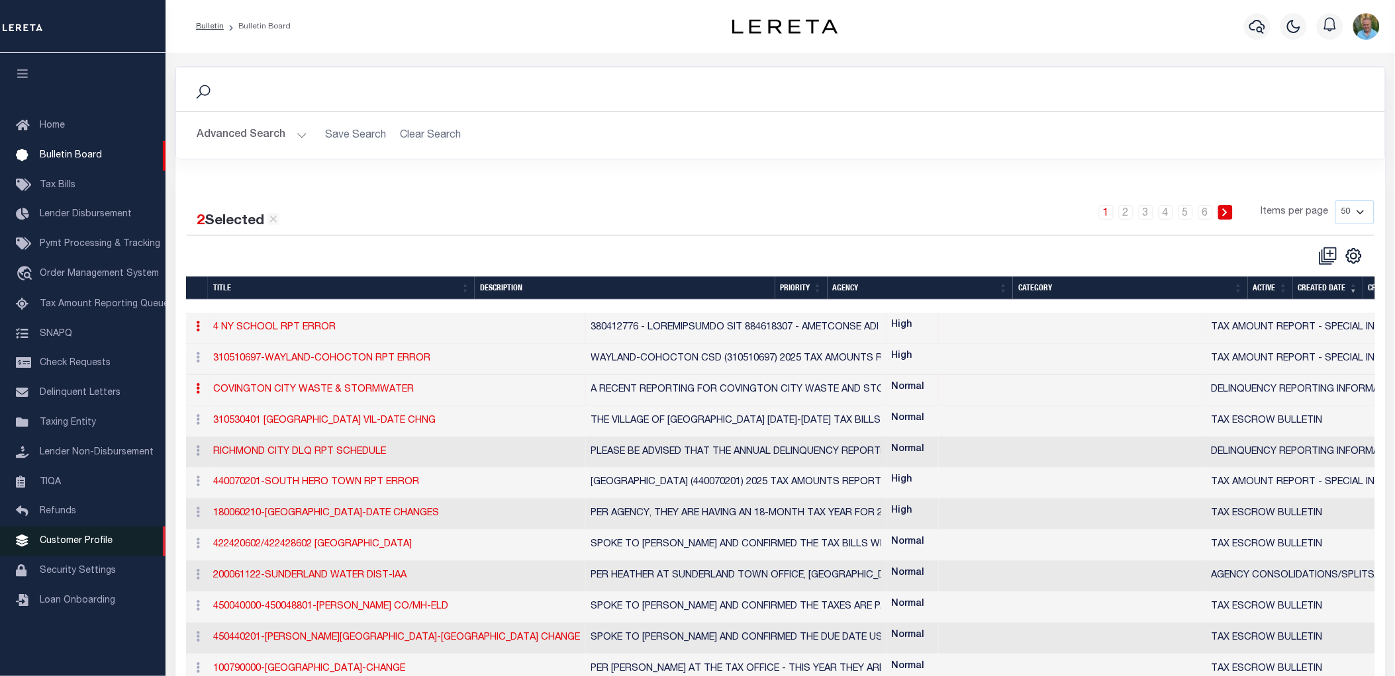
click at [45, 539] on span "Customer Profile" at bounding box center [76, 541] width 73 height 9
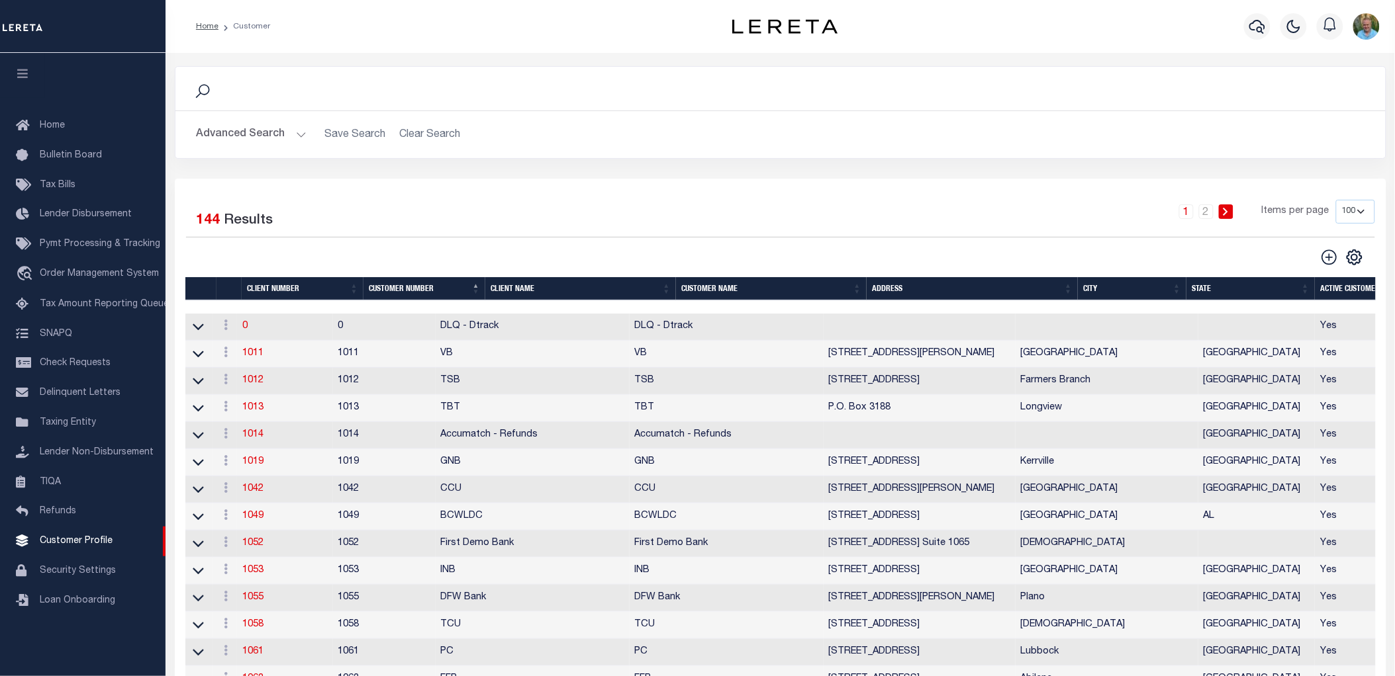
click at [1348, 213] on select "100 200 400" at bounding box center [1355, 212] width 39 height 24
select select "200"
click at [1336, 200] on select "100 200 400" at bounding box center [1355, 212] width 39 height 24
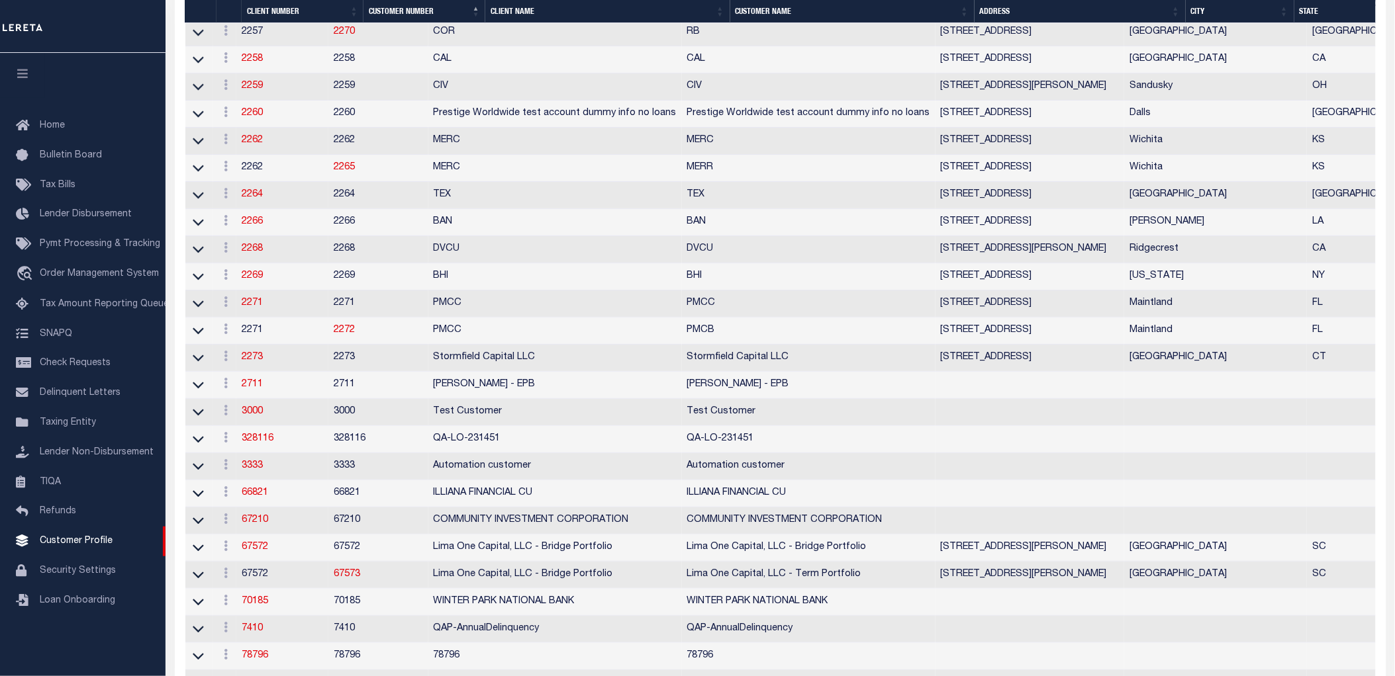
scroll to position [3794, 0]
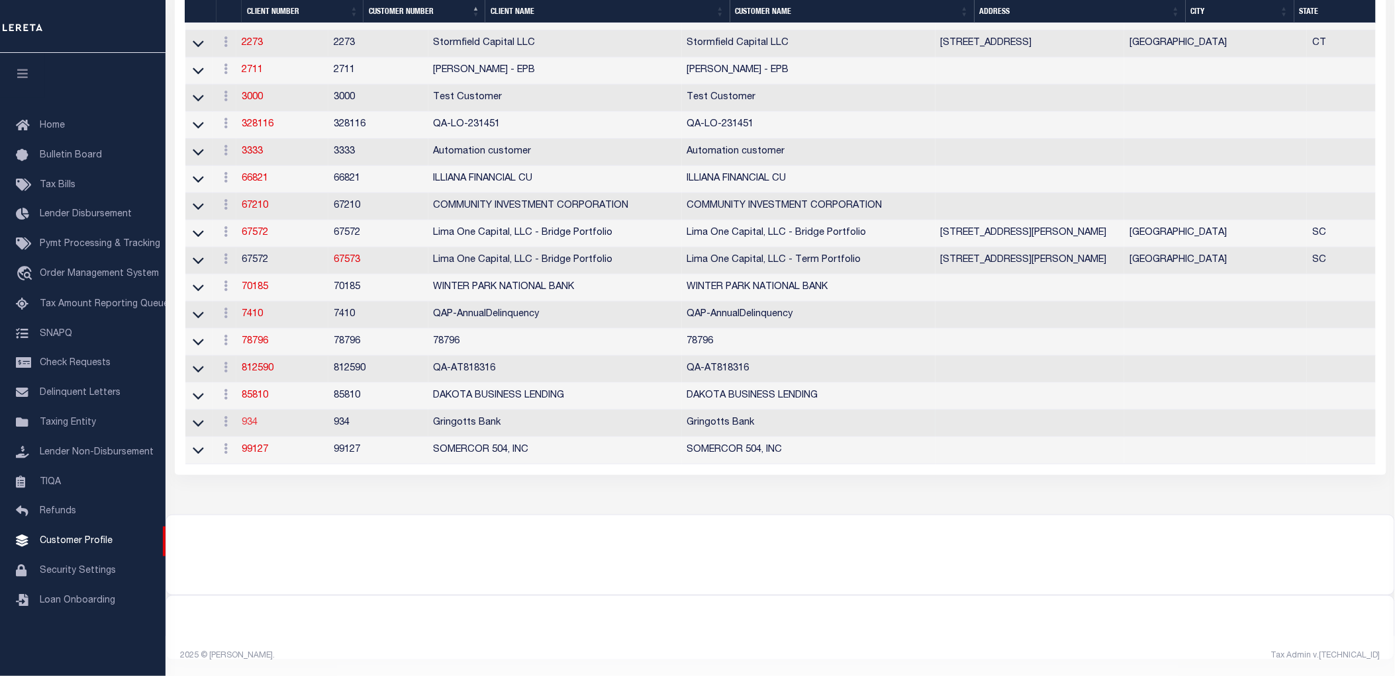
click at [257, 418] on link "934" at bounding box center [250, 422] width 16 height 9
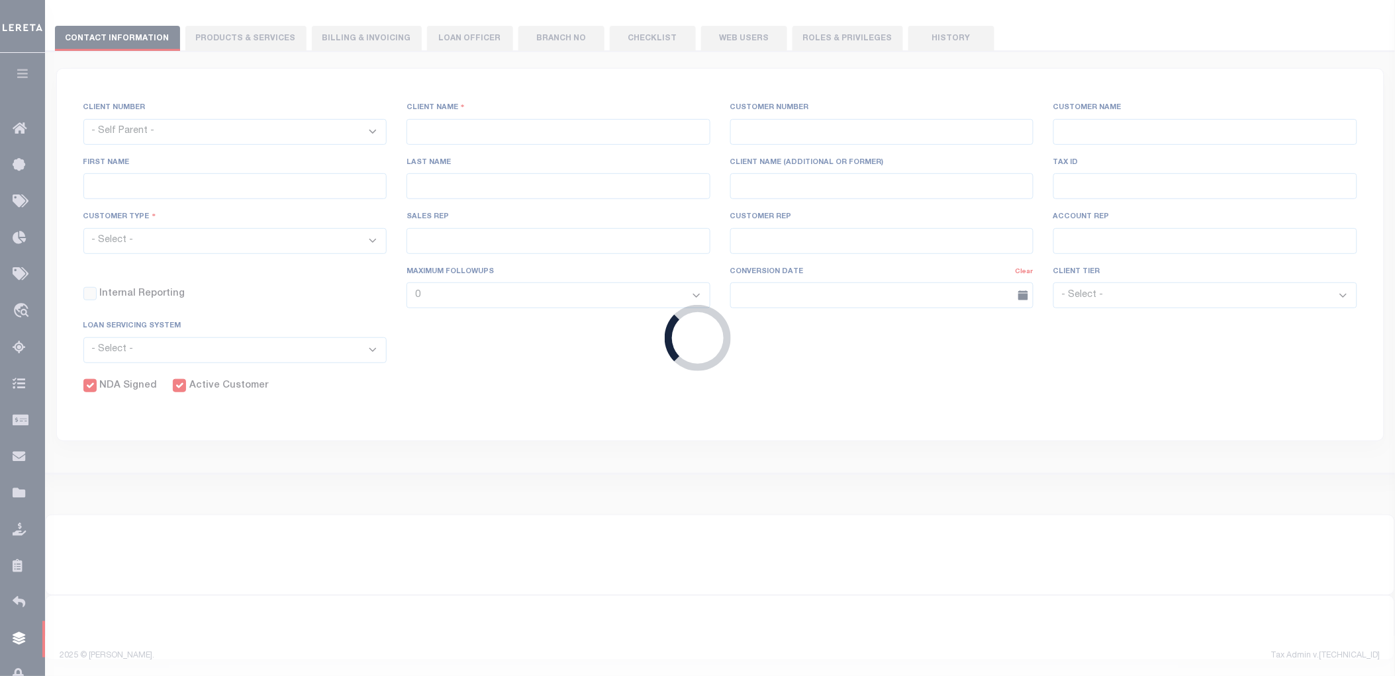
select select
type input "Gringotts Bank"
type input "934"
type input "Gringotts Bank"
select select "Mixed Portfolio"
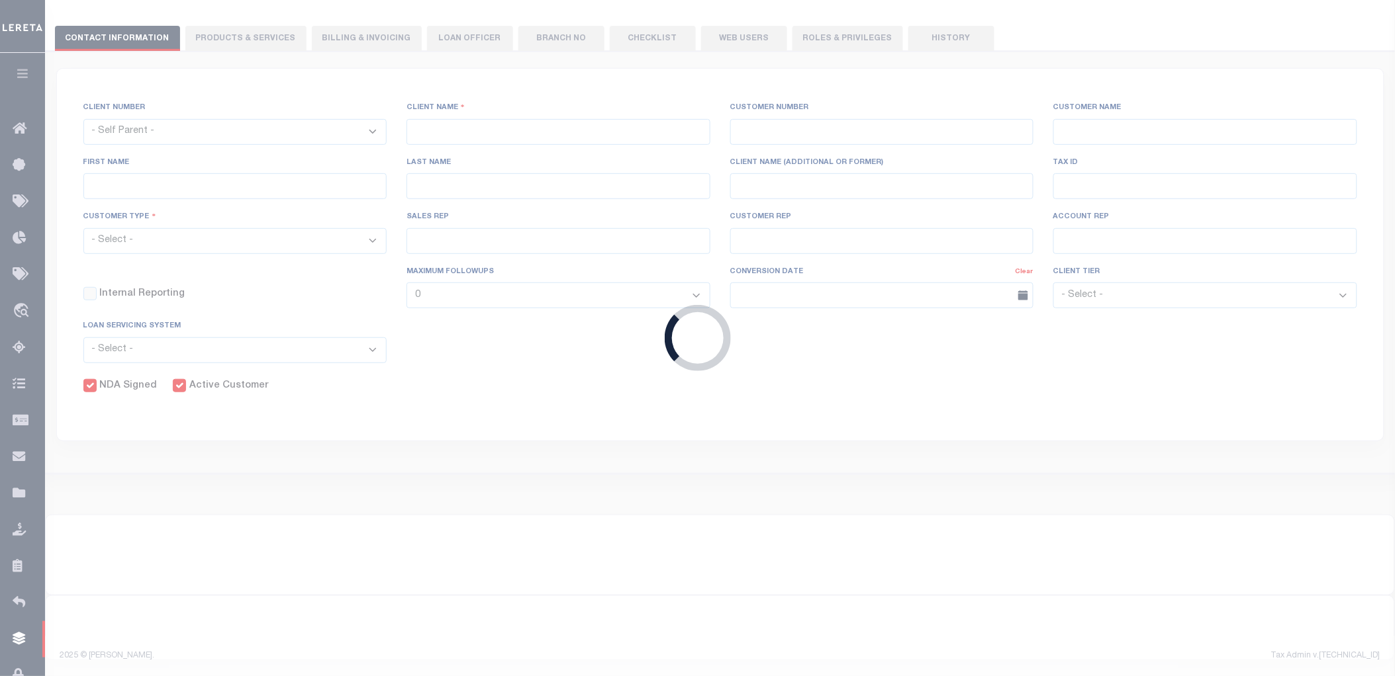
type input "[PERSON_NAME]"
type input "[DATE]"
select select "Tier 1"
select select "FIC"
checkbox input "true"
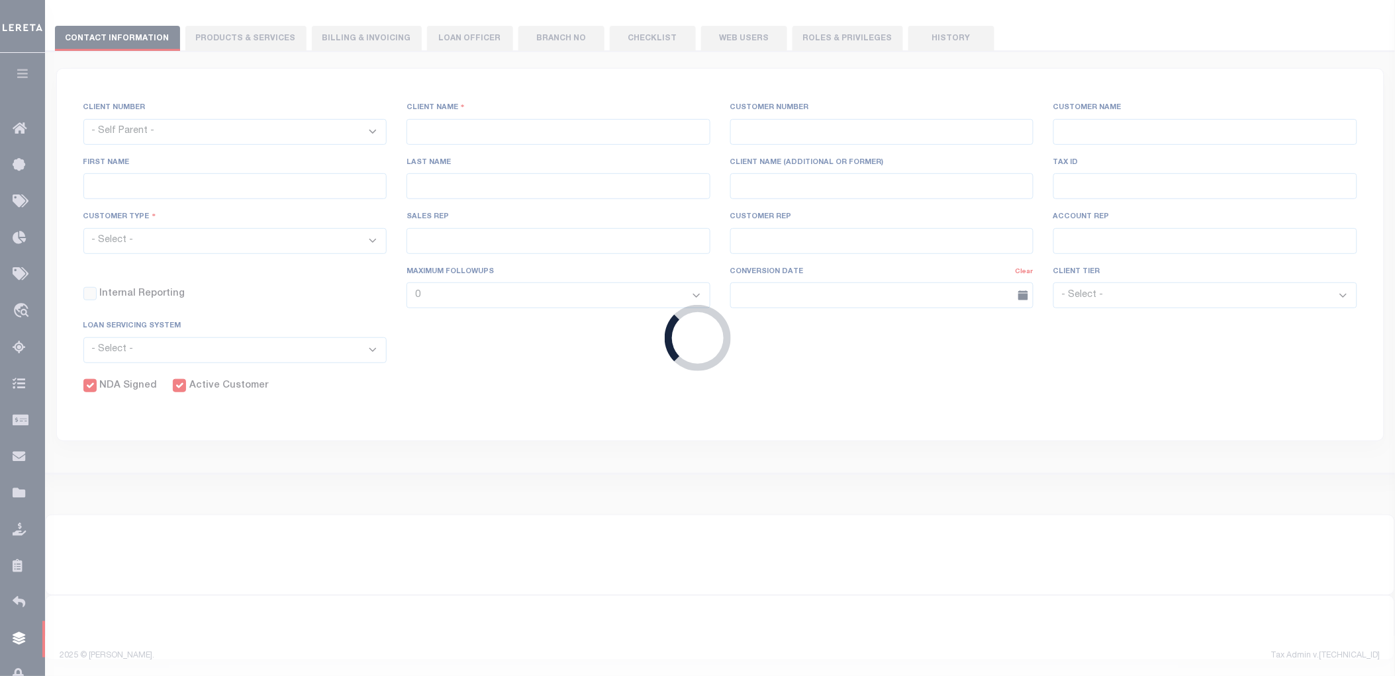
checkbox input "true"
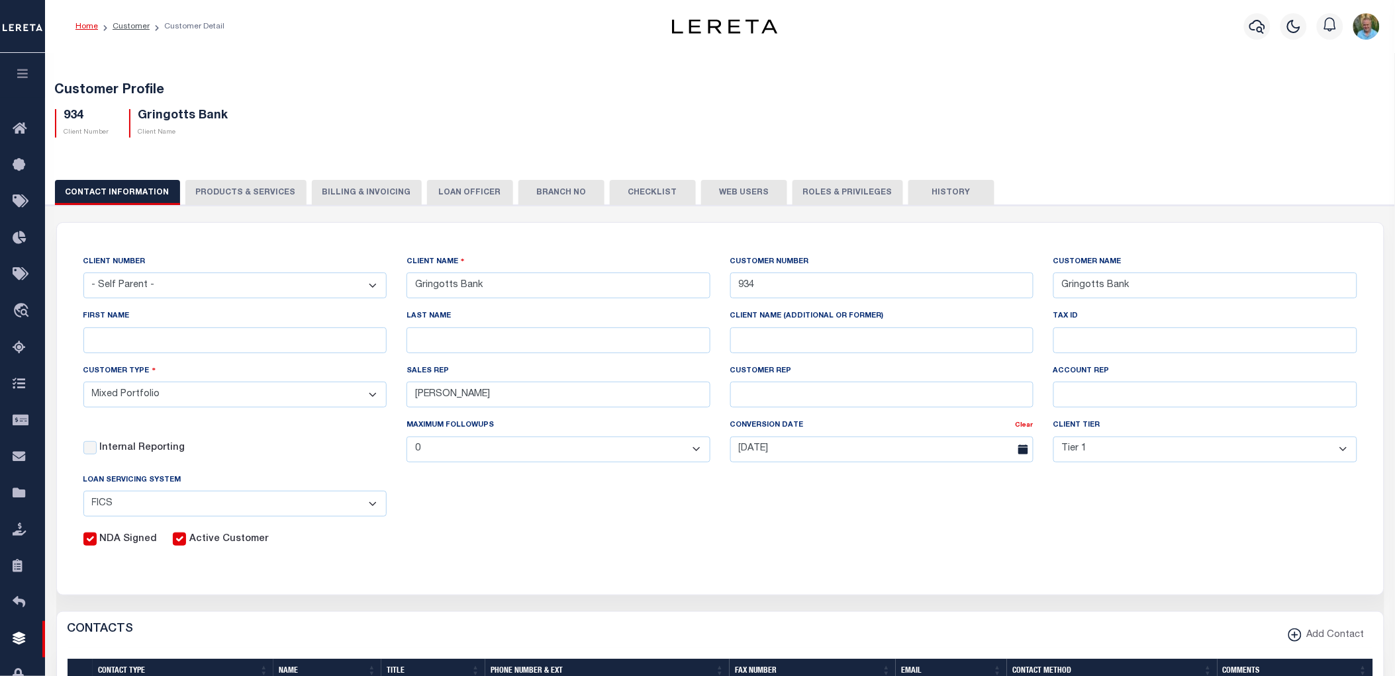
click at [733, 187] on button "Web Users" at bounding box center [744, 192] width 86 height 25
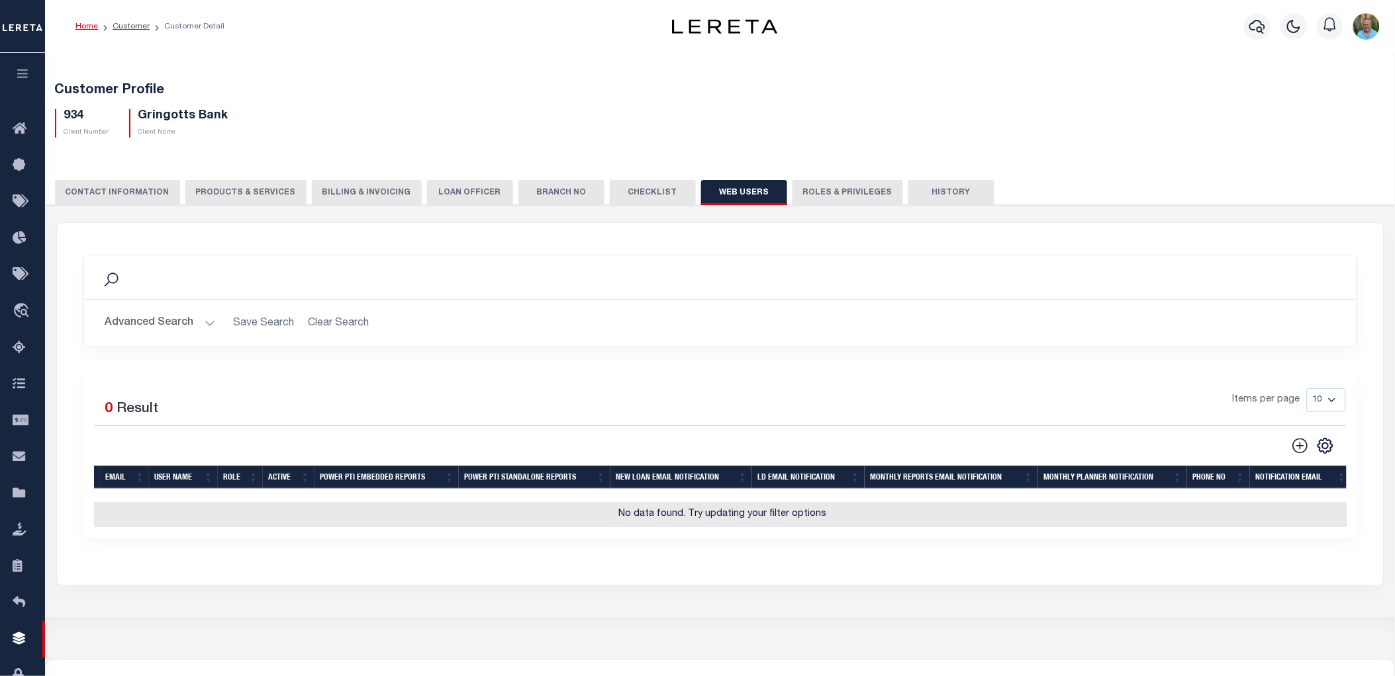
click at [1289, 445] on button at bounding box center [1299, 446] width 29 height 19
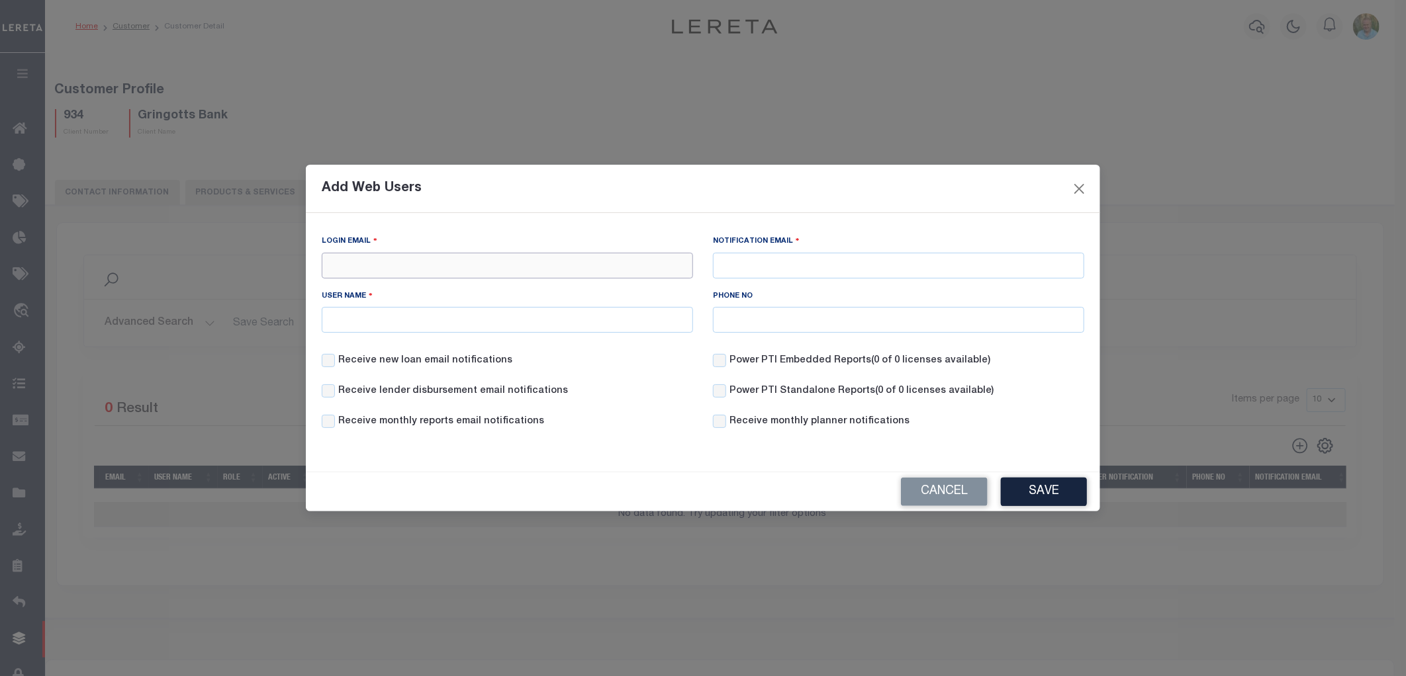
click at [361, 259] on input "Login Email" at bounding box center [507, 266] width 371 height 26
type input "Mark.Allen@accumatch.com"
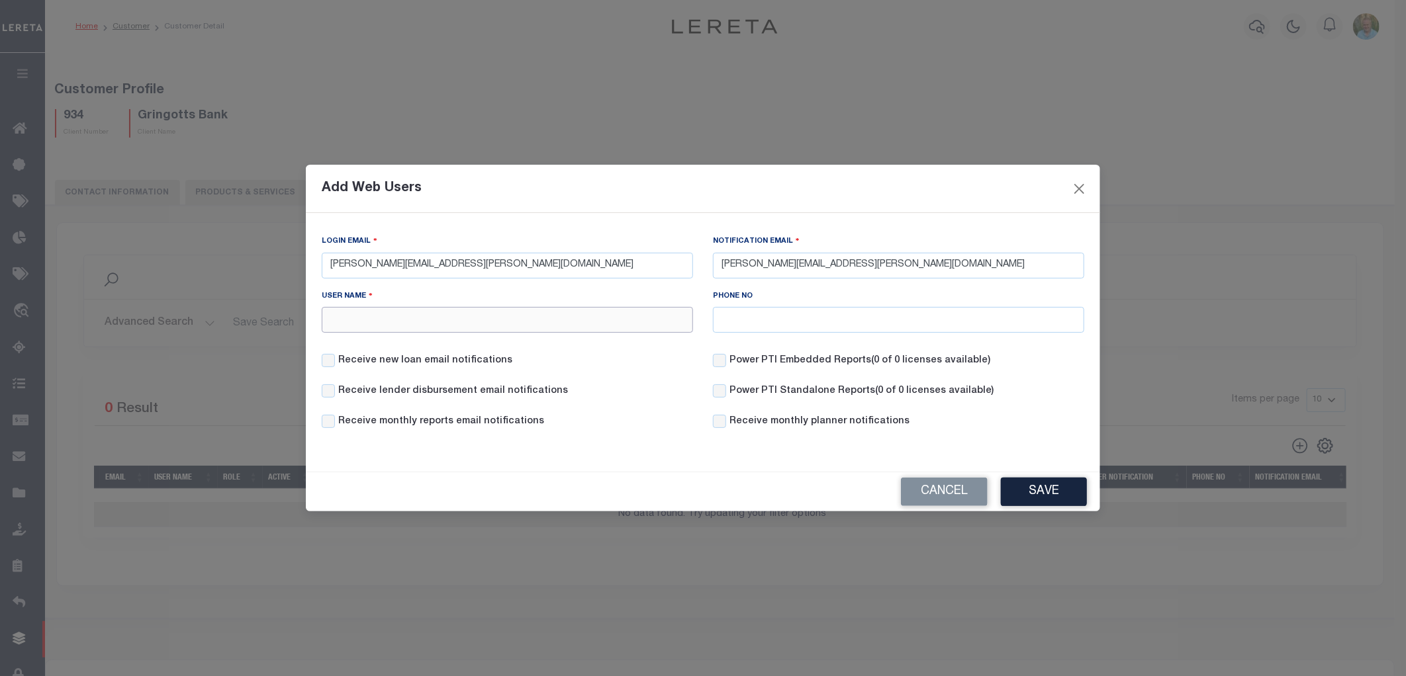
click at [385, 320] on input "User Name" at bounding box center [507, 320] width 371 height 26
type input "Mark"
click at [702, 479] on div "Cancel Save" at bounding box center [703, 492] width 794 height 39
click at [1046, 498] on button "Save" at bounding box center [1044, 492] width 86 height 28
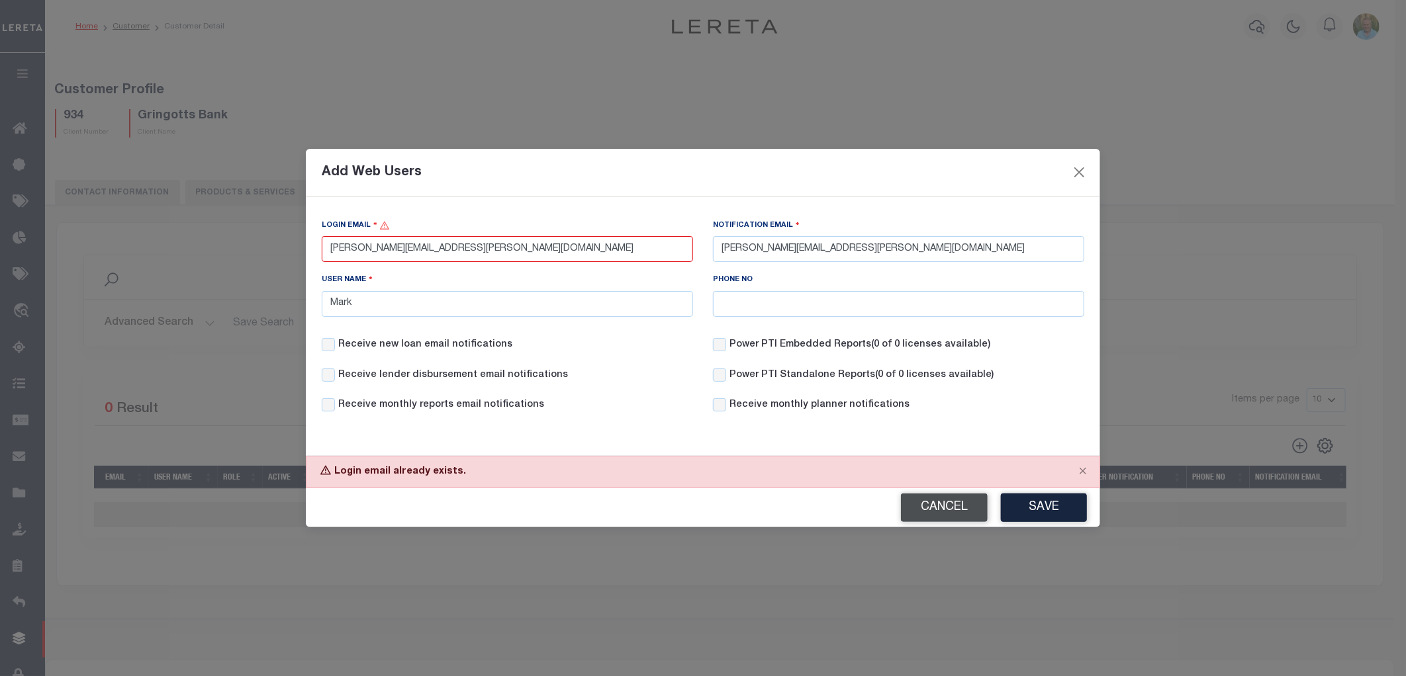
click at [934, 506] on button "Cancel" at bounding box center [944, 508] width 87 height 28
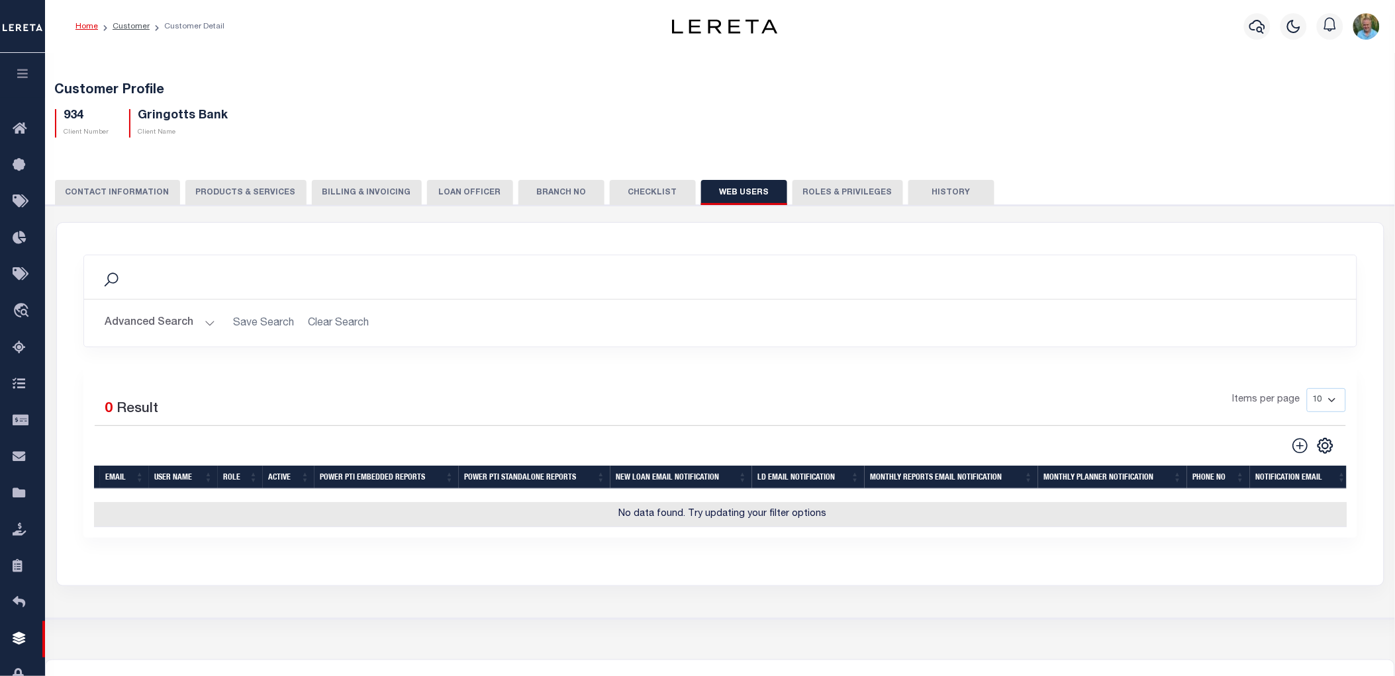
click at [1294, 445] on icon at bounding box center [1299, 445] width 15 height 15
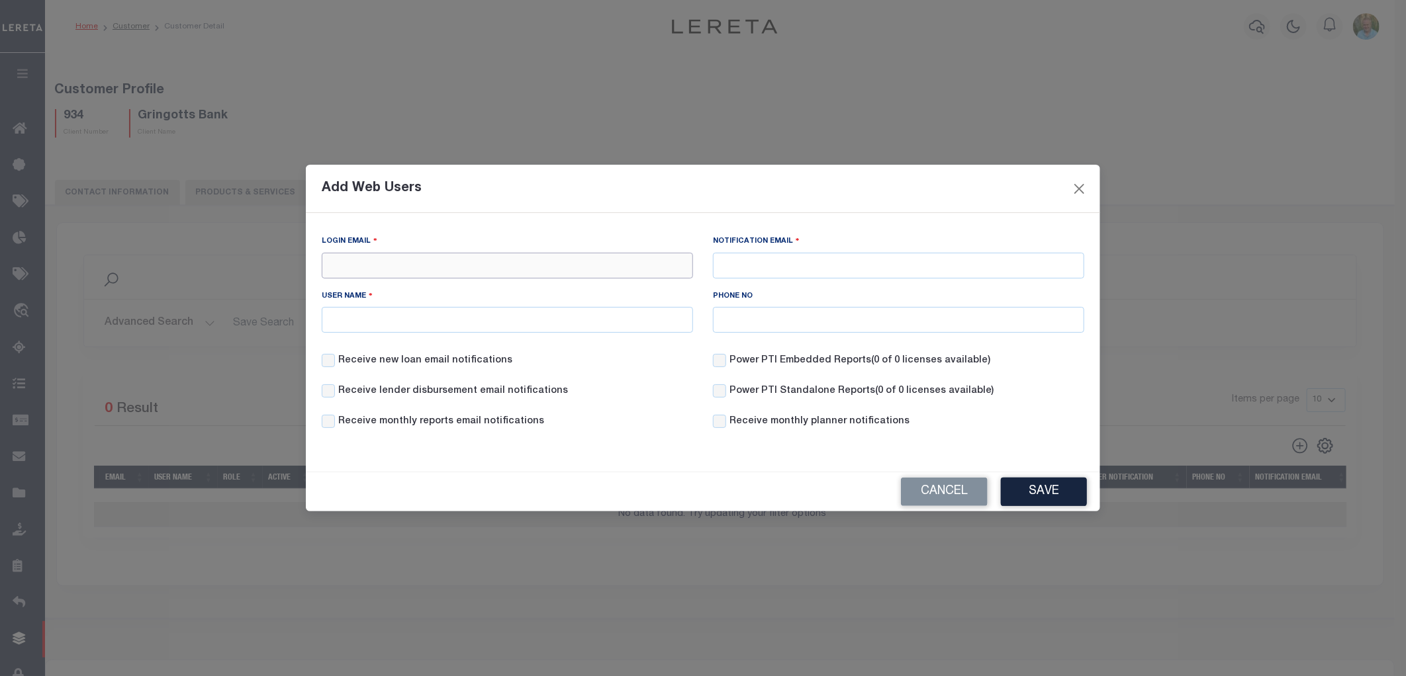
click at [444, 262] on input "Login Email" at bounding box center [507, 266] width 371 height 26
type input "mallen@lereta.com"
click at [464, 308] on input "User Name" at bounding box center [507, 320] width 371 height 26
type input "Mark"
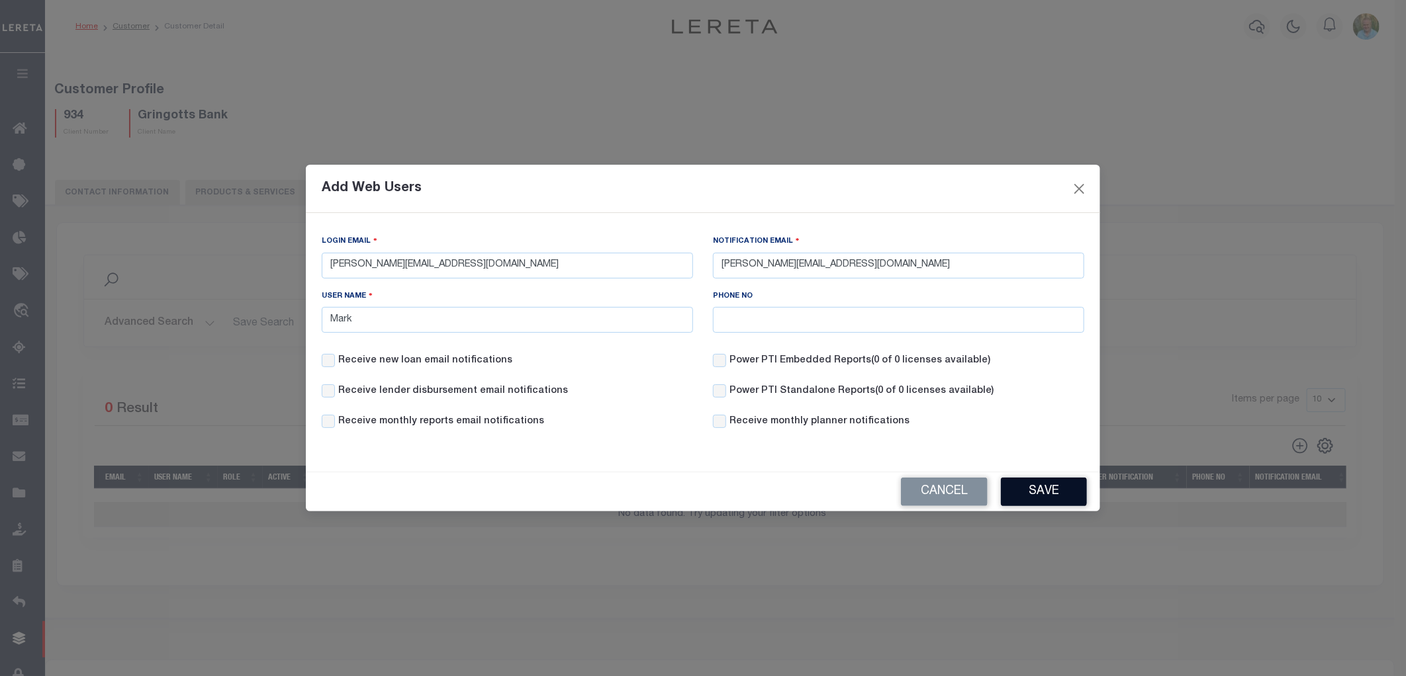
click at [1045, 488] on button "Save" at bounding box center [1044, 492] width 86 height 28
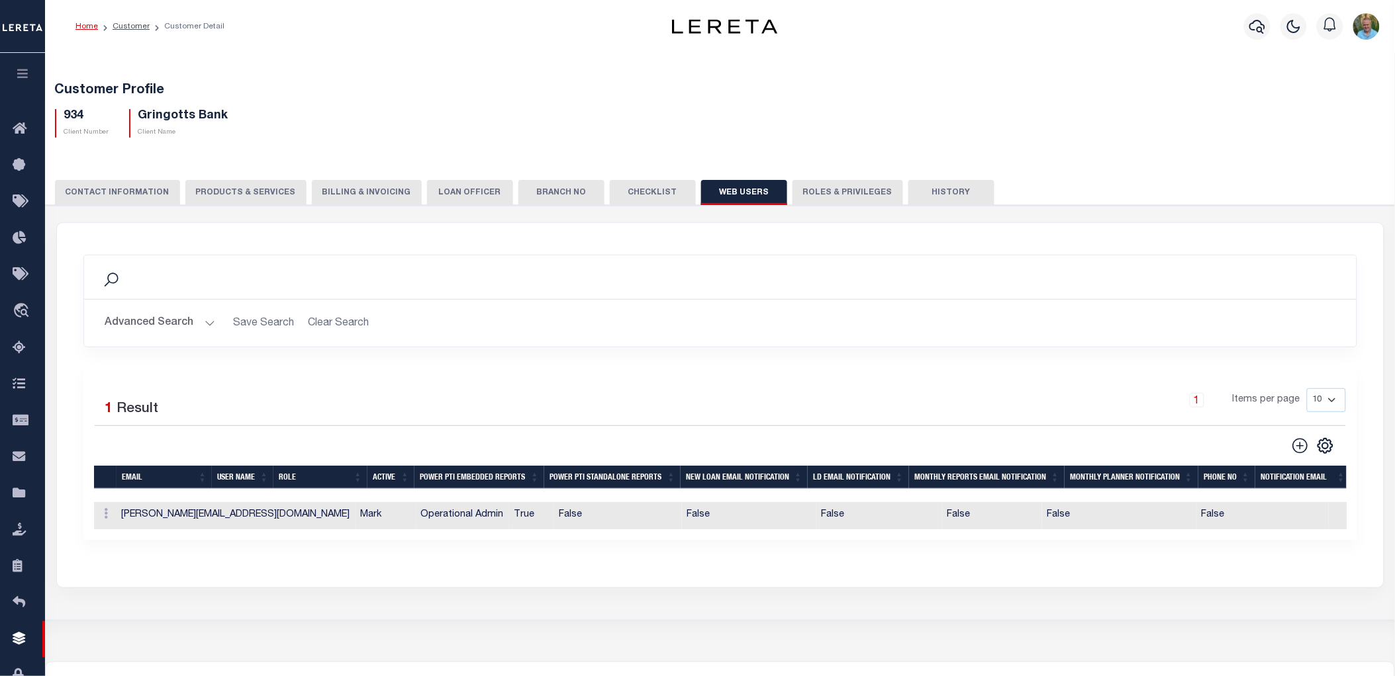
click at [758, 397] on div "1 Items per page 10 25 50 100" at bounding box center [878, 406] width 933 height 34
click at [21, 82] on button "button" at bounding box center [22, 75] width 45 height 45
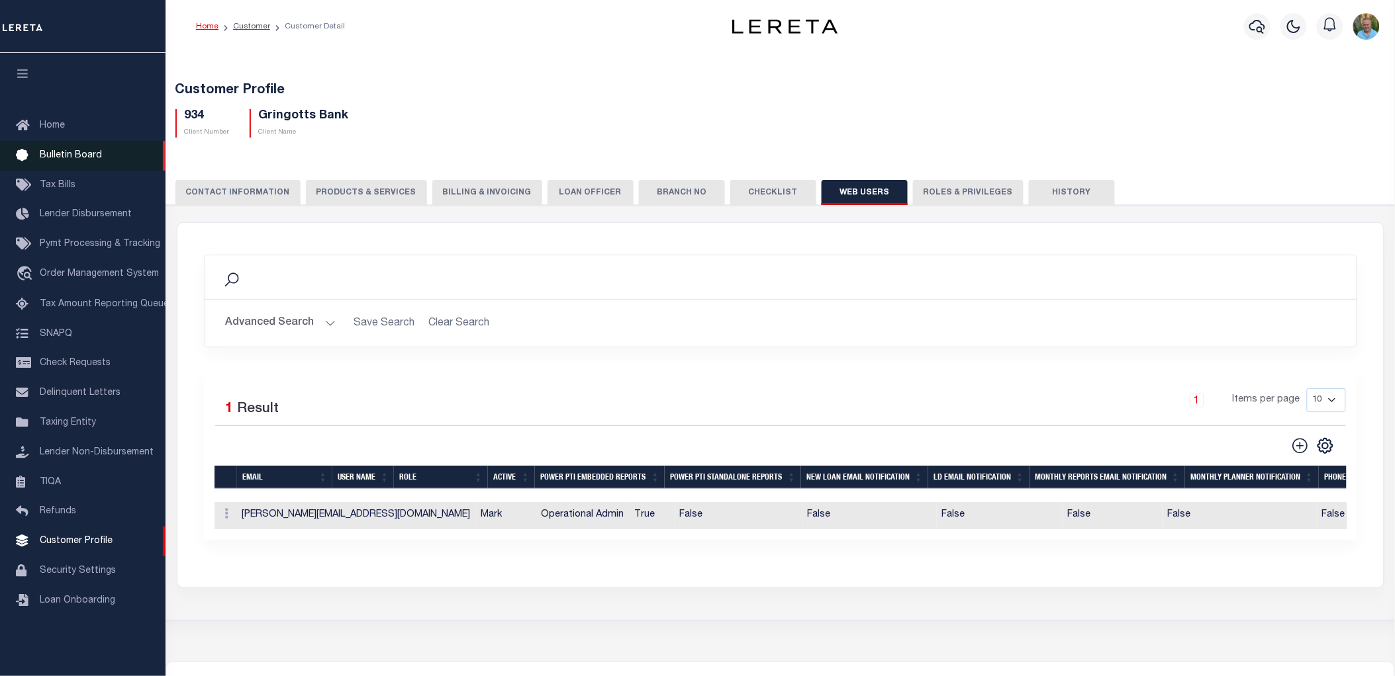
click at [58, 146] on link "Bulletin Board" at bounding box center [82, 156] width 165 height 30
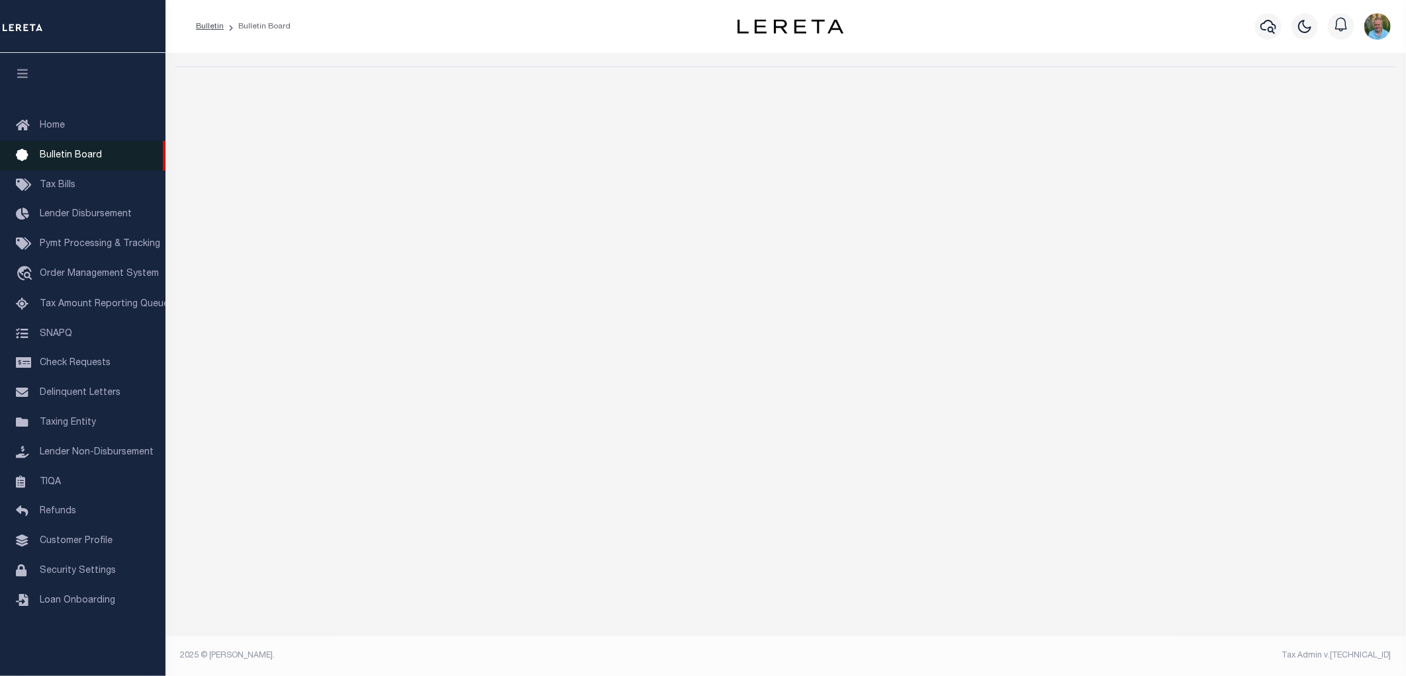
select select "50"
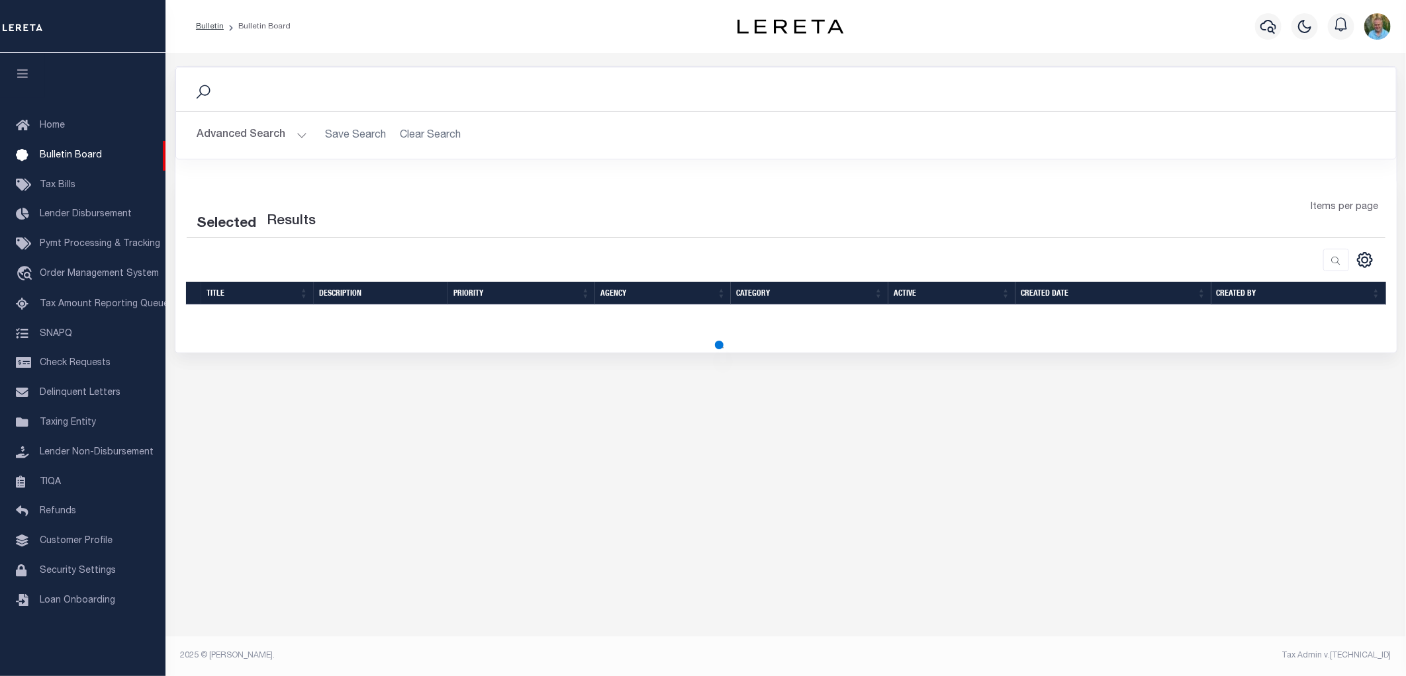
select select "50"
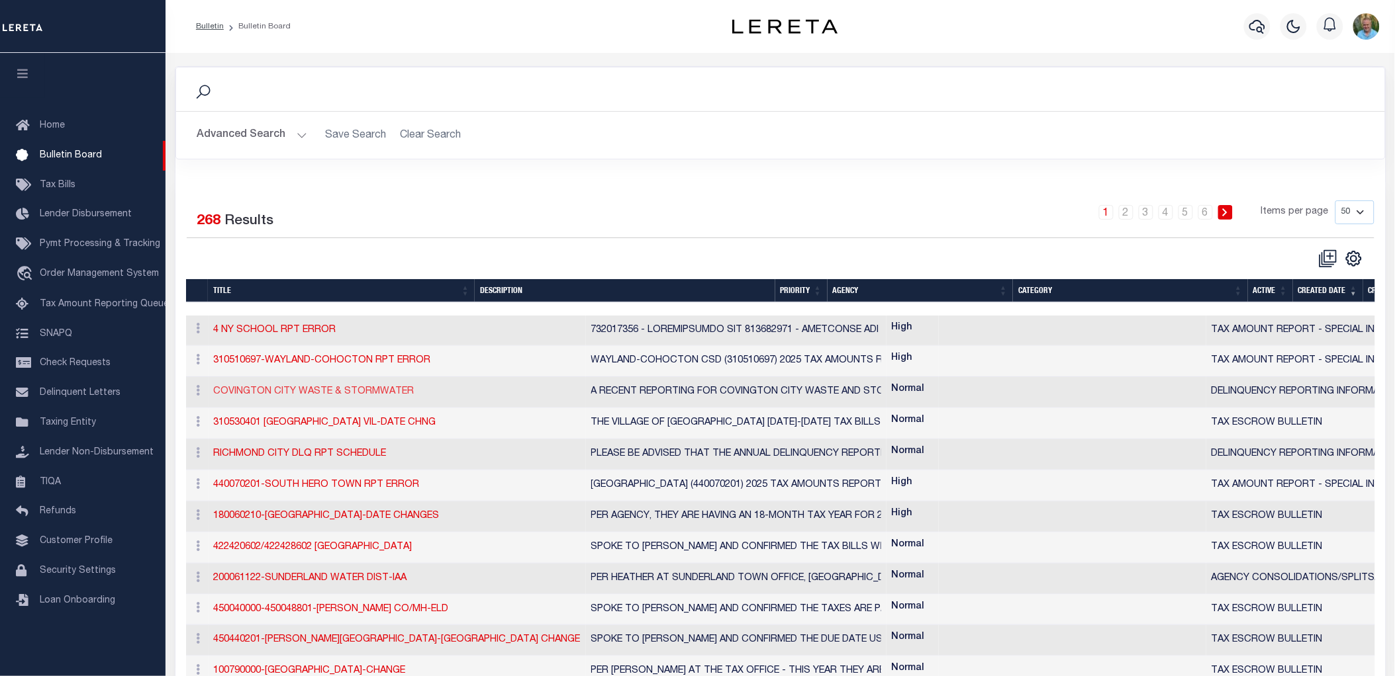
click at [318, 392] on link "COVINGTON CITY WASTE & STORMWATER" at bounding box center [314, 391] width 201 height 9
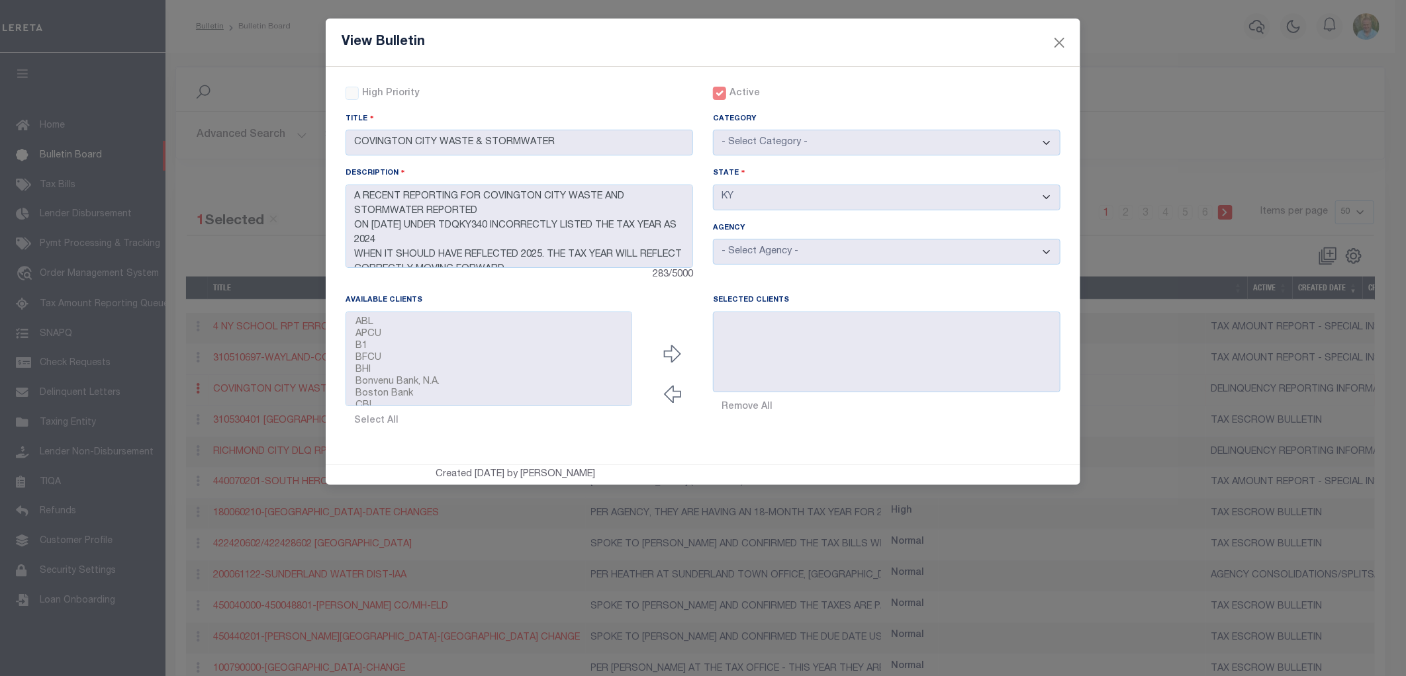
click at [1069, 36] on div "View Bulletin" at bounding box center [703, 43] width 755 height 48
click at [1061, 40] on button "Close" at bounding box center [1059, 42] width 17 height 17
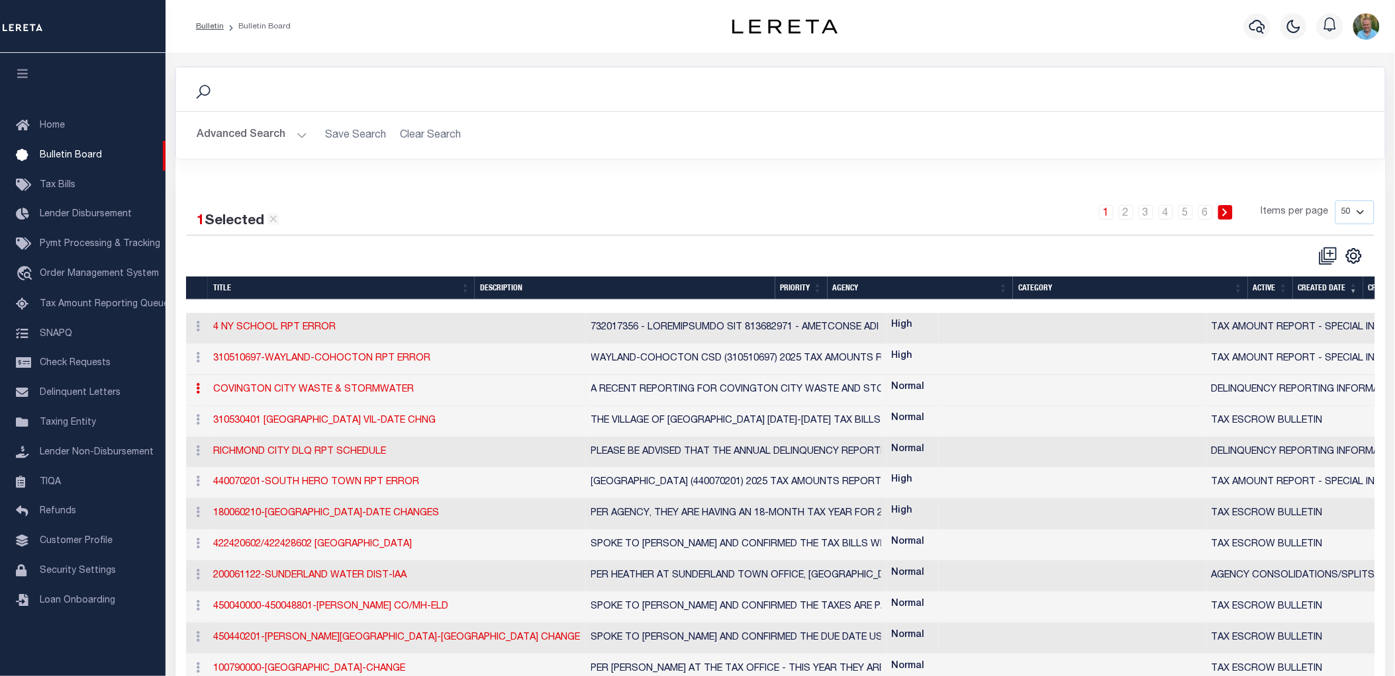
click at [203, 391] on link at bounding box center [198, 390] width 15 height 11
click at [207, 434] on link "Edit" at bounding box center [224, 431] width 64 height 22
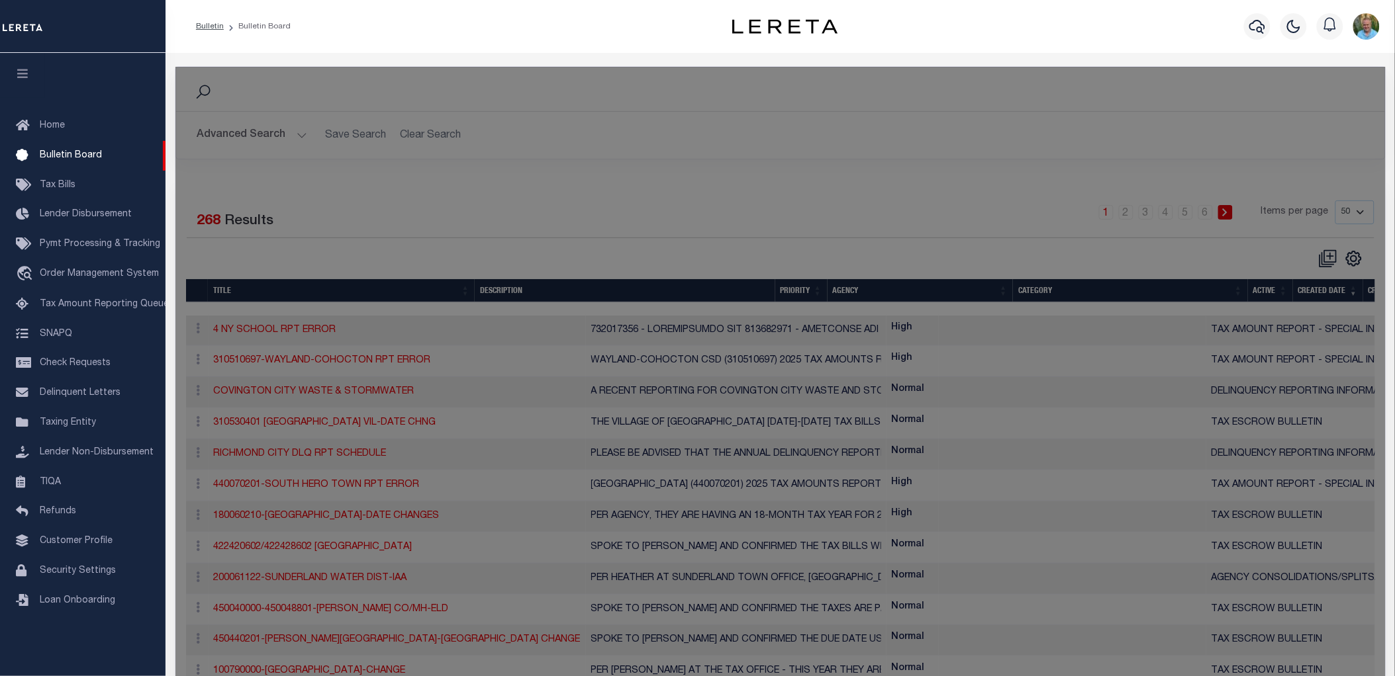
checkbox input "false"
checkbox input "true"
type input "COVINGTON CITY WASTE & STORMWATER"
type textarea "A RECENT REPORTING FOR COVINGTON CITY WASTE AND STORMWATER REPORTED ON [DATE] U…"
select select "KY"
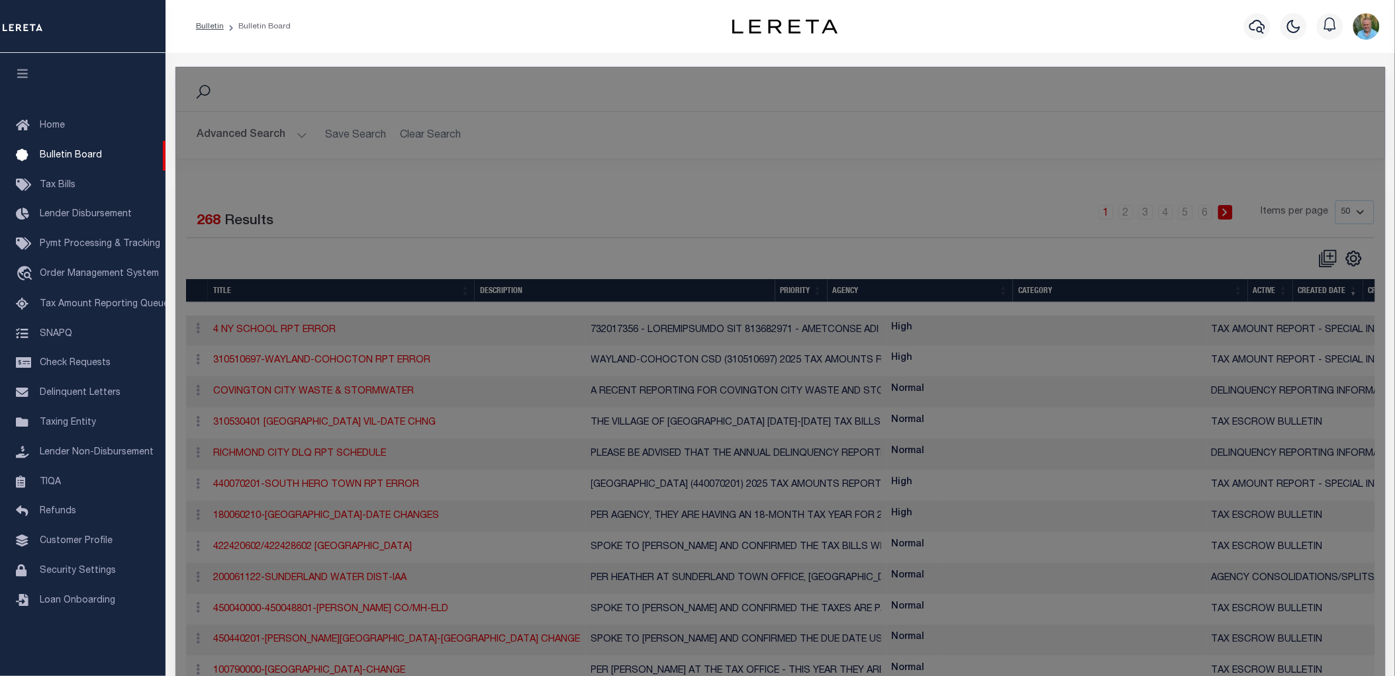
select select
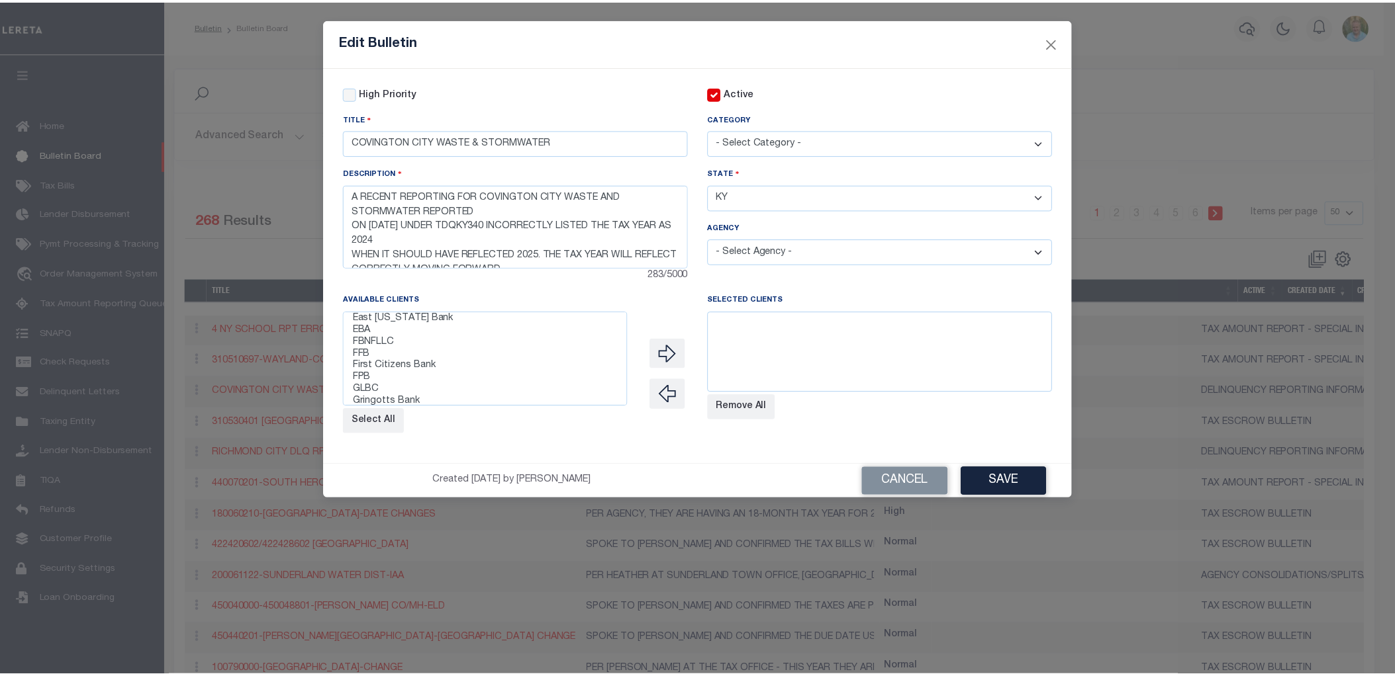
scroll to position [220, 0]
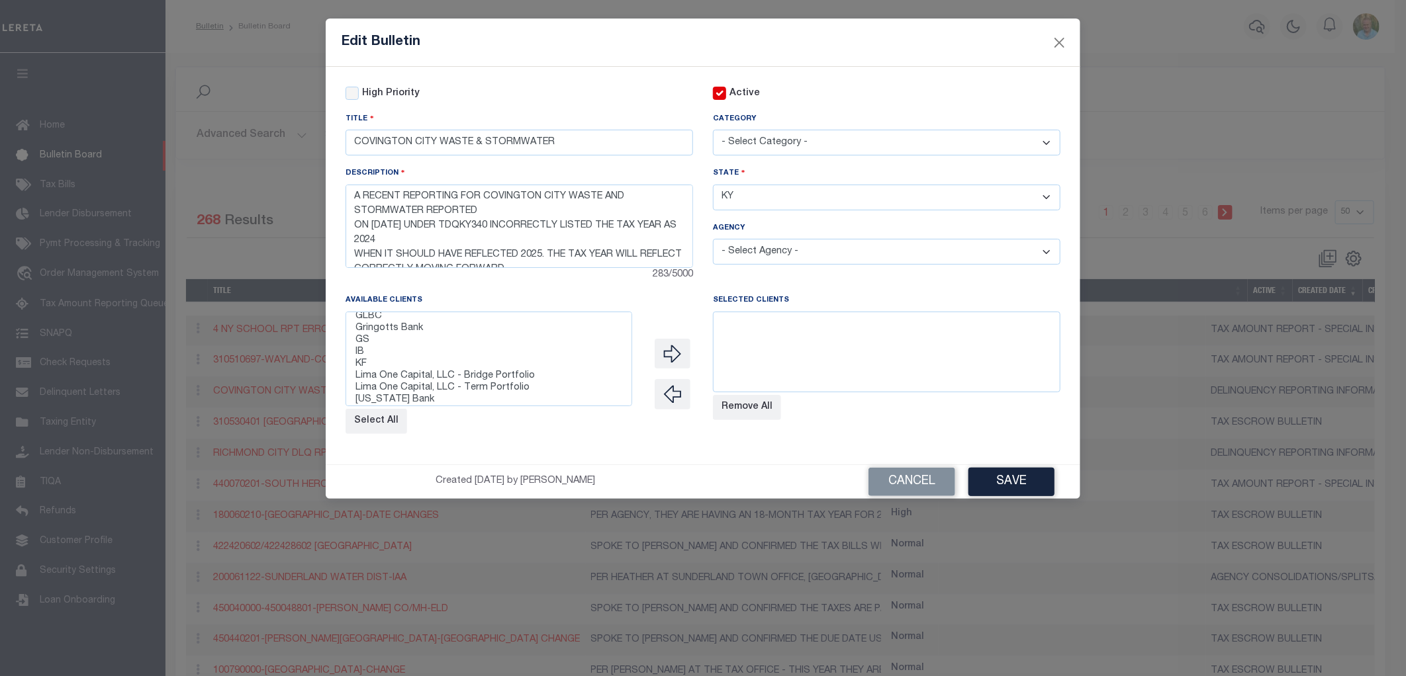
select select "2320"
click at [414, 335] on option "Gringotts Bank" at bounding box center [488, 329] width 269 height 12
click at [673, 359] on icon "" at bounding box center [672, 354] width 19 height 19
select select
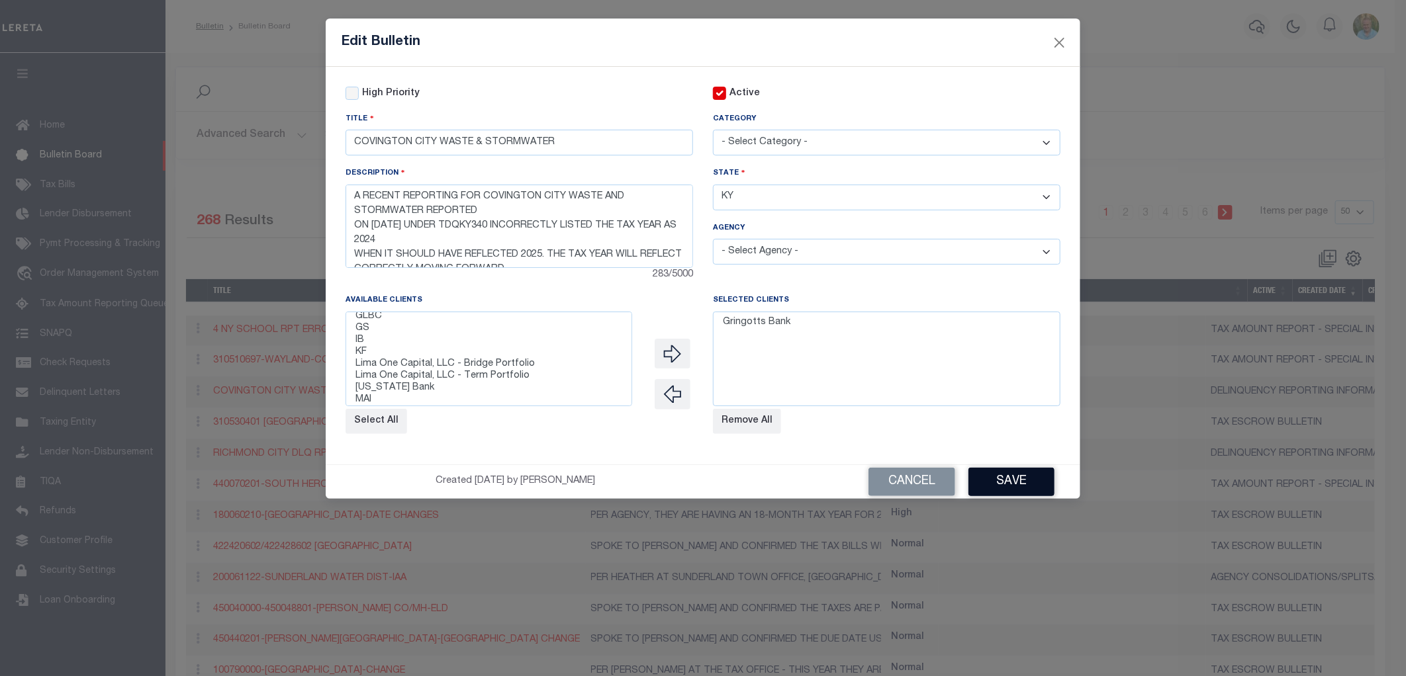
click at [1017, 486] on button "Save" at bounding box center [1011, 482] width 86 height 28
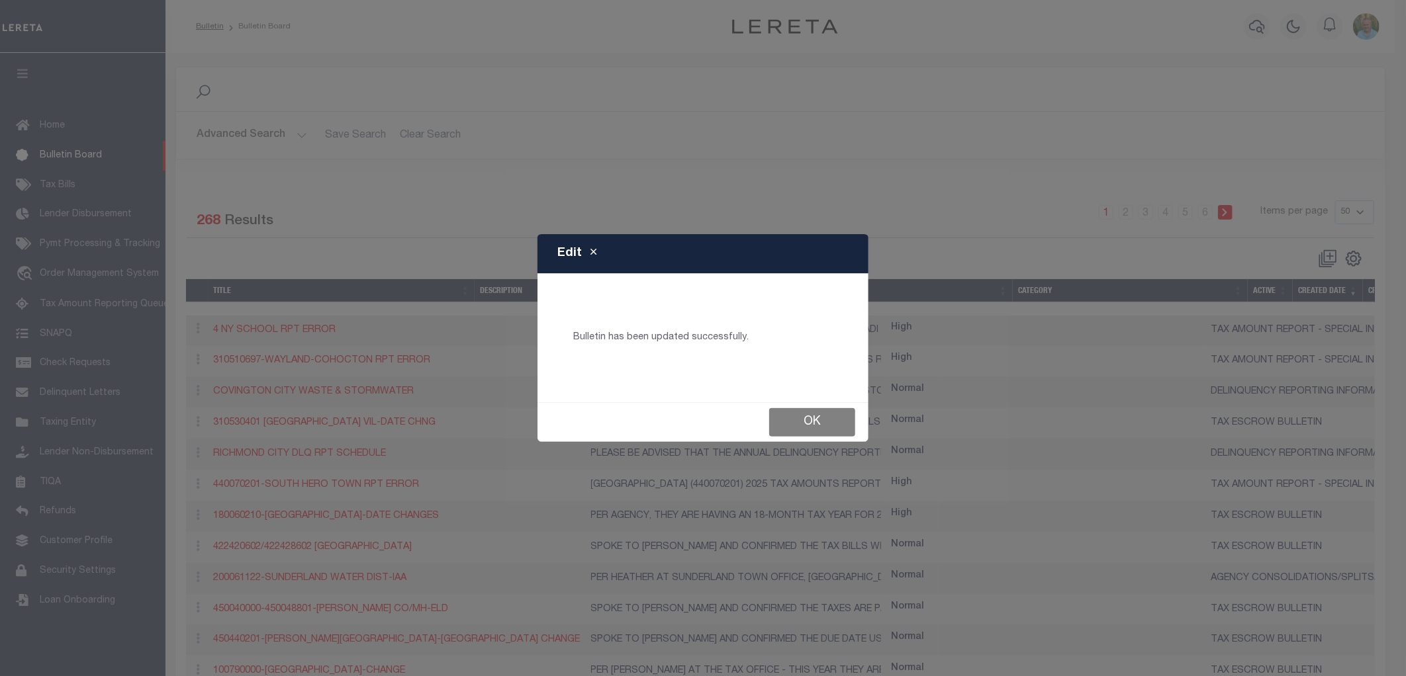
click at [797, 420] on button "Ok" at bounding box center [812, 422] width 86 height 28
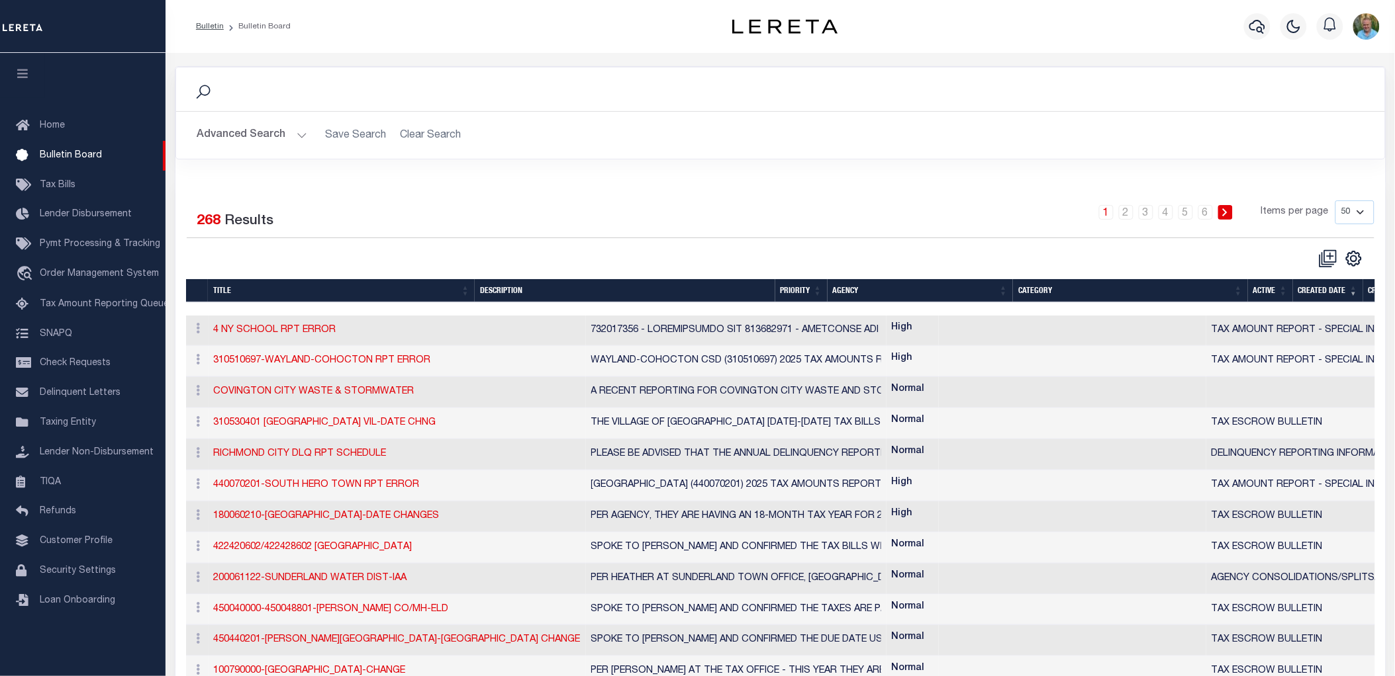
click at [960, 69] on div "Search" at bounding box center [780, 90] width 1209 height 44
click at [76, 572] on span "Security Settings" at bounding box center [78, 571] width 76 height 9
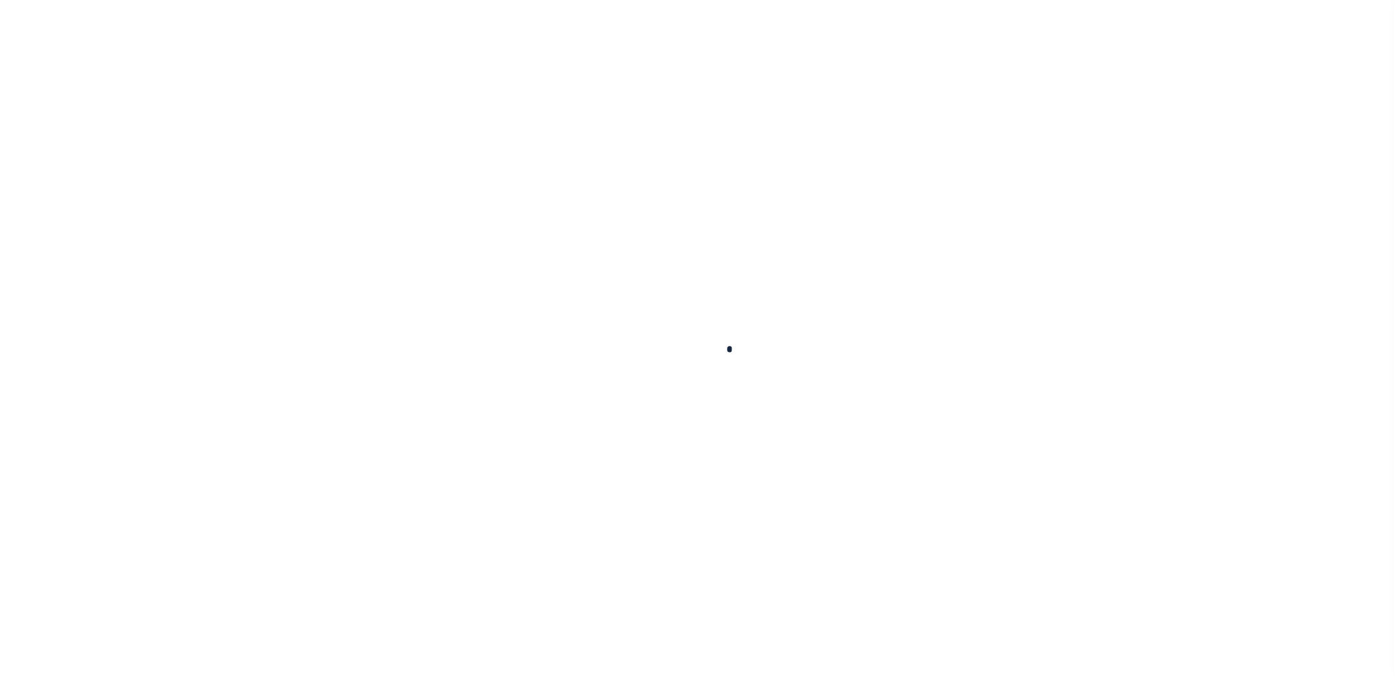
select select "100"
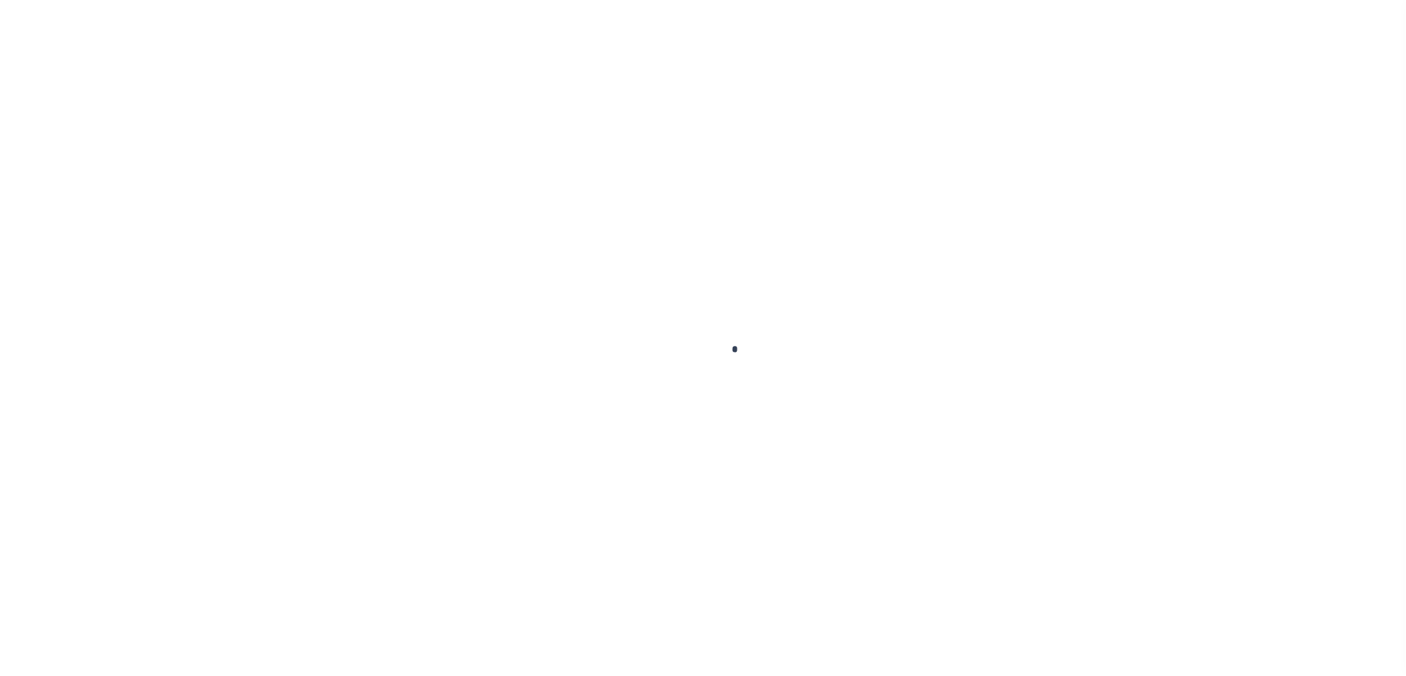
select select "100"
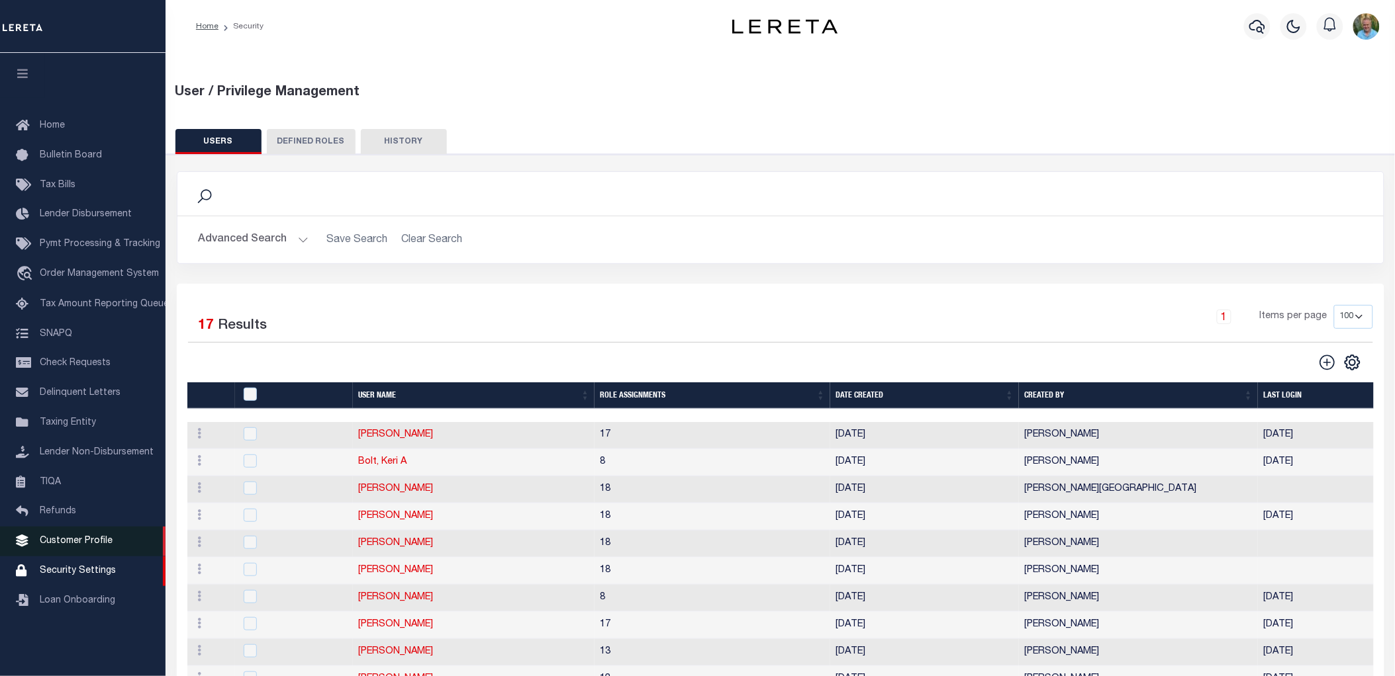
click at [80, 539] on span "Customer Profile" at bounding box center [76, 541] width 73 height 9
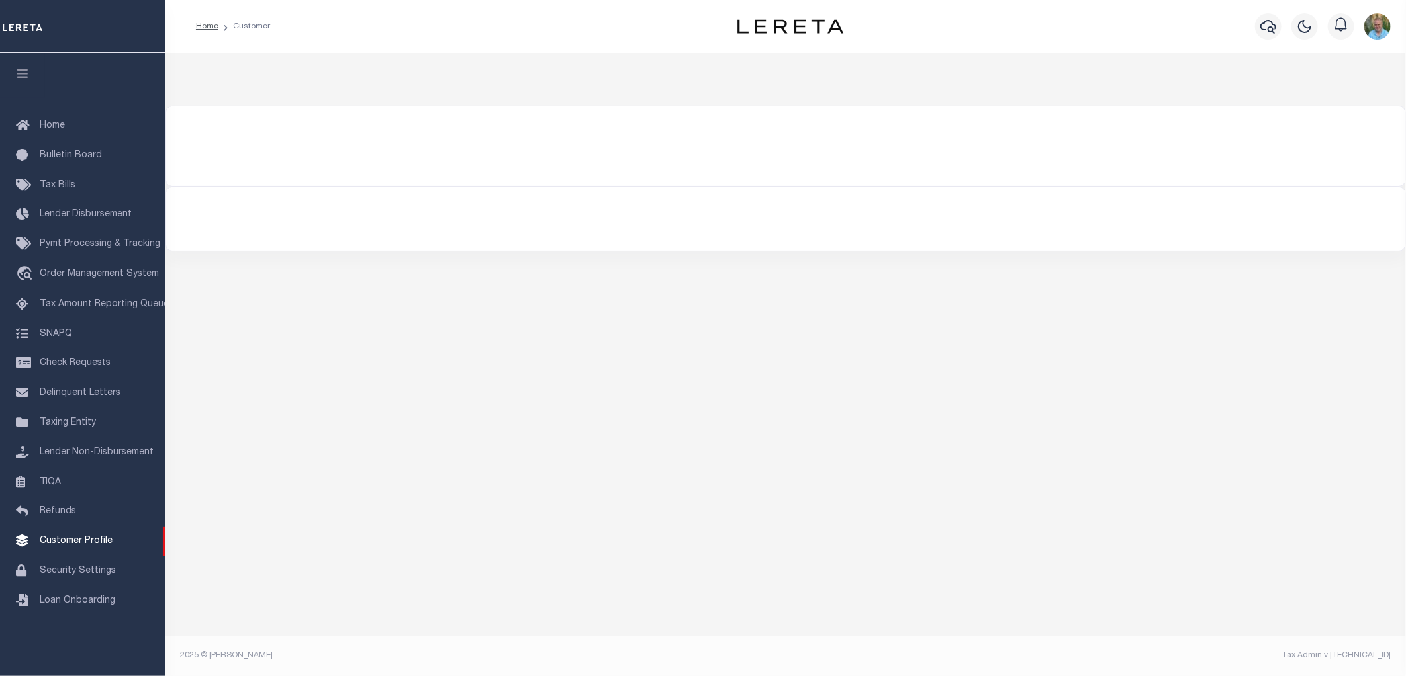
select select "200"
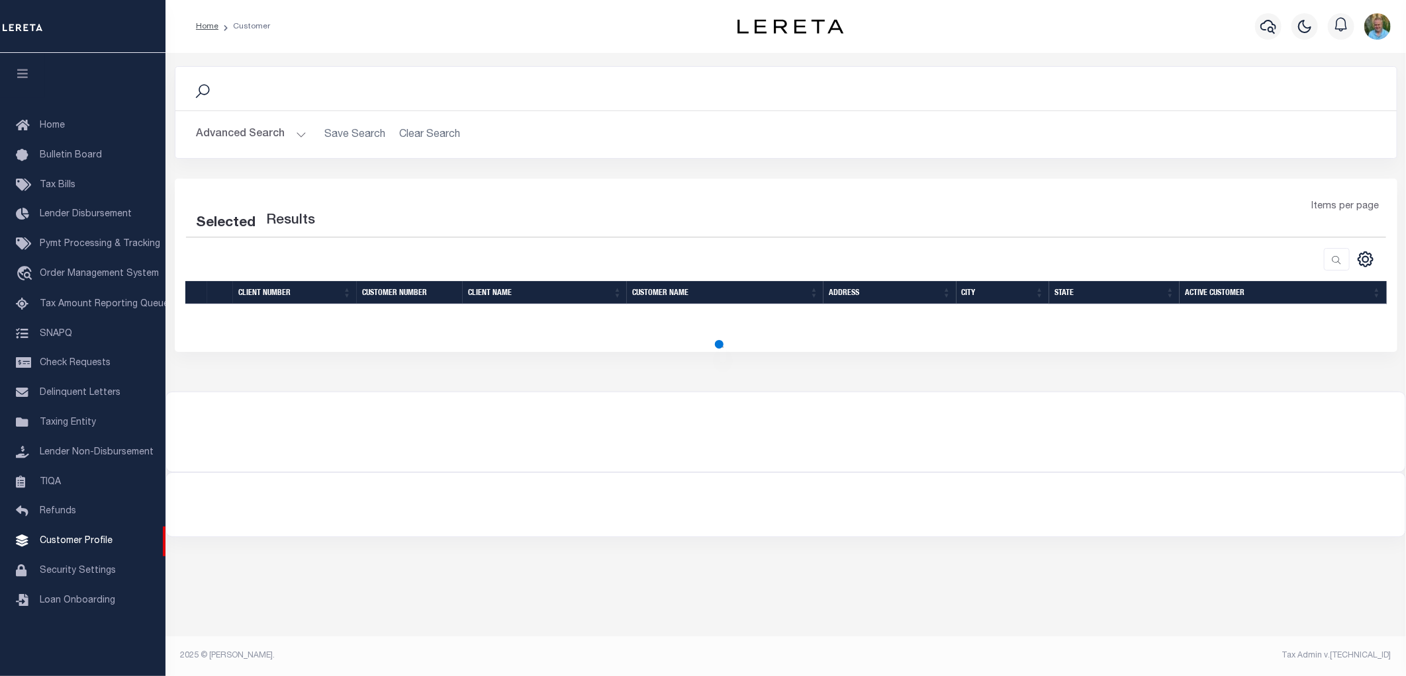
select select "200"
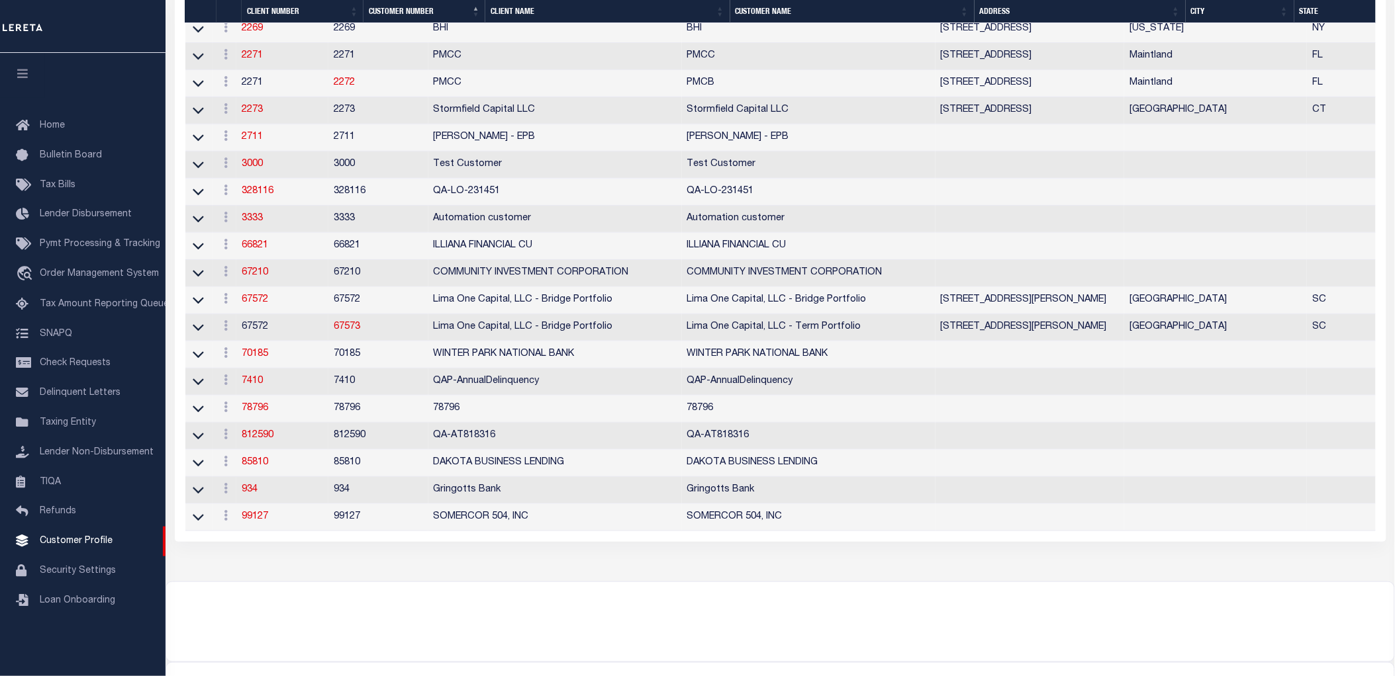
scroll to position [3794, 0]
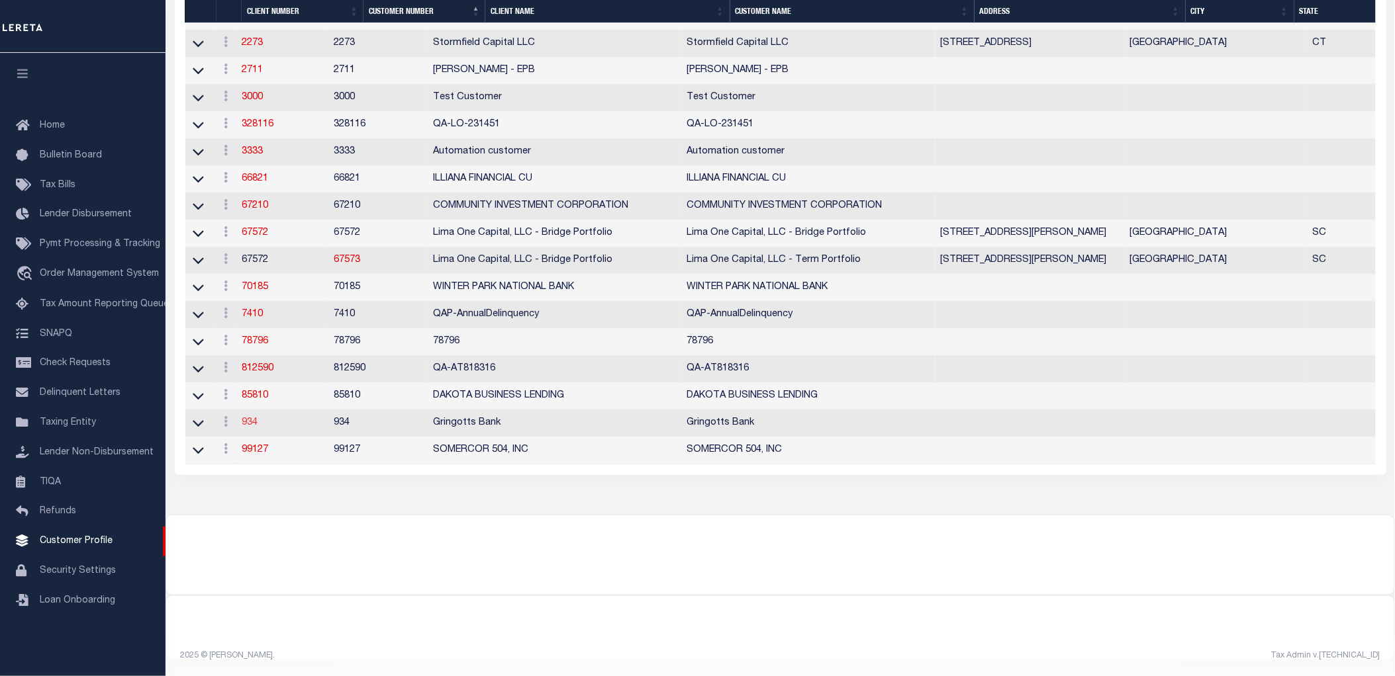
click at [250, 418] on link "934" at bounding box center [250, 422] width 16 height 9
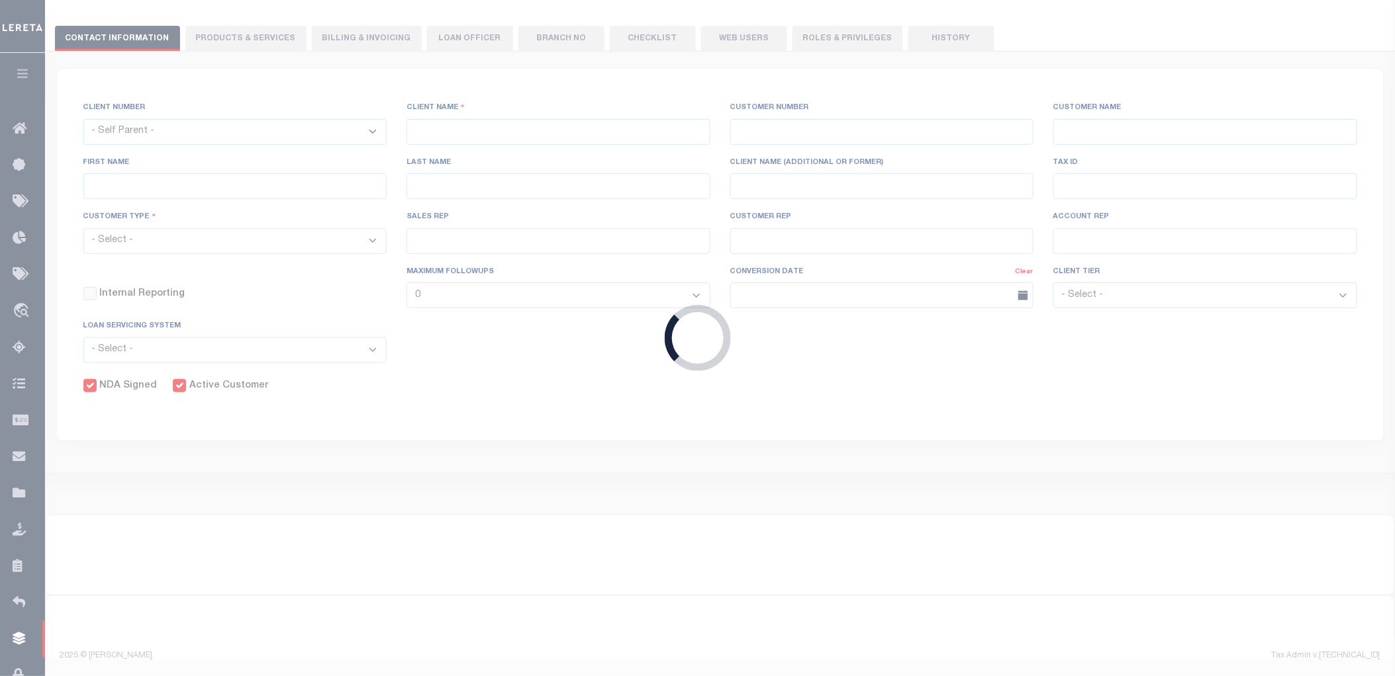
select select
type input "Gringotts Bank"
type input "934"
type input "Gringotts Bank"
select select "Mixed Portfolio"
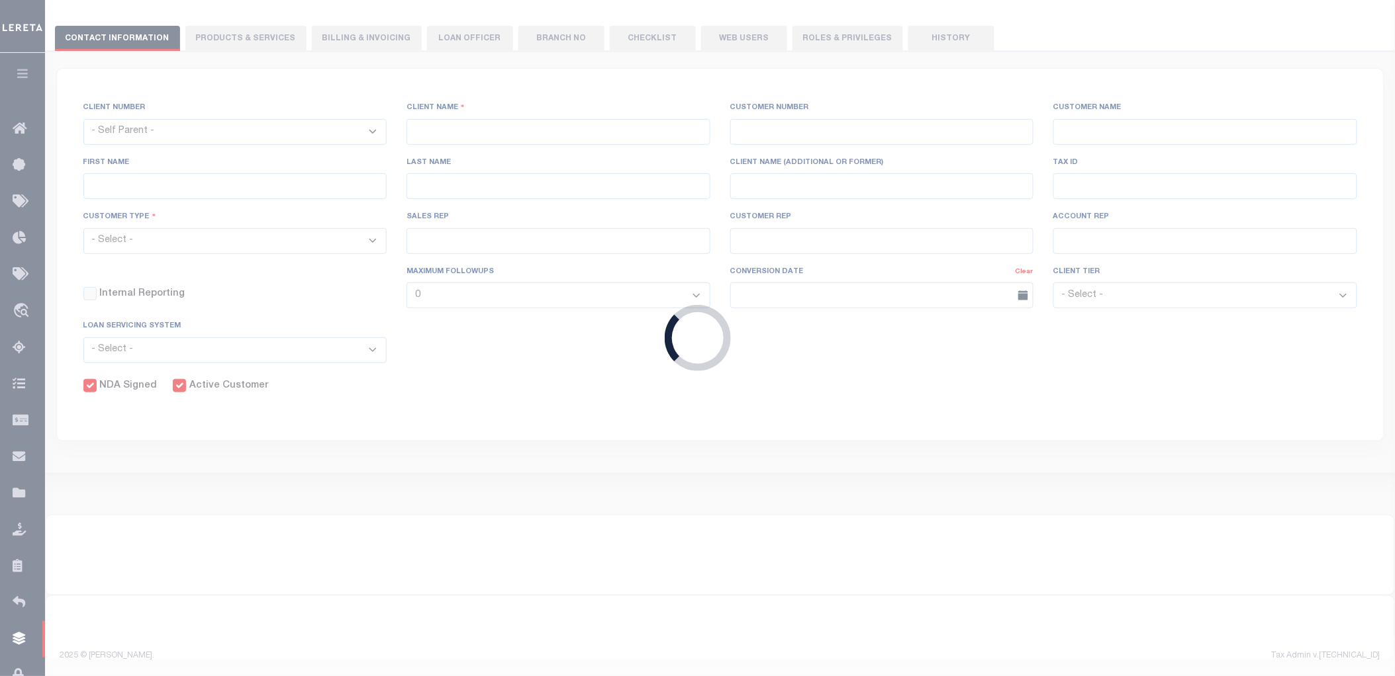
type input "[PERSON_NAME]"
type input "[DATE]"
select select "Tier 1"
select select "FIC"
checkbox input "true"
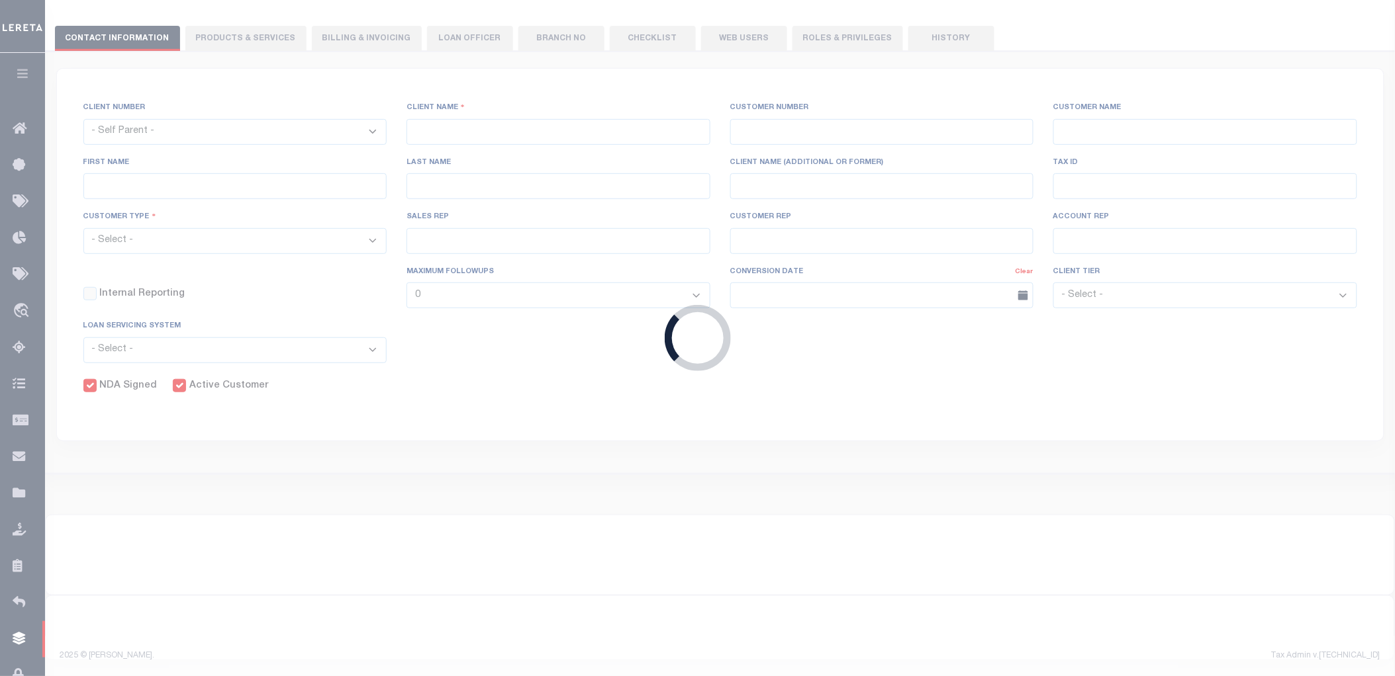
checkbox input "true"
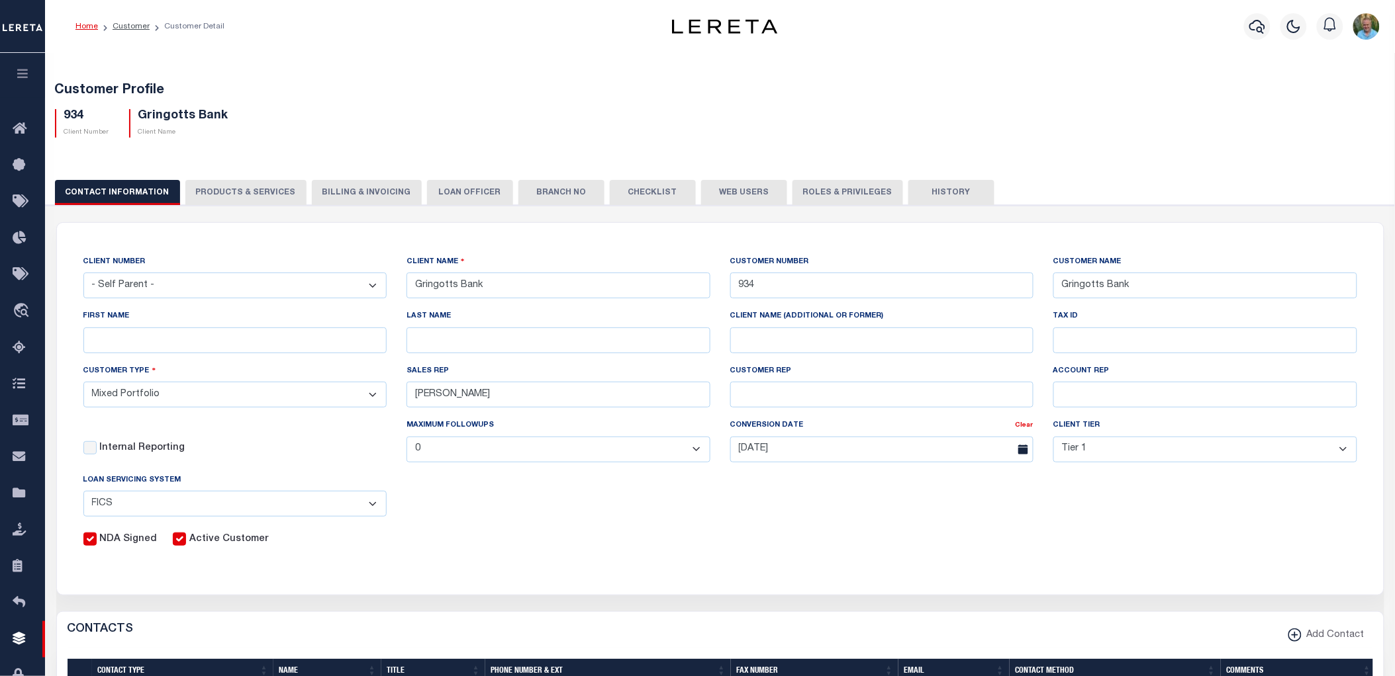
click at [716, 181] on button "Web Users" at bounding box center [744, 192] width 86 height 25
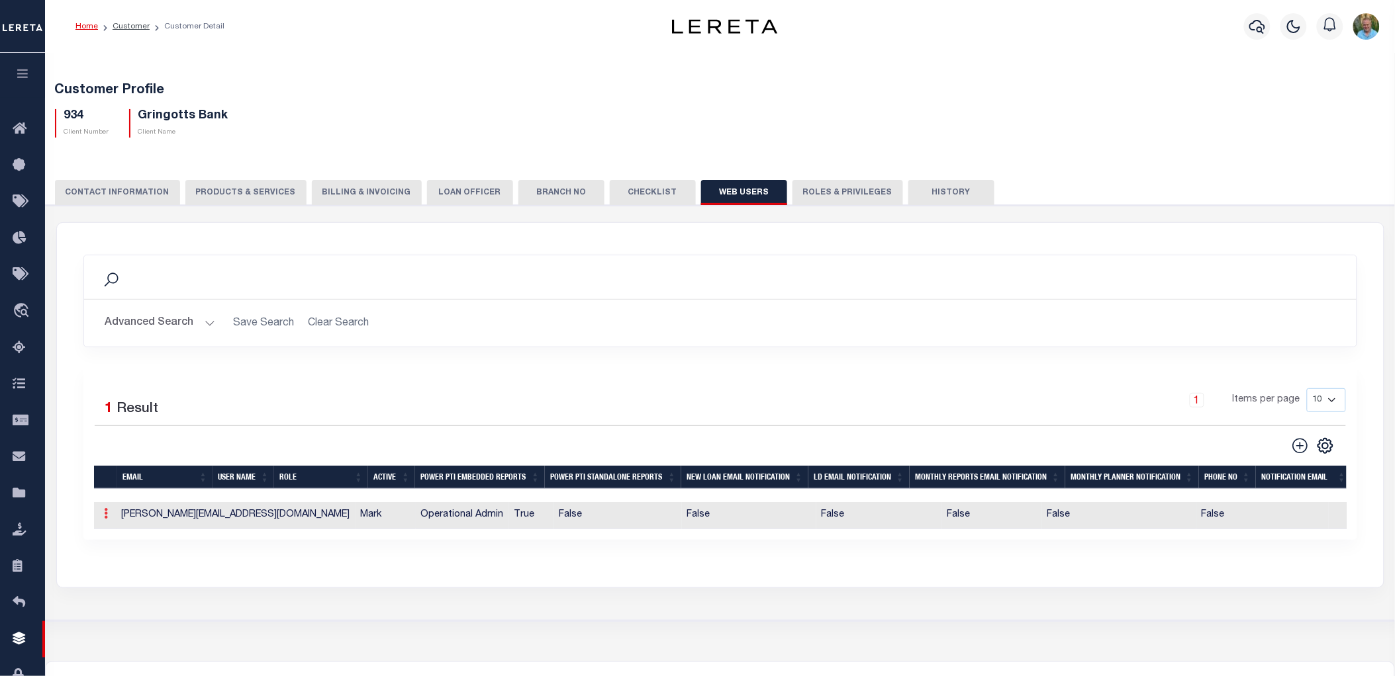
click at [105, 514] on icon at bounding box center [107, 513] width 4 height 11
click at [124, 558] on link "Edit" at bounding box center [130, 556] width 60 height 22
type input "[PERSON_NAME][EMAIL_ADDRESS][DOMAIN_NAME]"
type input "Mark"
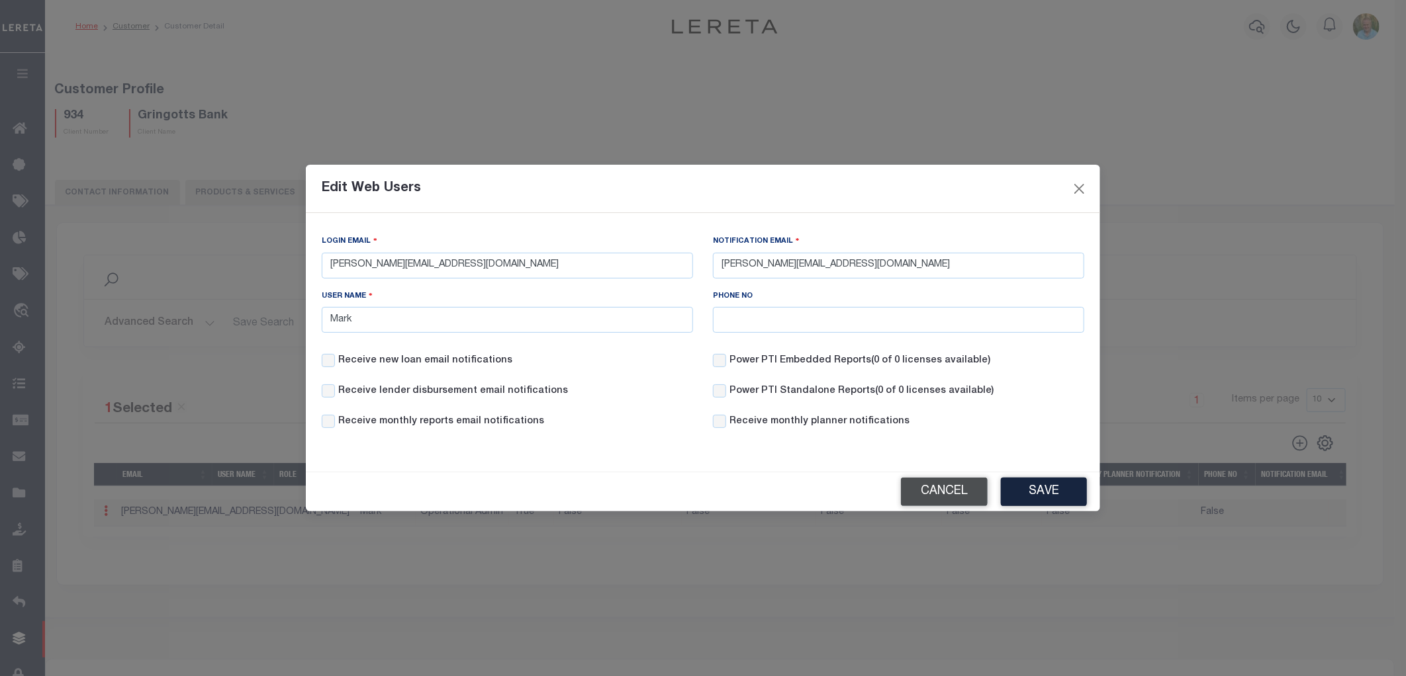
click at [941, 494] on button "Cancel" at bounding box center [944, 492] width 87 height 28
